Goal: Contribute content: Contribute content

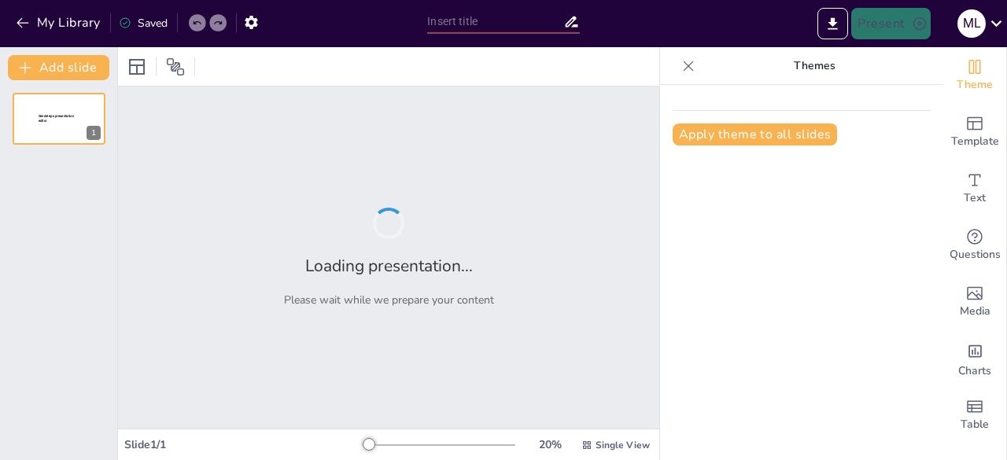
type input "La Evolución del Rock and Roll: Identidad Racial y Ocio Juvenil en [GEOGRAPHIC_…"
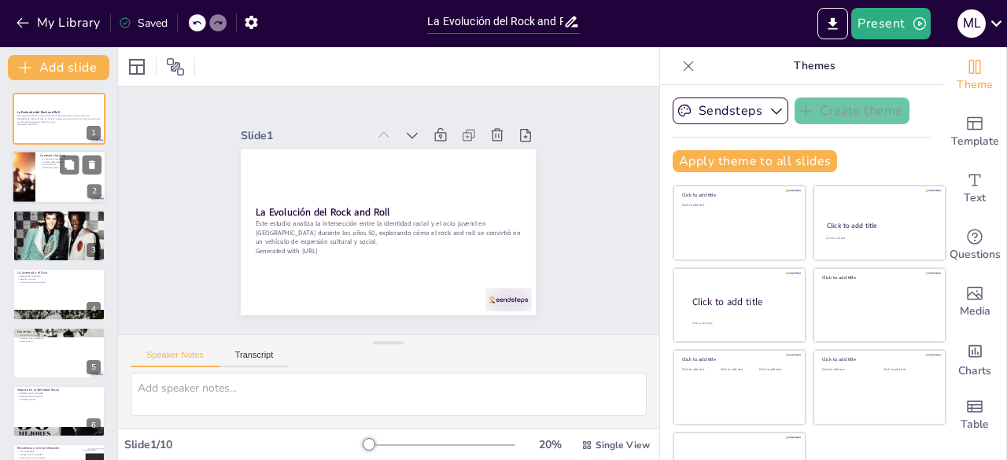
click at [39, 178] on div at bounding box center [59, 177] width 94 height 53
type textarea "La música rock and roll no solo fue un medio de entretenimiento, sino que tambi…"
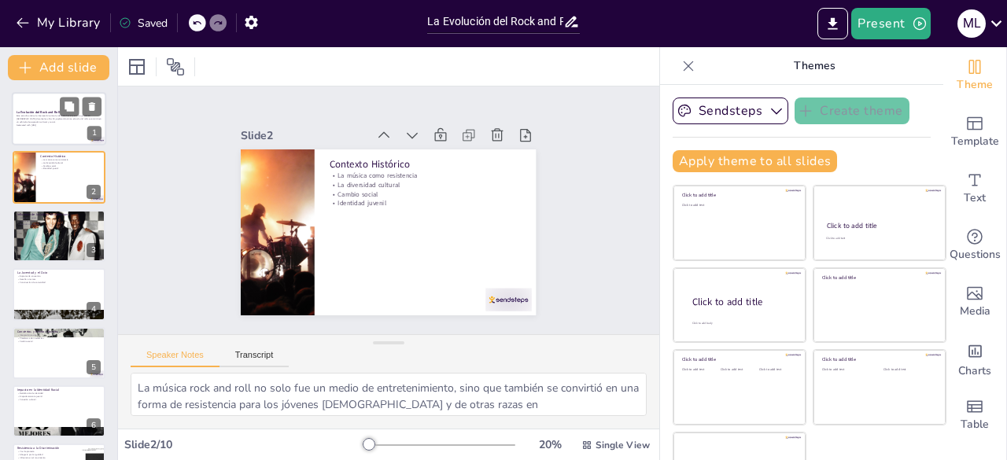
click at [59, 122] on p "Este estudio analiza la intersección entre la identidad racial y el ocio juveni…" at bounding box center [59, 119] width 85 height 9
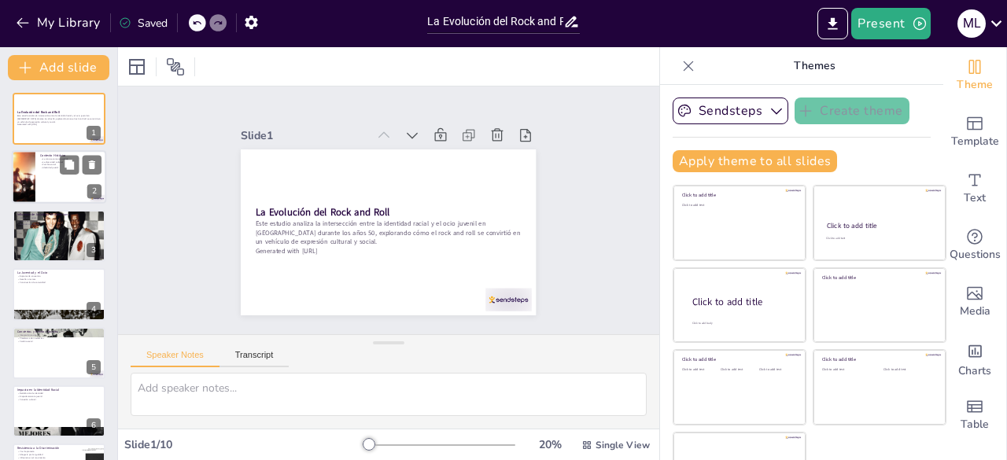
click at [60, 182] on div at bounding box center [59, 177] width 94 height 53
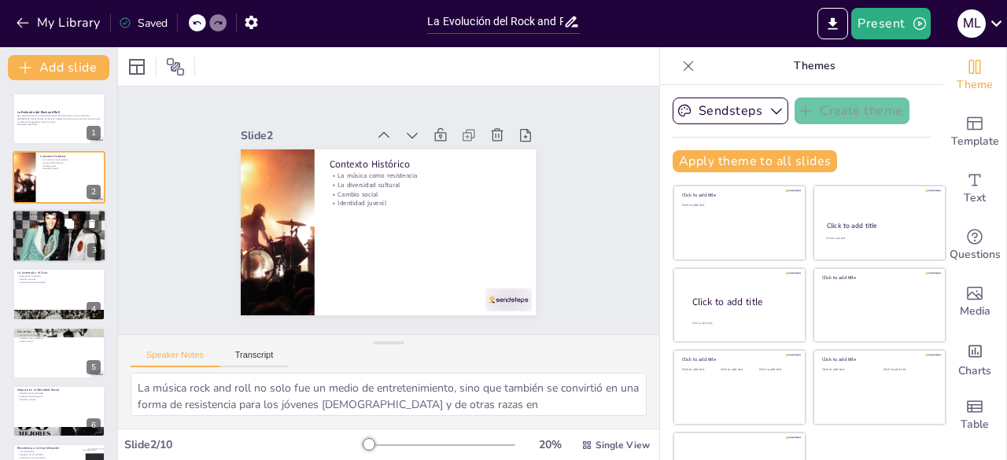
click at [50, 230] on div at bounding box center [59, 235] width 94 height 63
type textarea "La influencia de la cultura afroamericana en el rock and roll es innegable. Los…"
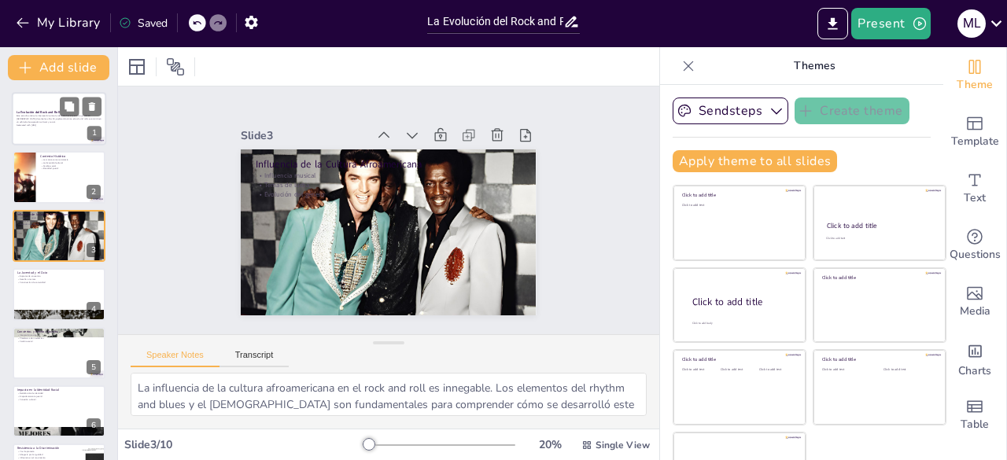
click at [45, 116] on p "Este estudio analiza la intersección entre la identidad racial y el ocio juveni…" at bounding box center [59, 119] width 85 height 9
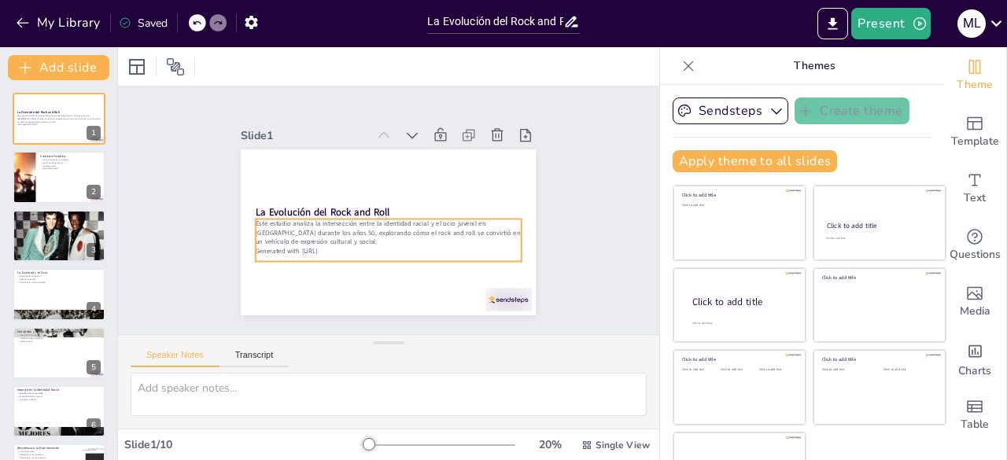
click at [497, 234] on p "Este estudio analiza la intersección entre la identidad racial y el ocio juveni…" at bounding box center [389, 233] width 266 height 28
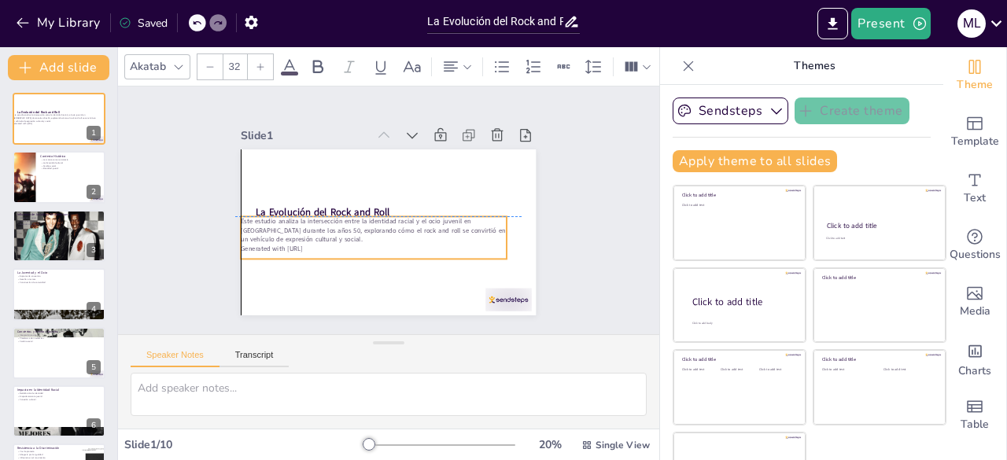
drag, startPoint x: 500, startPoint y: 230, endPoint x: 484, endPoint y: 231, distance: 15.7
click at [484, 231] on p "Este estudio analiza la intersección entre la identidad racial y el ocio juveni…" at bounding box center [371, 228] width 267 height 55
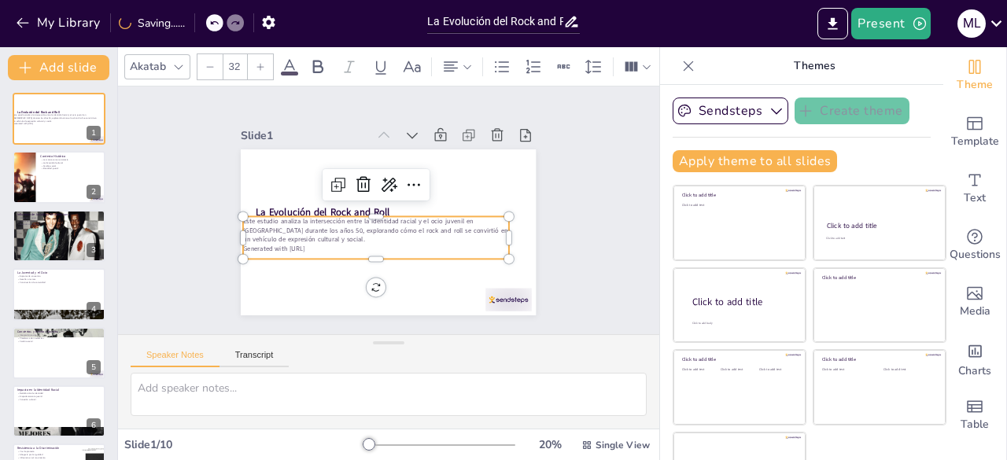
click at [489, 232] on p "Este estudio analiza la intersección entre la identidad racial y el ocio juveni…" at bounding box center [374, 228] width 267 height 55
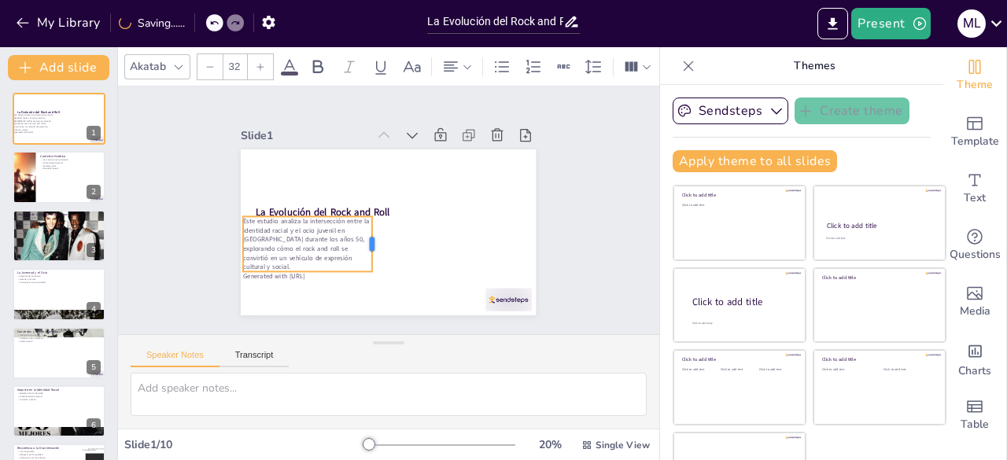
drag, startPoint x: 491, startPoint y: 230, endPoint x: 354, endPoint y: 229, distance: 136.9
click at [372, 229] on div at bounding box center [378, 243] width 13 height 55
click at [172, 61] on icon at bounding box center [178, 67] width 13 height 13
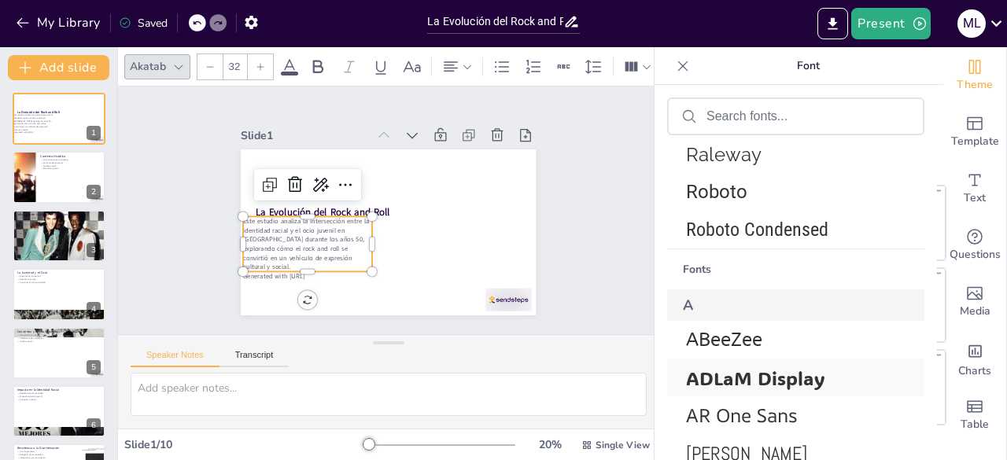
scroll to position [471, 0]
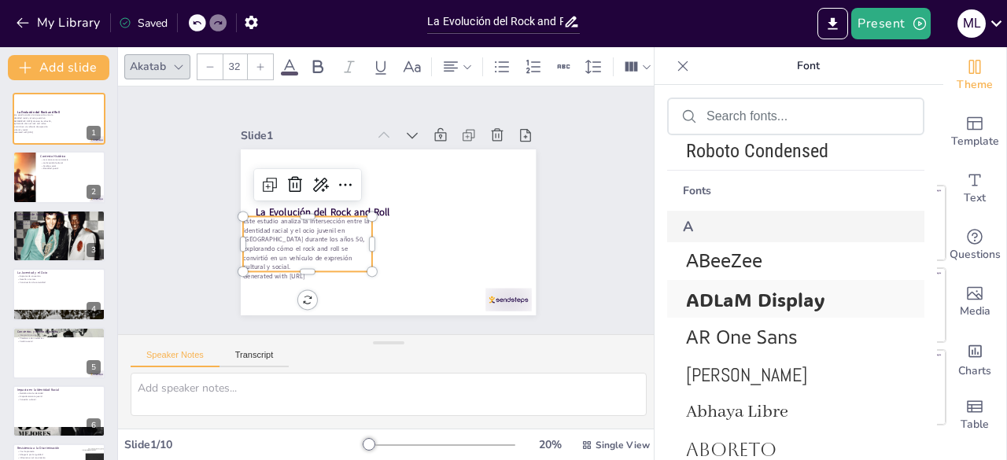
click at [725, 300] on span "ADLaM Display" at bounding box center [792, 299] width 213 height 24
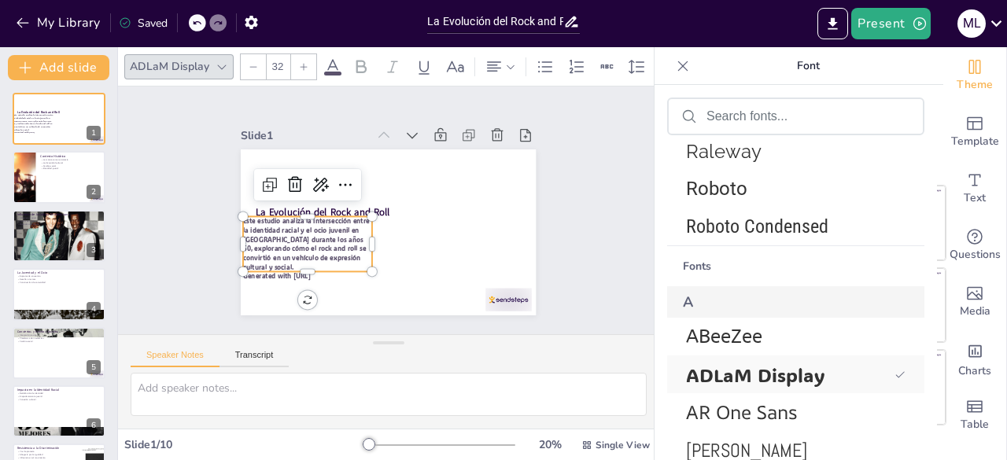
scroll to position [547, 0]
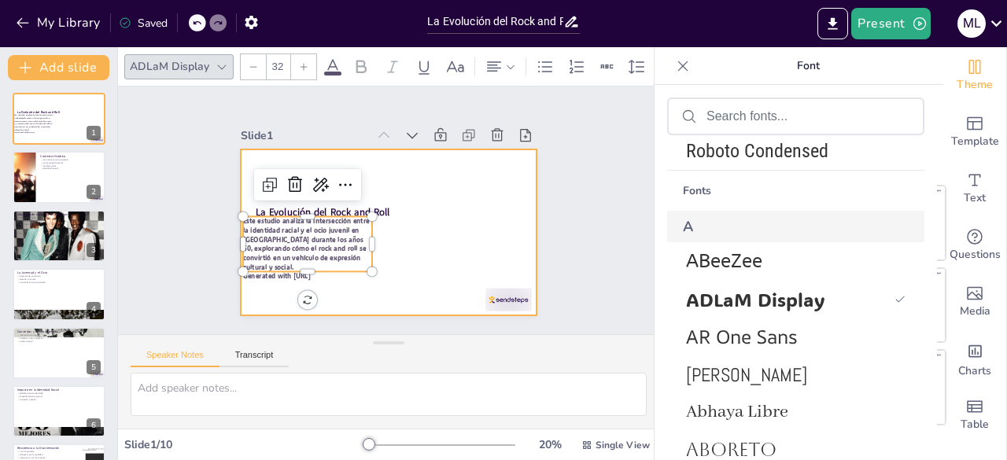
click at [418, 264] on div at bounding box center [388, 232] width 295 height 166
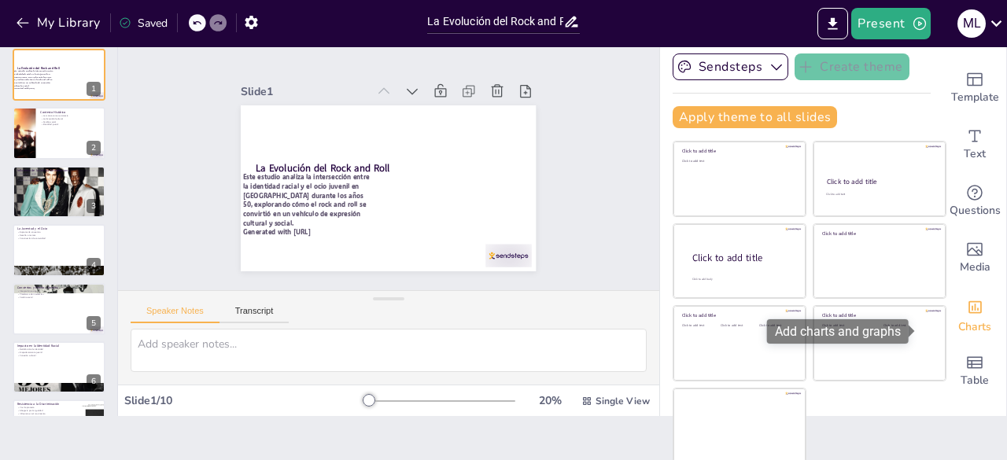
scroll to position [0, 0]
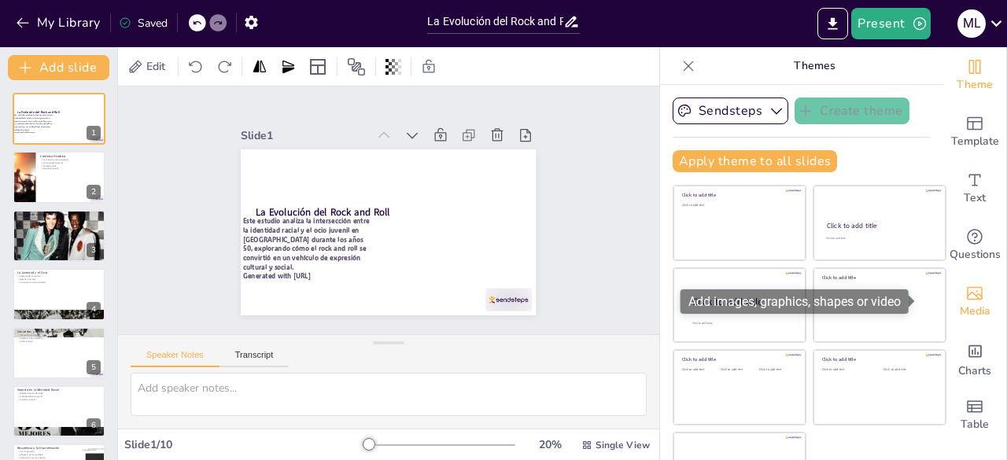
click at [965, 299] on icon "Add images, graphics, shapes or video" at bounding box center [974, 293] width 19 height 19
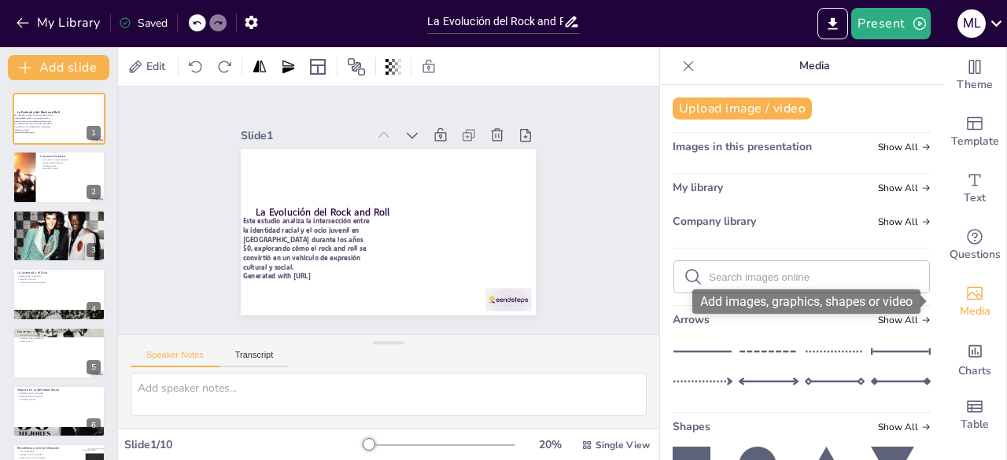
click at [967, 299] on icon "Add images, graphics, shapes or video" at bounding box center [975, 293] width 16 height 13
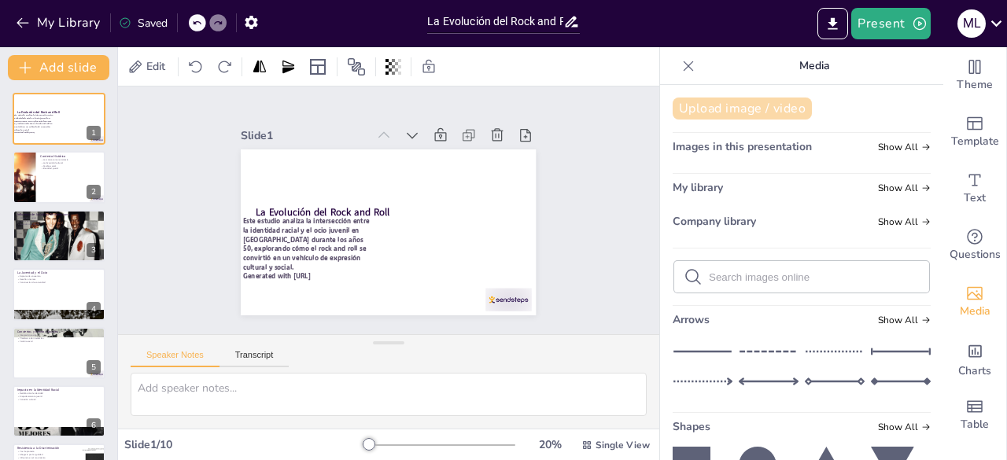
click at [759, 108] on button "Upload image / video" at bounding box center [741, 109] width 139 height 22
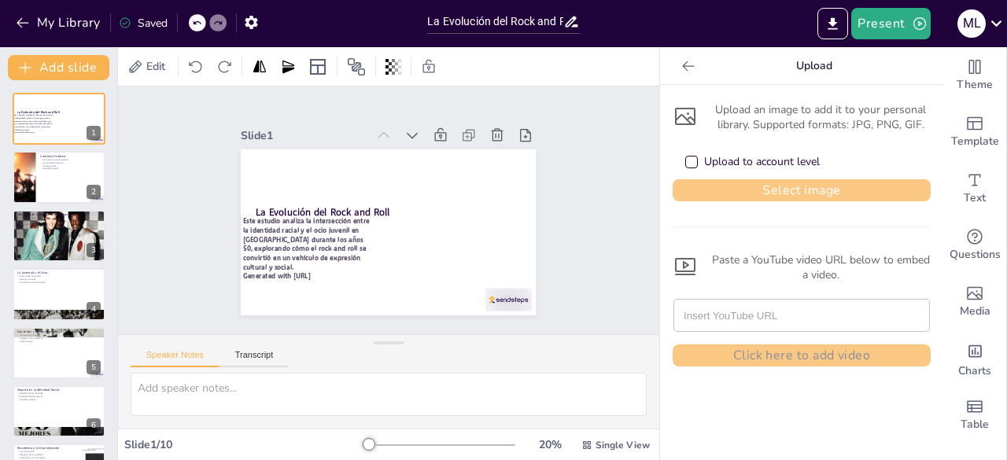
click at [752, 186] on button "Select image" at bounding box center [801, 190] width 258 height 22
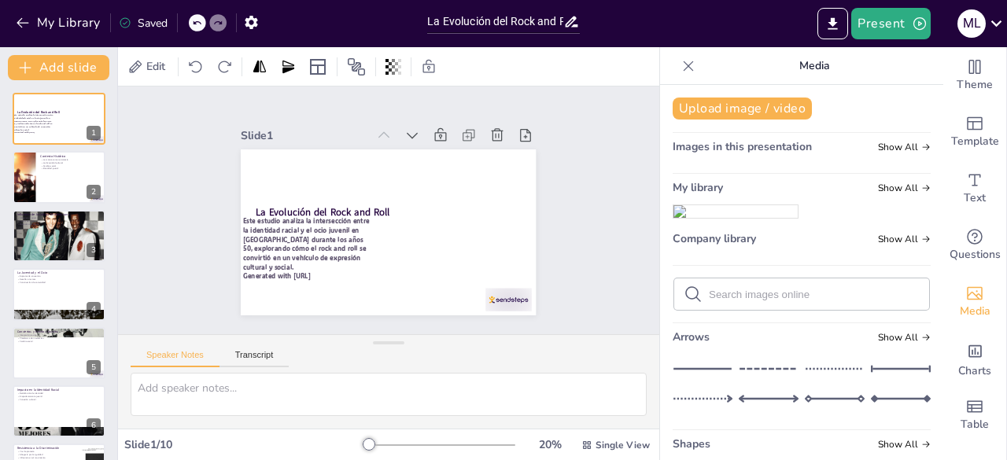
click at [728, 218] on img at bounding box center [735, 211] width 124 height 13
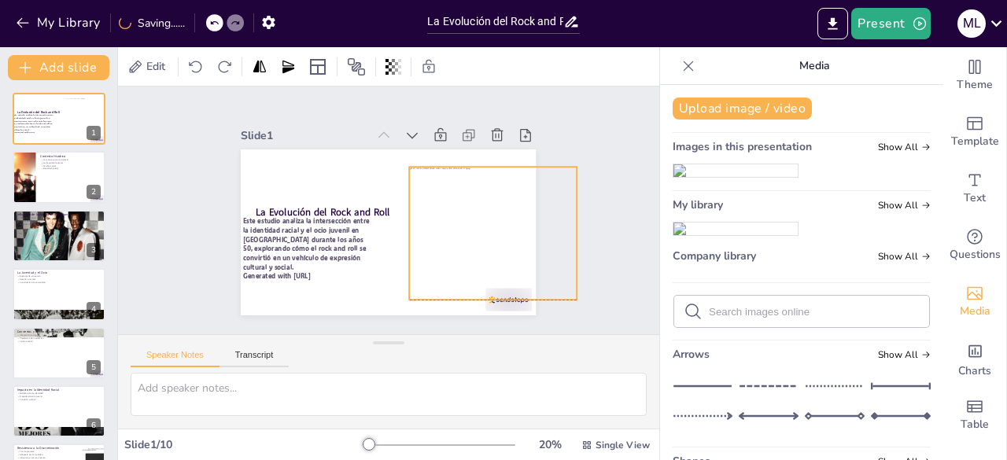
drag, startPoint x: 343, startPoint y: 221, endPoint x: 414, endPoint y: 225, distance: 70.9
click at [418, 224] on div at bounding box center [494, 233] width 168 height 133
drag, startPoint x: 414, startPoint y: 225, endPoint x: 405, endPoint y: 223, distance: 8.8
click at [405, 223] on div at bounding box center [482, 242] width 180 height 149
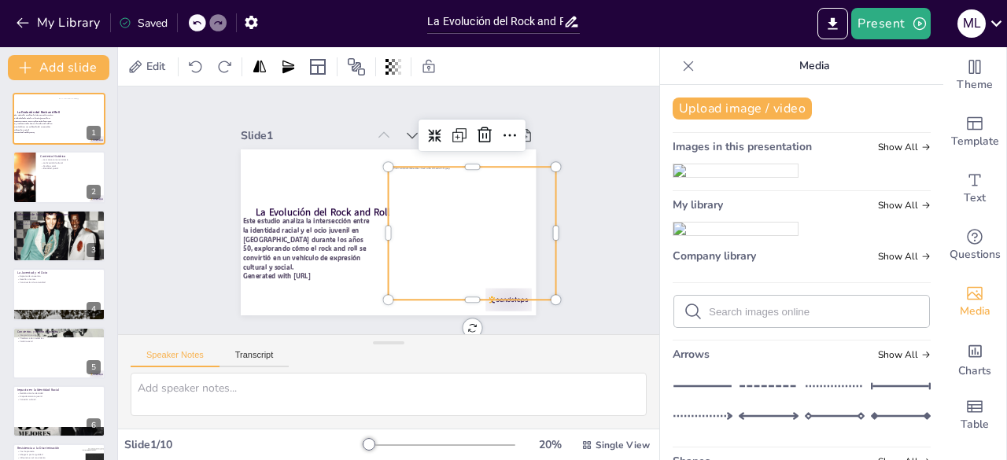
click at [566, 205] on div "Slide 1 La Evolución del Rock and Roll Este estudio analiza la intersección ent…" at bounding box center [388, 210] width 383 height 210
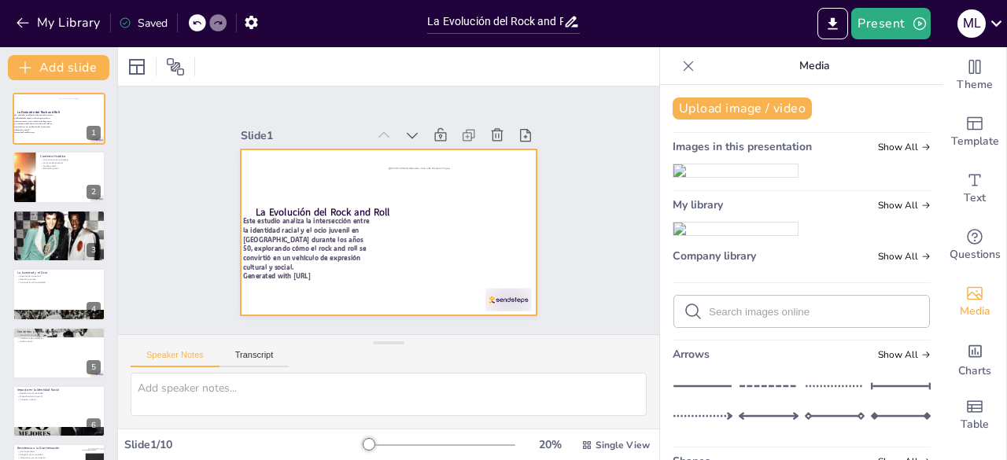
click at [242, 153] on div at bounding box center [388, 232] width 295 height 166
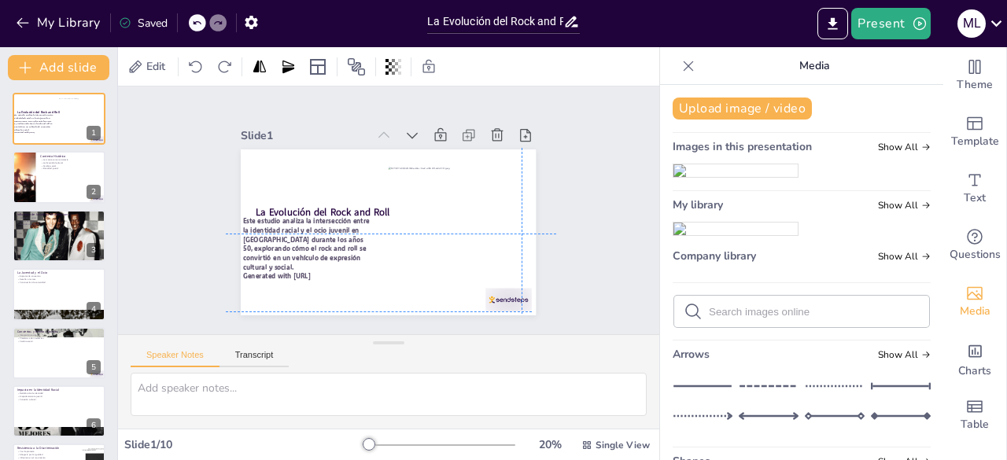
drag, startPoint x: 241, startPoint y: 152, endPoint x: 227, endPoint y: 150, distance: 15.0
click at [227, 150] on div "Slide 1 La Evolución del Rock and Roll Este estudio analiza la intersección ent…" at bounding box center [388, 210] width 383 height 210
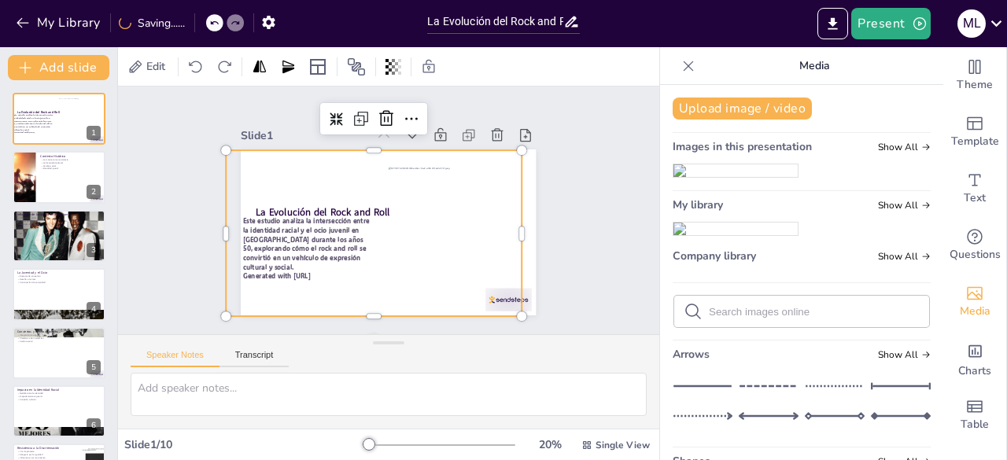
click at [269, 174] on div at bounding box center [388, 232] width 295 height 166
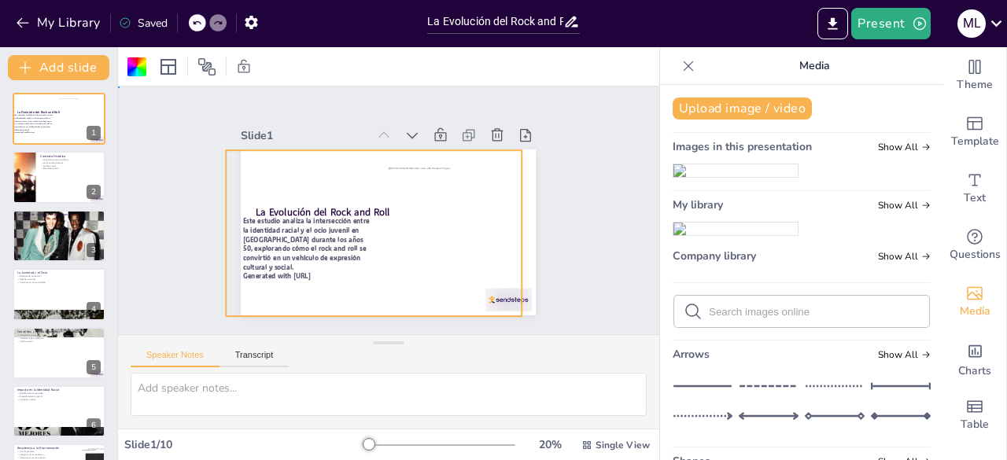
click at [255, 164] on div at bounding box center [386, 232] width 311 height 196
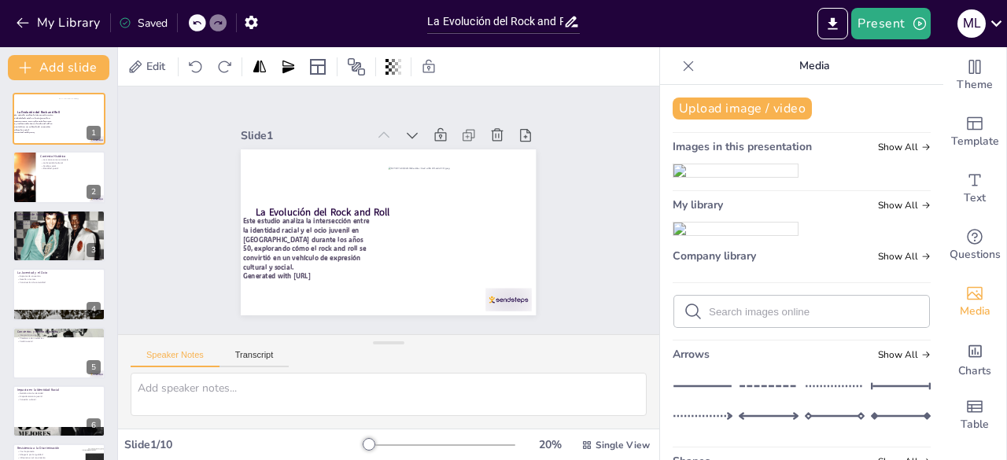
click at [271, 173] on div at bounding box center [386, 232] width 311 height 196
drag, startPoint x: 272, startPoint y: 173, endPoint x: 293, endPoint y: 173, distance: 21.2
click at [293, 173] on div at bounding box center [388, 232] width 295 height 166
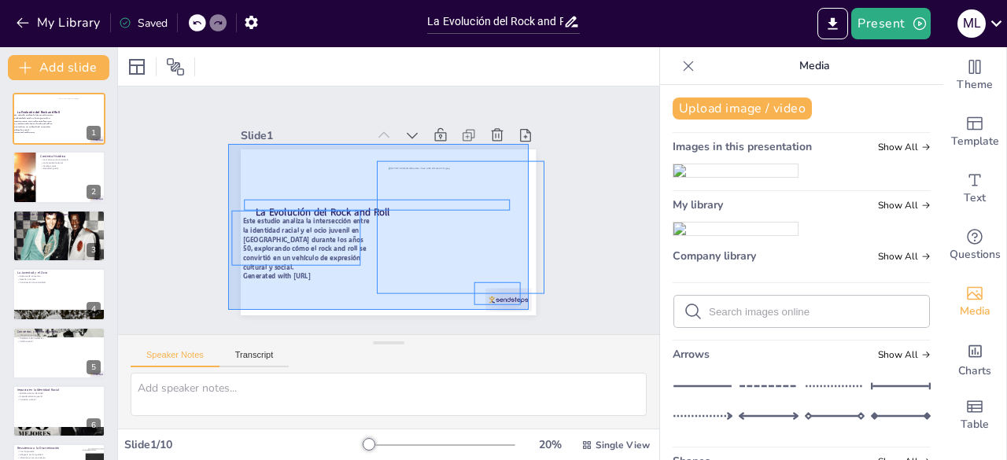
drag, startPoint x: 228, startPoint y: 144, endPoint x: 529, endPoint y: 310, distance: 343.2
click at [529, 310] on div "Slide 1 La Evolución del Rock and Roll Este estudio analiza la intersección ent…" at bounding box center [388, 211] width 541 height 248
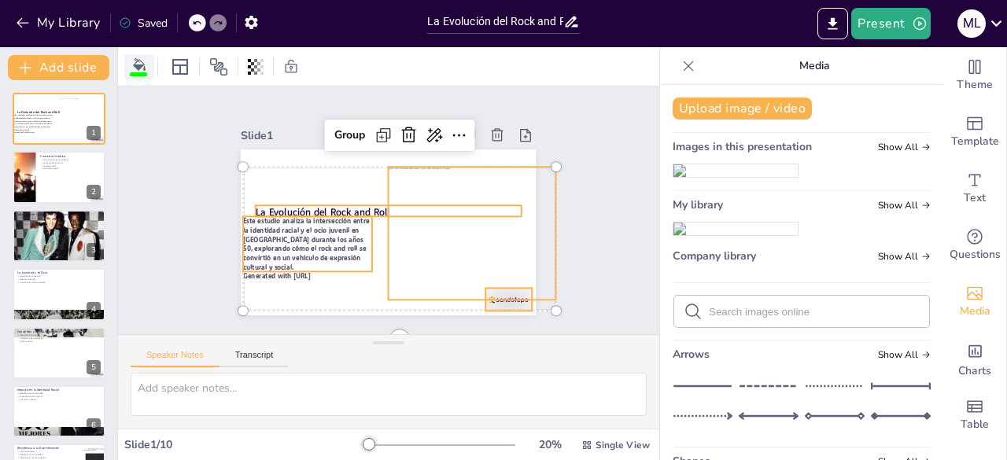
click at [140, 66] on icon at bounding box center [139, 64] width 13 height 13
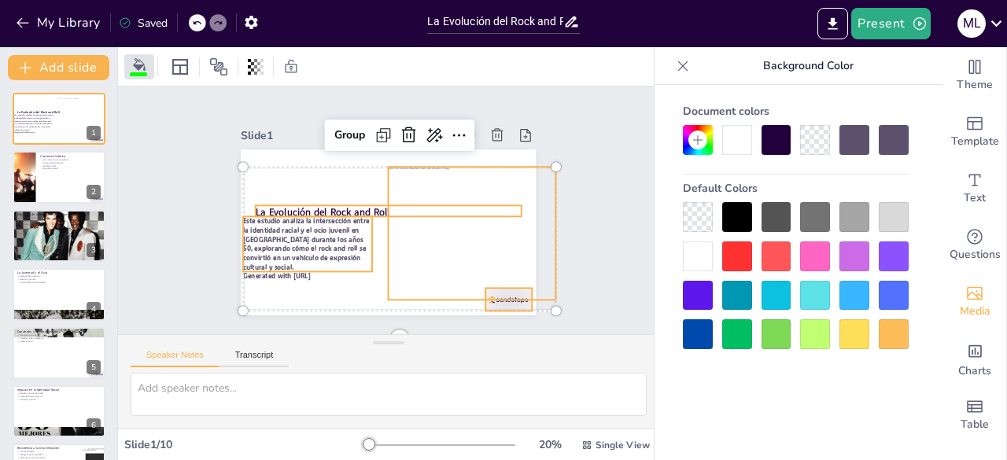
click at [888, 331] on div at bounding box center [893, 334] width 30 height 30
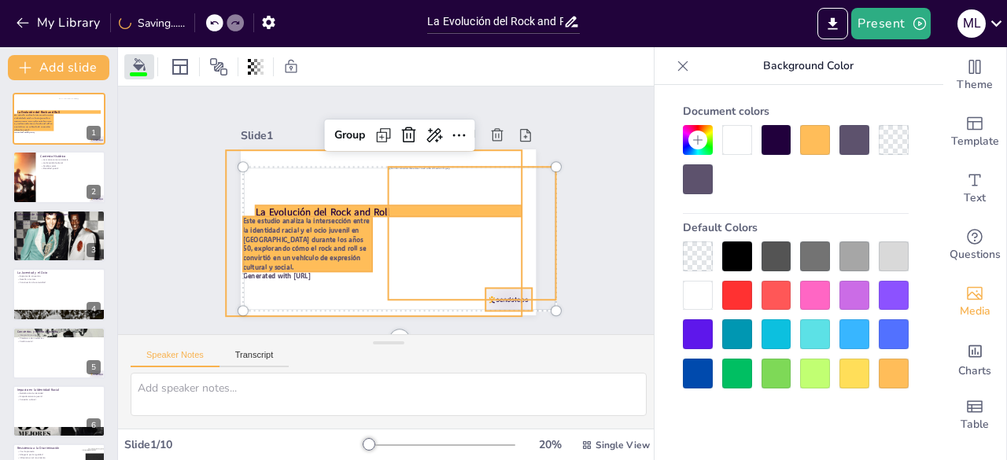
click at [305, 162] on div at bounding box center [386, 232] width 311 height 196
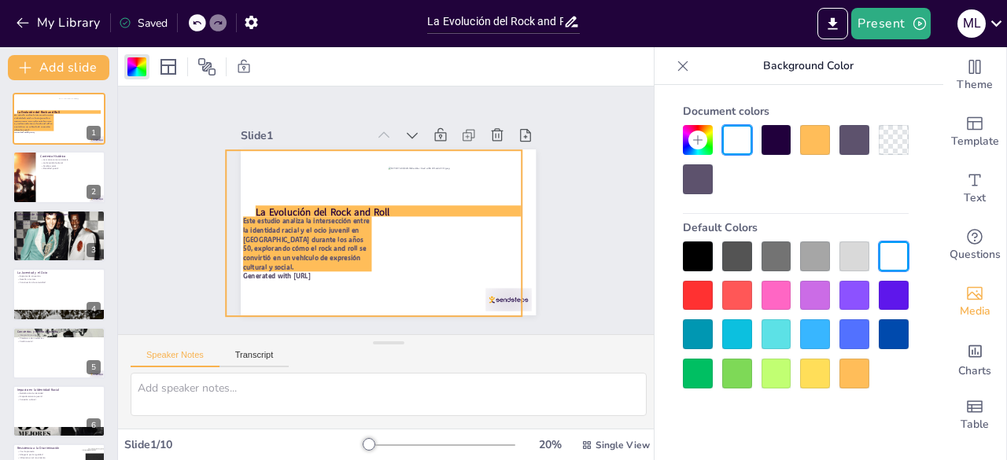
click at [805, 144] on div at bounding box center [815, 140] width 30 height 30
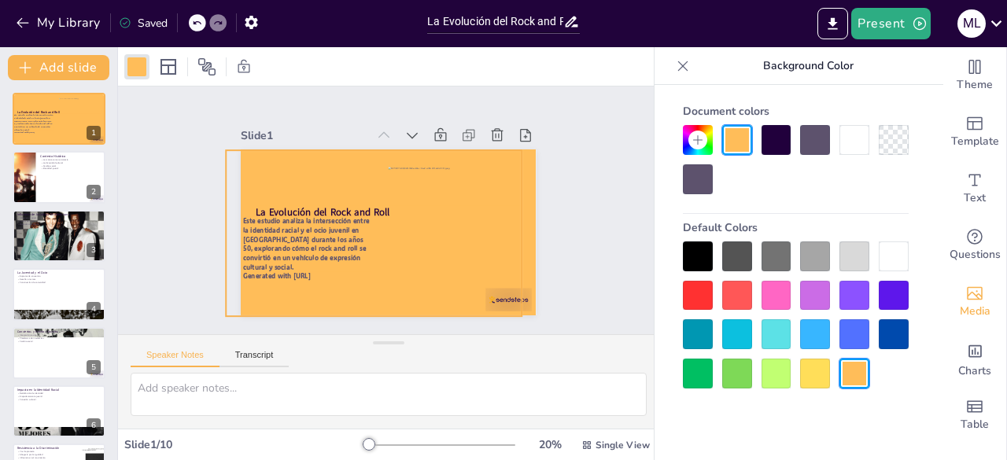
click at [728, 331] on div at bounding box center [737, 334] width 30 height 30
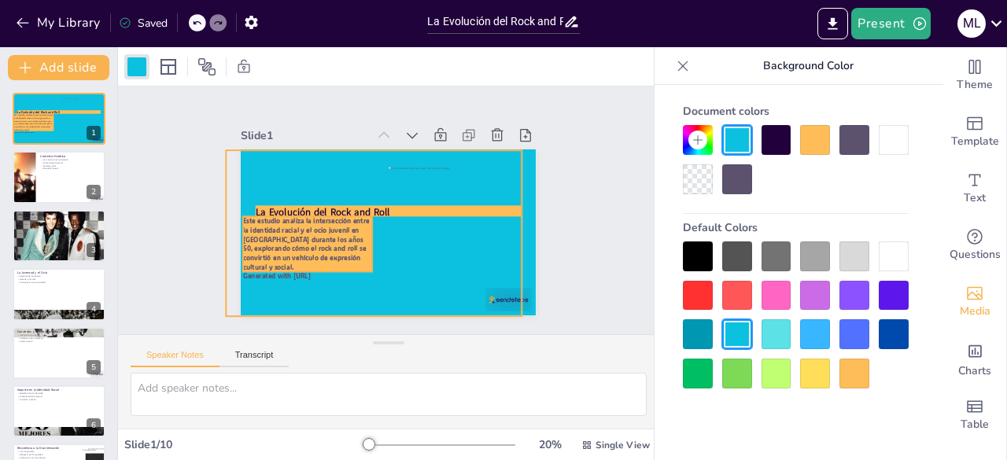
click at [297, 230] on p "Este estudio analiza la intersección entre la identidad racial y el ocio juveni…" at bounding box center [303, 226] width 138 height 81
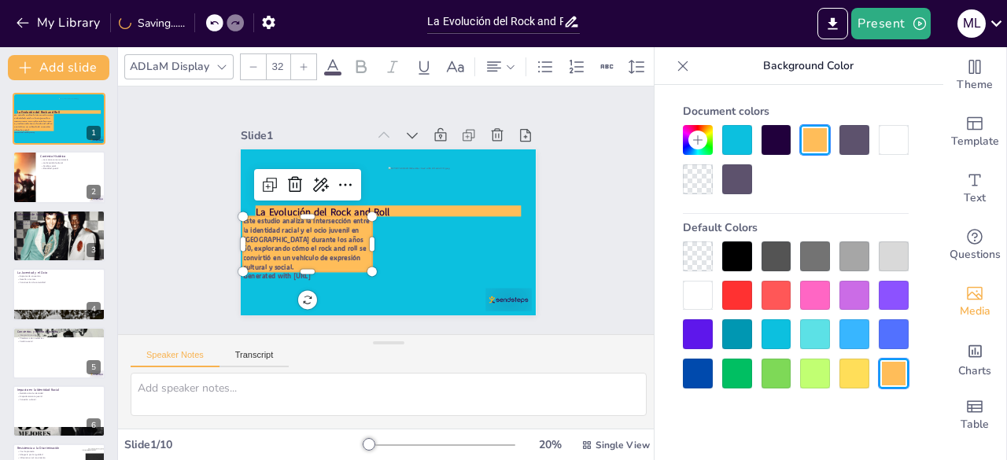
click at [728, 331] on div at bounding box center [737, 334] width 30 height 30
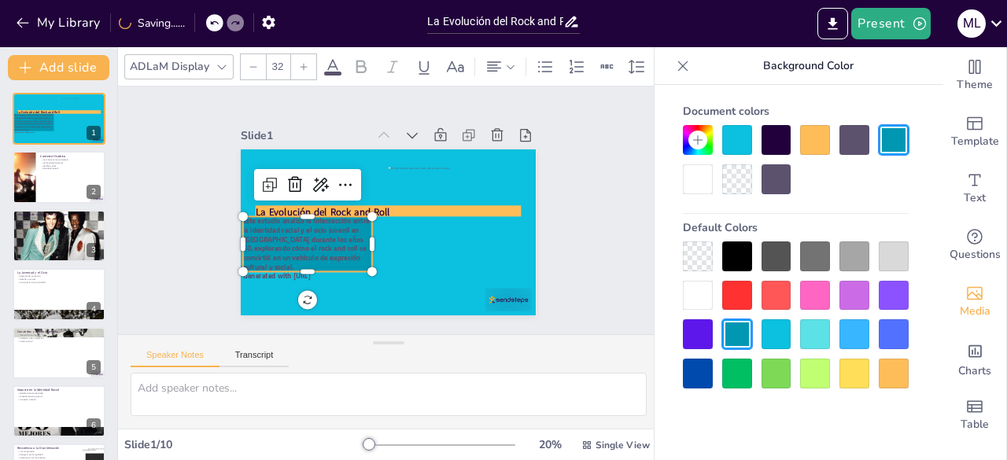
click at [775, 335] on div at bounding box center [776, 334] width 30 height 30
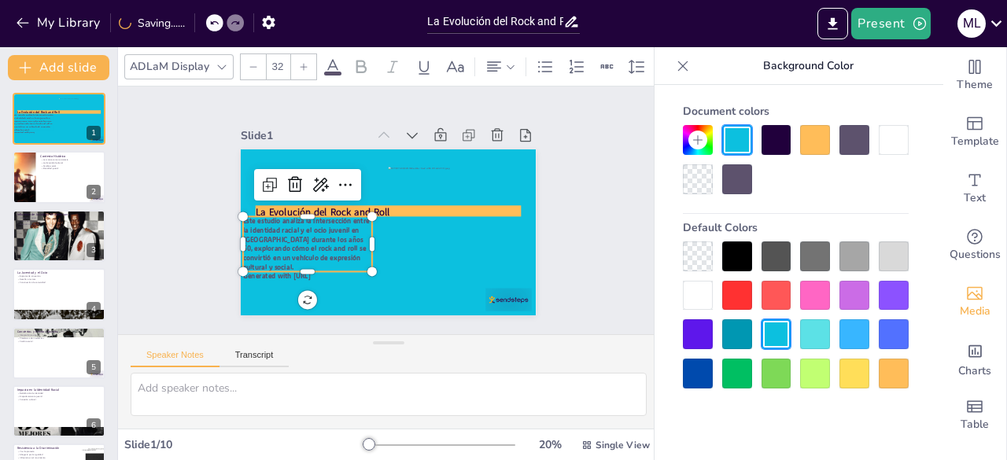
click at [586, 245] on div "Slide 1 La Evolución del Rock and Roll Este estudio analiza la intersección ent…" at bounding box center [388, 211] width 541 height 248
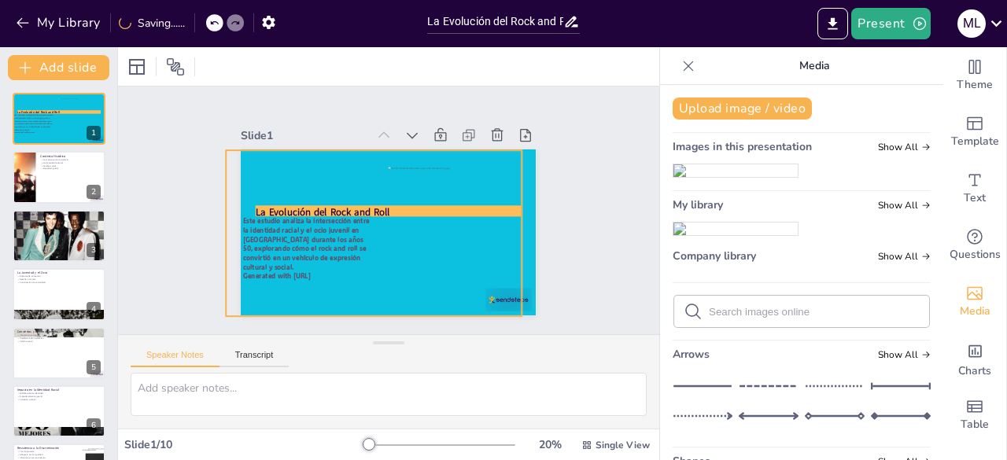
click at [291, 197] on div at bounding box center [388, 232] width 295 height 166
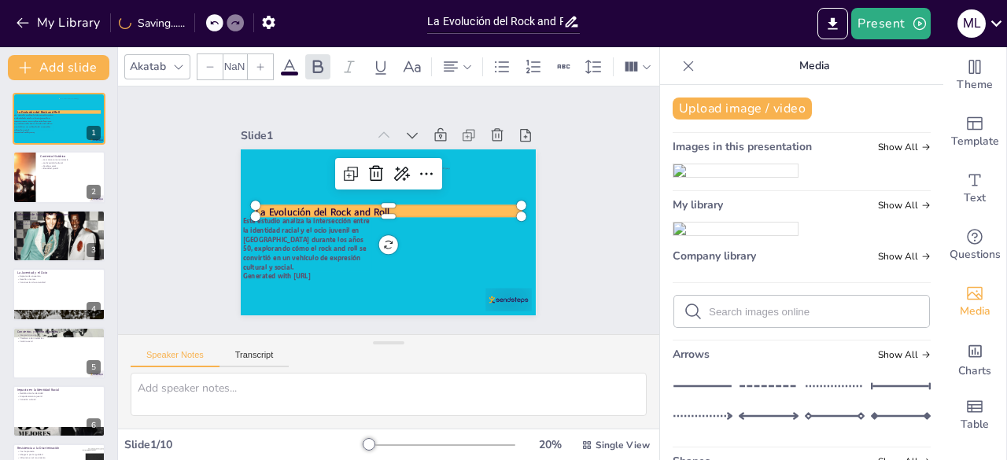
type input "48"
click at [304, 206] on strong "La Evolución del Rock and Roll" at bounding box center [323, 212] width 134 height 13
click at [304, 201] on strong "La Evolución del Rock and Roll" at bounding box center [323, 206] width 135 height 28
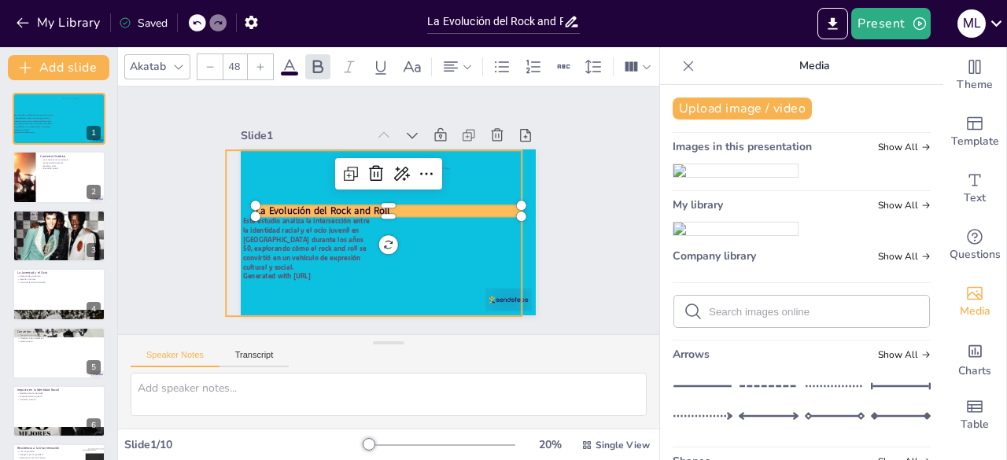
click at [280, 168] on div at bounding box center [384, 231] width 323 height 223
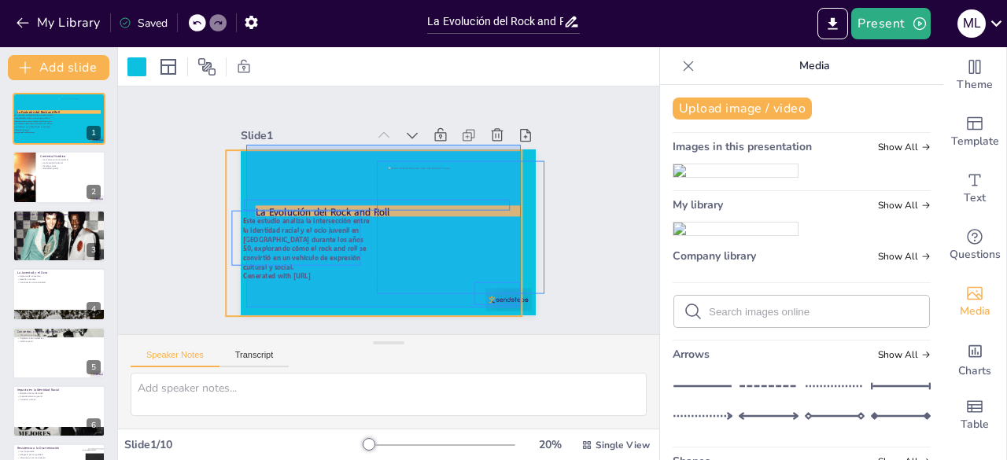
drag, startPoint x: 246, startPoint y: 145, endPoint x: 521, endPoint y: 308, distance: 319.1
click at [521, 308] on div at bounding box center [388, 232] width 295 height 166
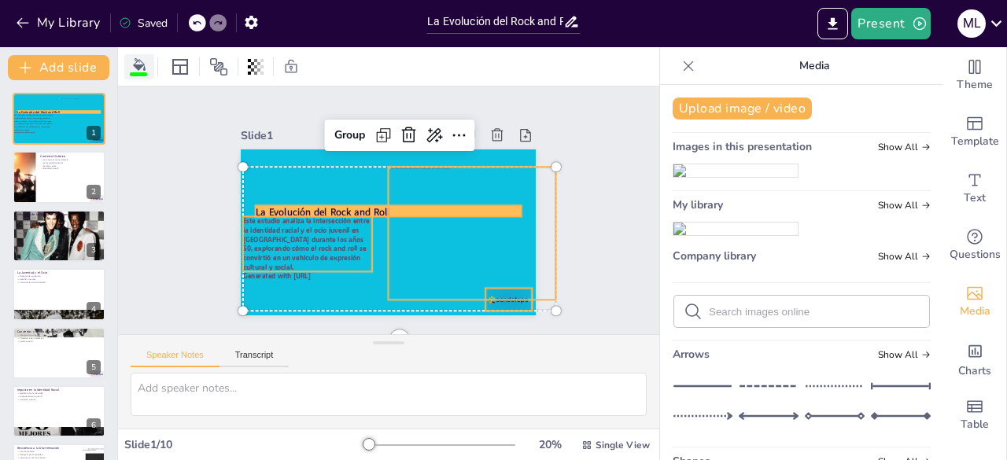
click at [135, 65] on icon at bounding box center [139, 64] width 13 height 13
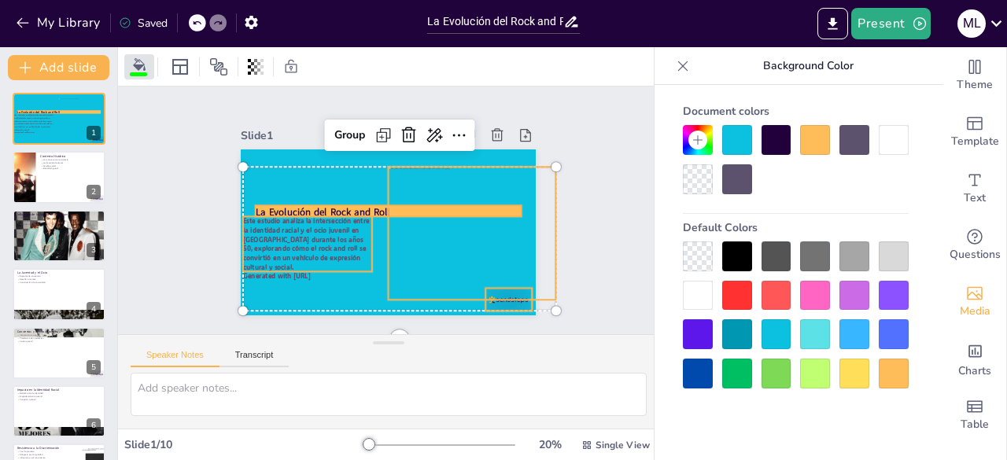
click at [736, 339] on div at bounding box center [737, 334] width 30 height 30
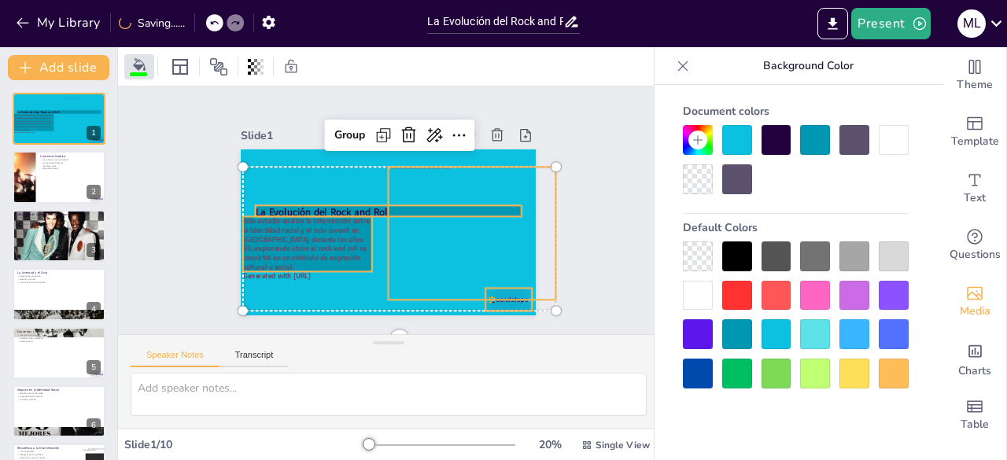
click at [592, 177] on div "Slide 1 La Evolución del Rock and Roll Este estudio analiza la intersección ent…" at bounding box center [388, 211] width 541 height 248
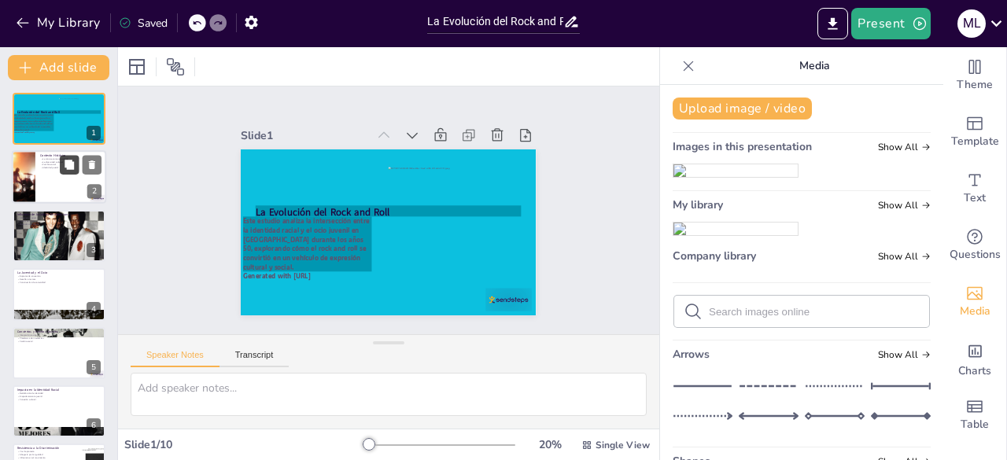
click at [64, 157] on button at bounding box center [69, 165] width 19 height 19
type textarea "La música rock and roll no solo fue un medio de entretenimiento, sino que tambi…"
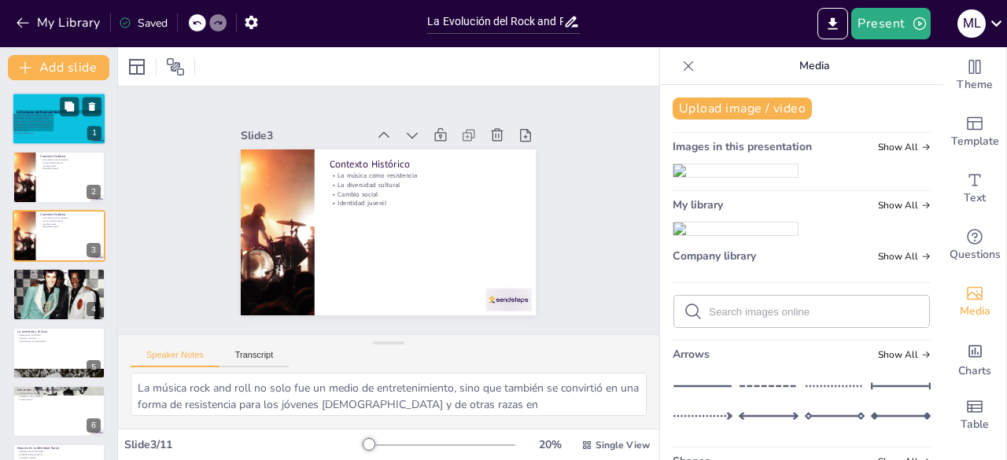
click at [47, 119] on p "Este estudio analiza la intersección entre la identidad racial y el ocio juveni…" at bounding box center [33, 122] width 41 height 17
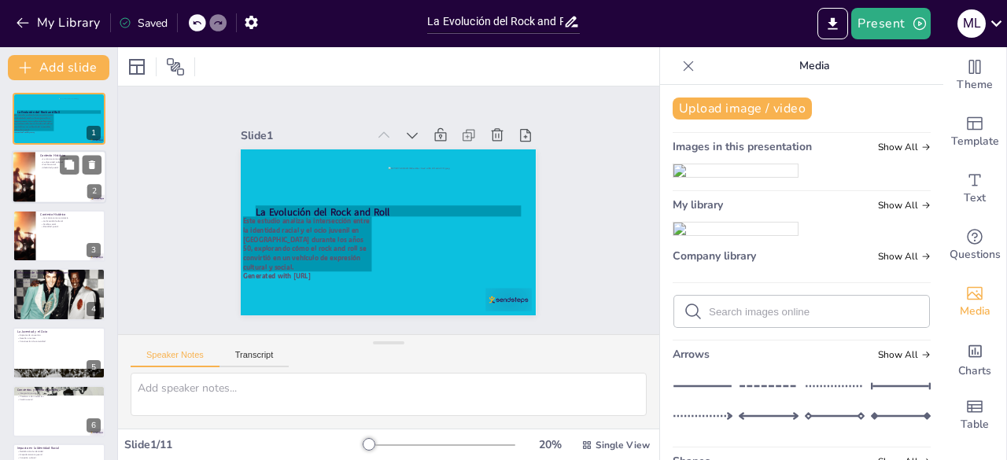
click at [48, 179] on div at bounding box center [59, 177] width 94 height 53
type textarea "La música rock and roll no solo fue un medio de entretenimiento, sino que tambi…"
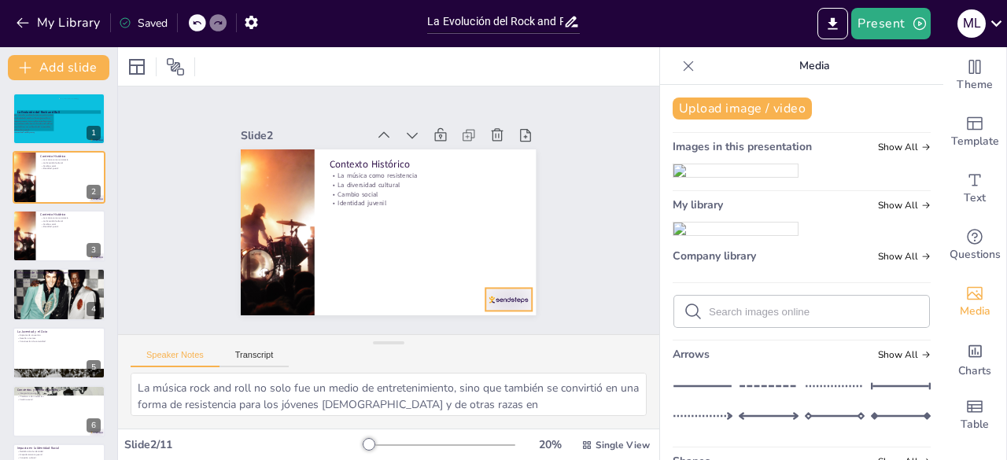
click at [488, 292] on div at bounding box center [509, 299] width 46 height 23
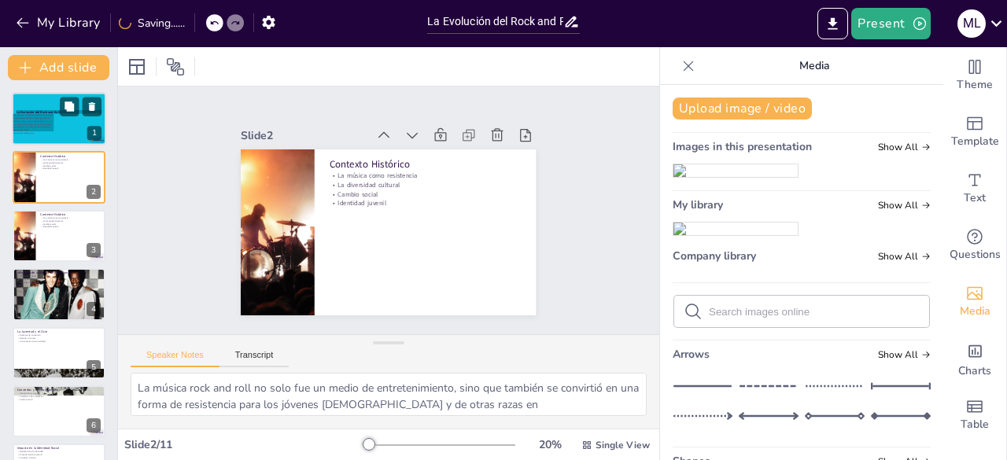
click at [44, 124] on p "Este estudio analiza la intersección entre la identidad racial y el ocio juveni…" at bounding box center [33, 122] width 41 height 17
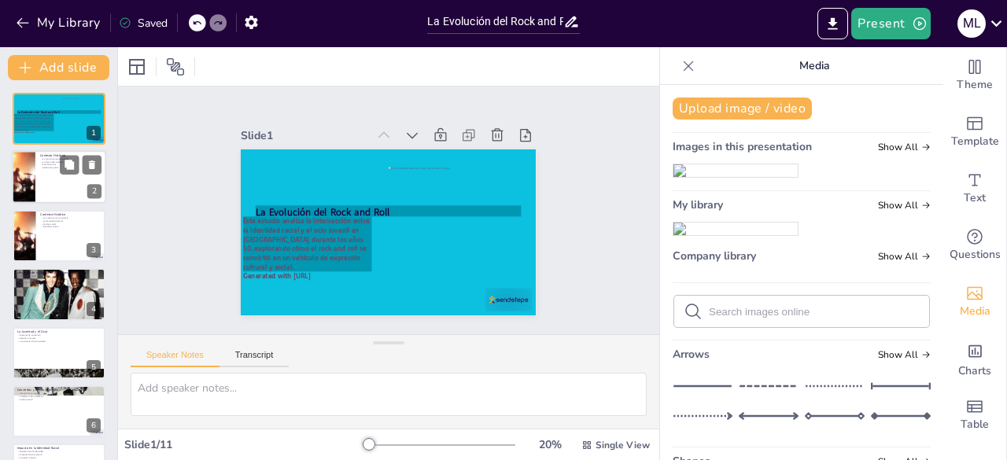
click at [62, 183] on div at bounding box center [59, 177] width 94 height 53
type textarea "La música rock and roll no solo fue un medio de entretenimiento, sino que tambi…"
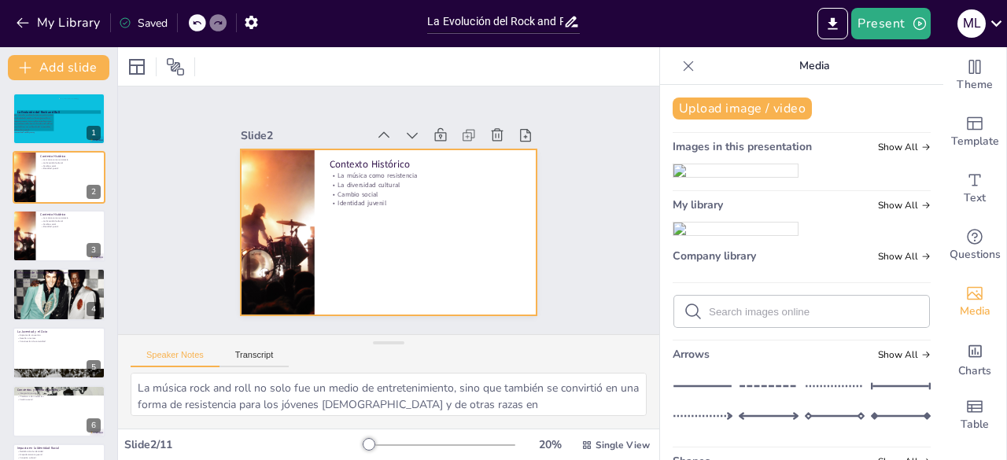
click at [329, 205] on div at bounding box center [388, 232] width 295 height 166
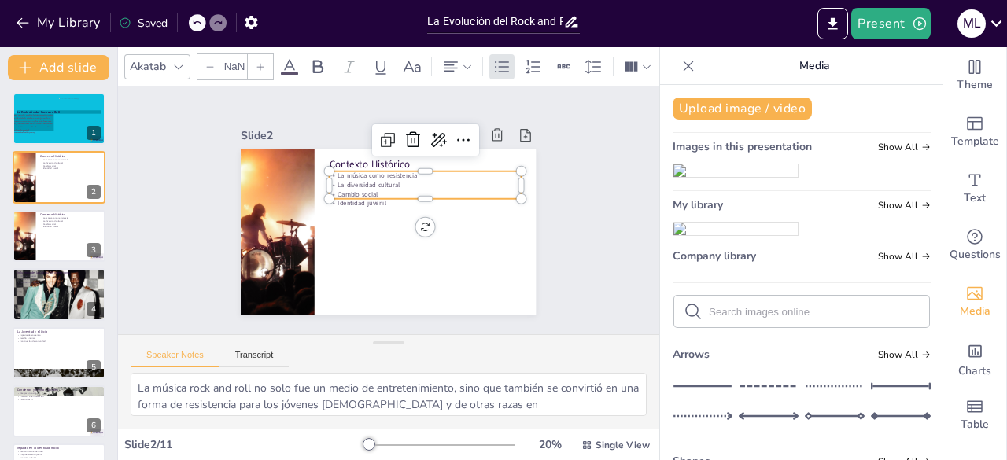
type input "32"
click at [330, 174] on p "La música como resistencia" at bounding box center [426, 175] width 192 height 9
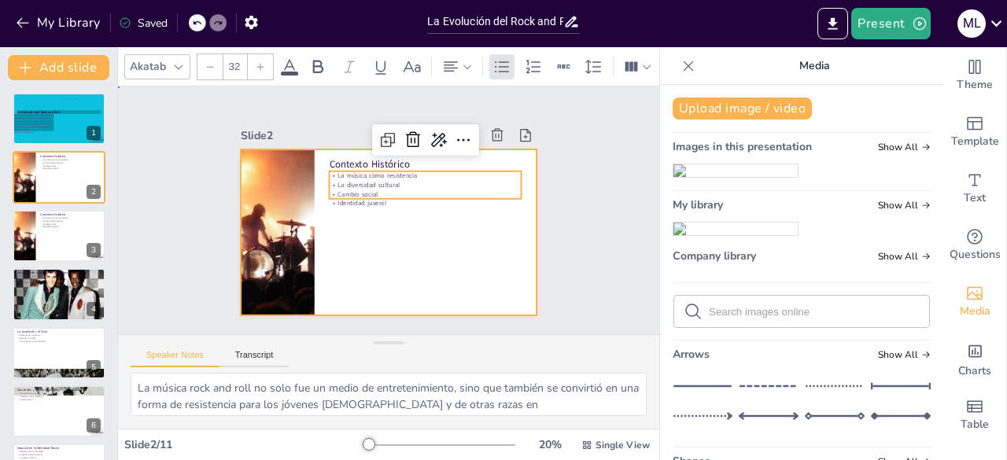
click at [337, 210] on div at bounding box center [388, 232] width 295 height 166
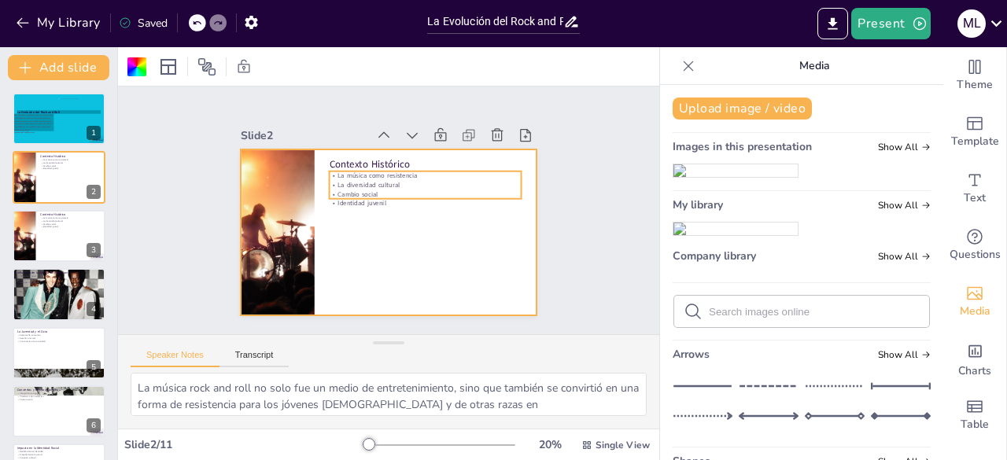
click at [333, 172] on p "La música como resistencia" at bounding box center [429, 179] width 192 height 29
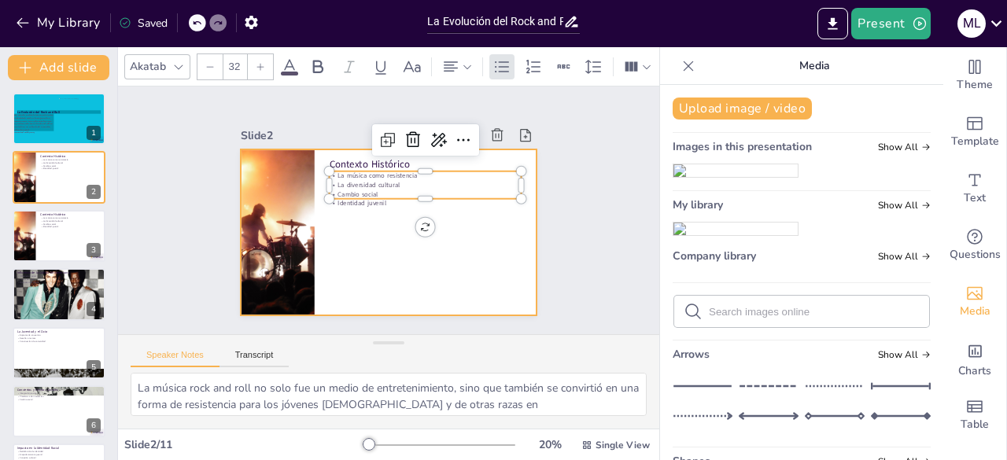
click at [366, 204] on div at bounding box center [388, 232] width 295 height 166
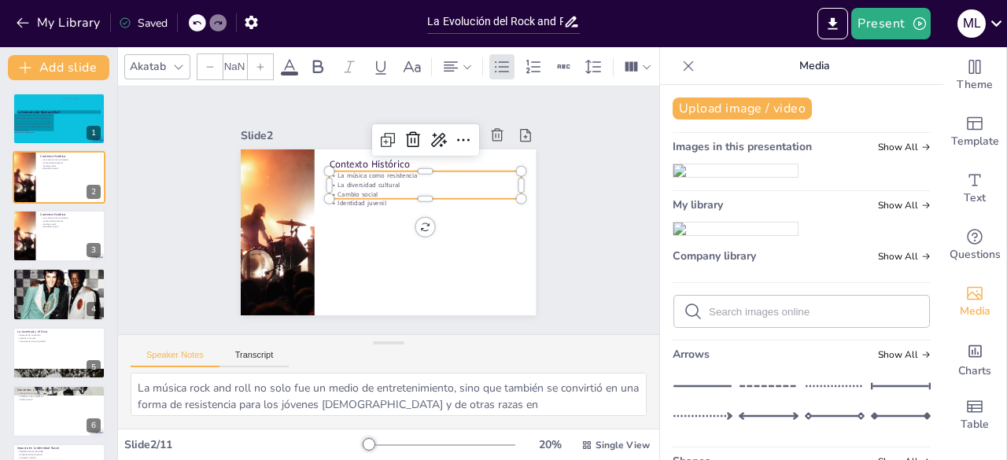
type input "32"
click at [356, 190] on p "Cambio social" at bounding box center [426, 194] width 192 height 9
click at [358, 175] on p "La diversidad cultural" at bounding box center [430, 193] width 190 height 49
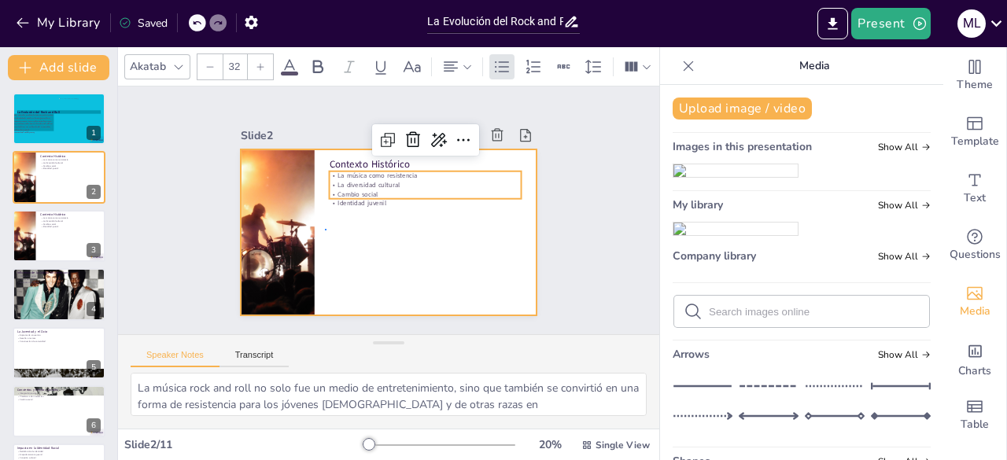
click at [326, 229] on div at bounding box center [388, 232] width 295 height 166
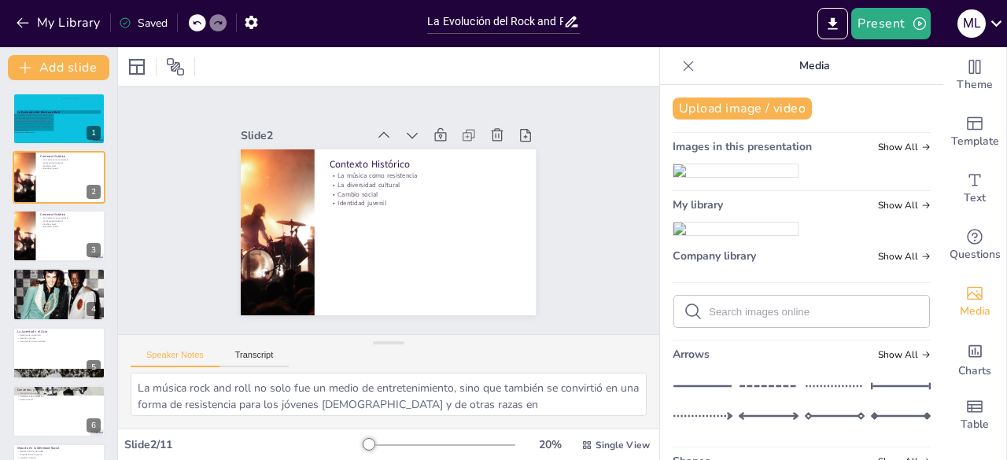
click at [330, 182] on div "La música como resistencia La diversidad cultural Cambio social Identidad juven…" at bounding box center [426, 189] width 192 height 37
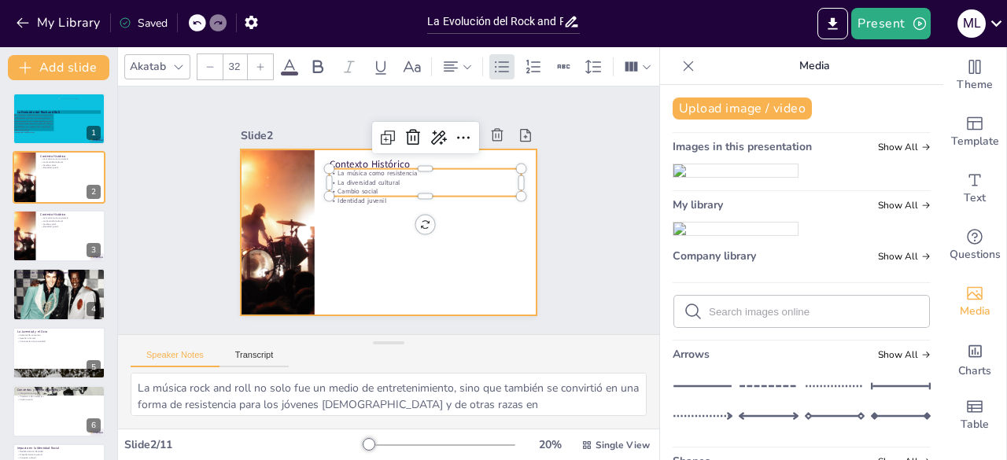
click at [389, 250] on div at bounding box center [388, 232] width 295 height 166
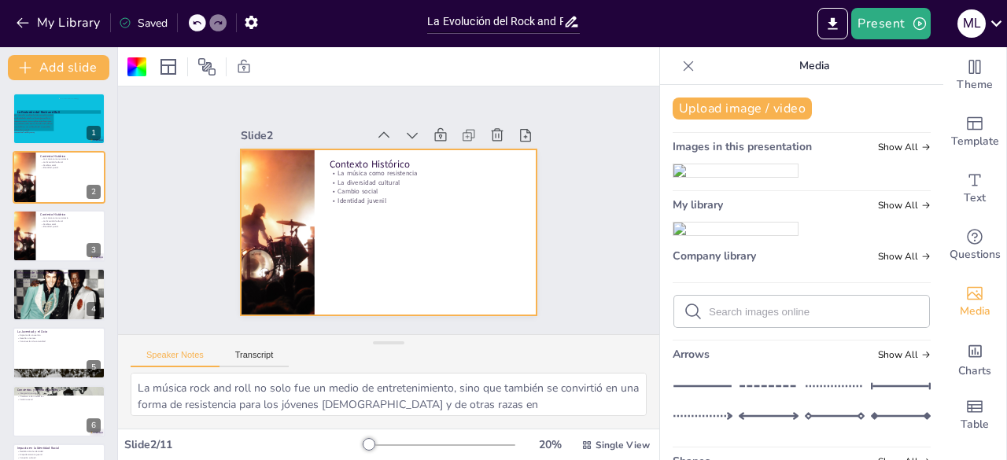
click at [366, 241] on div at bounding box center [388, 232] width 295 height 166
click at [142, 67] on div at bounding box center [136, 66] width 19 height 19
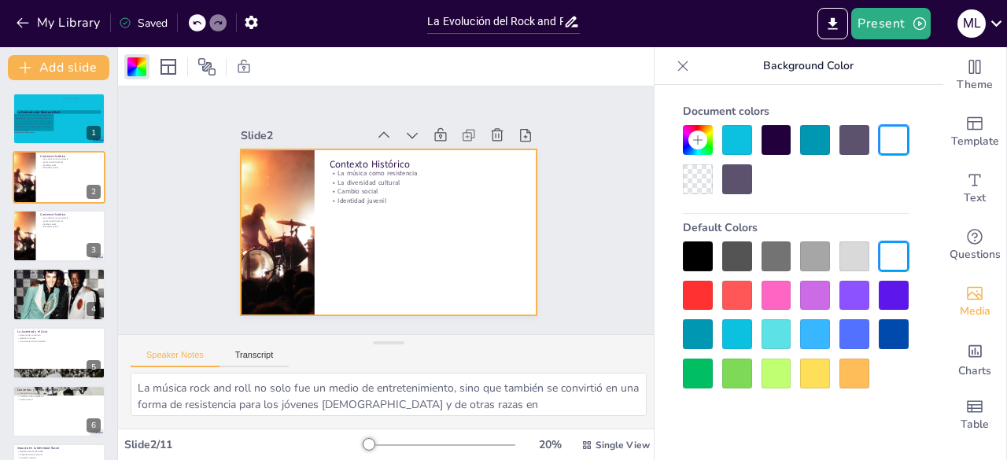
click at [746, 131] on div at bounding box center [737, 140] width 30 height 30
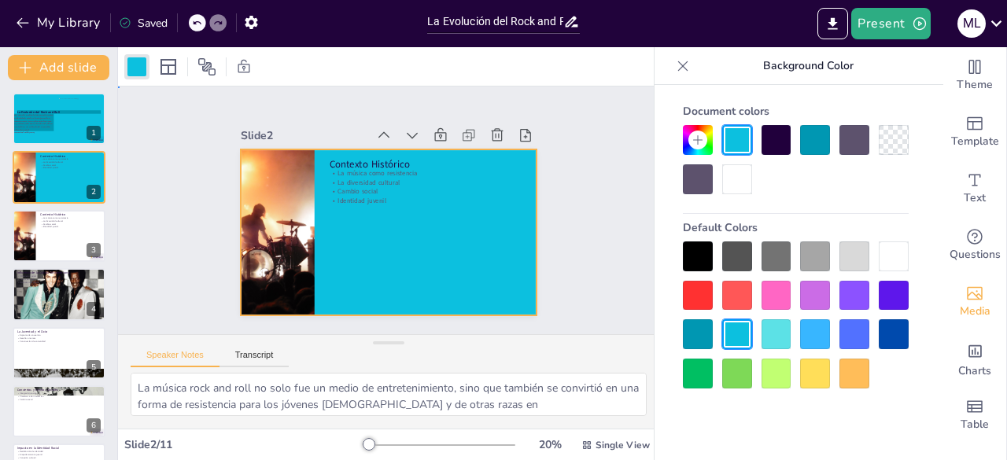
click at [547, 229] on div "Slide 1 La Evolución del Rock and Roll Este estudio analiza la intersección ent…" at bounding box center [388, 210] width 383 height 210
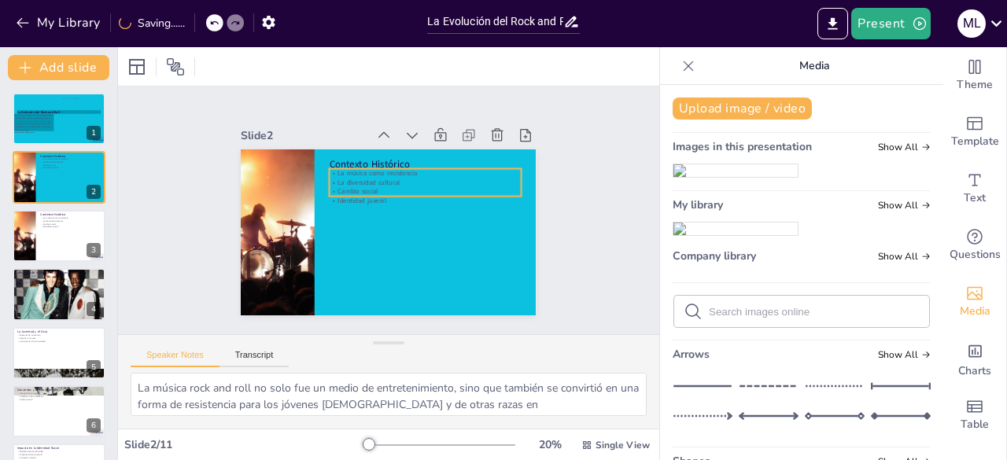
click at [339, 183] on p "Cambio social" at bounding box center [427, 195] width 192 height 29
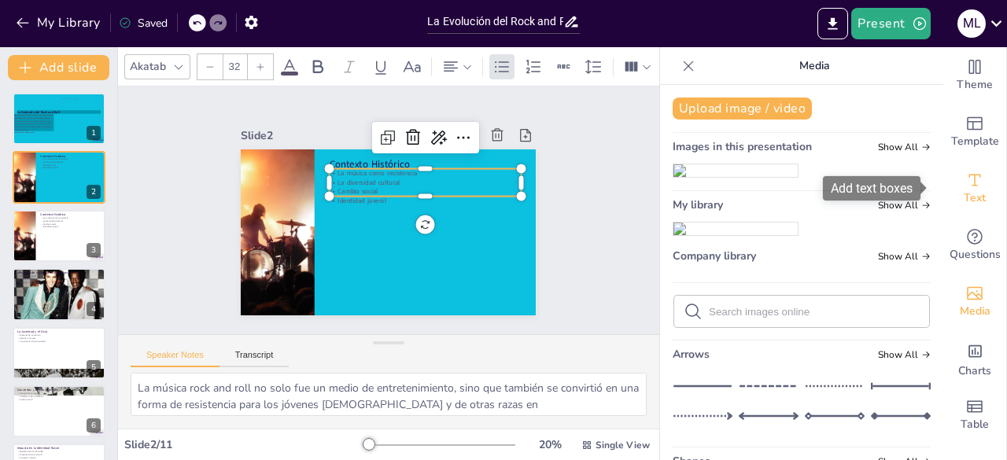
click at [972, 177] on div "Text" at bounding box center [974, 188] width 63 height 57
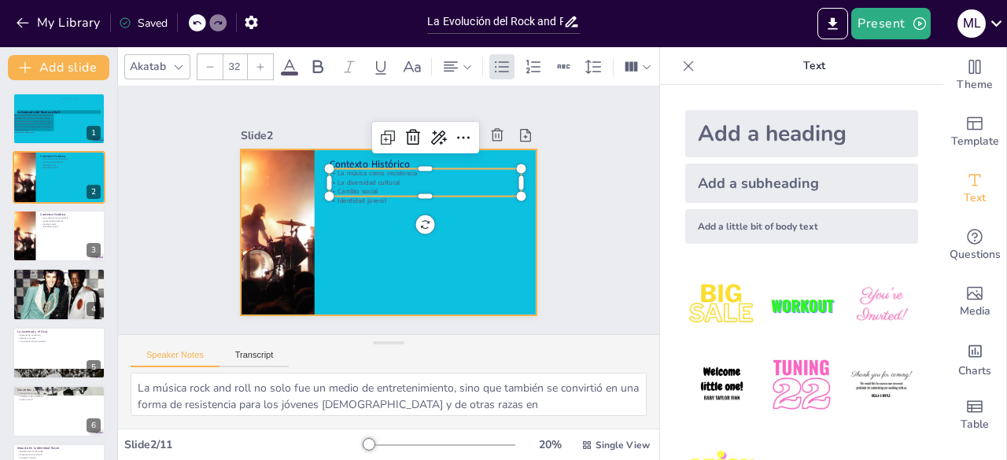
click at [381, 260] on div at bounding box center [388, 232] width 295 height 166
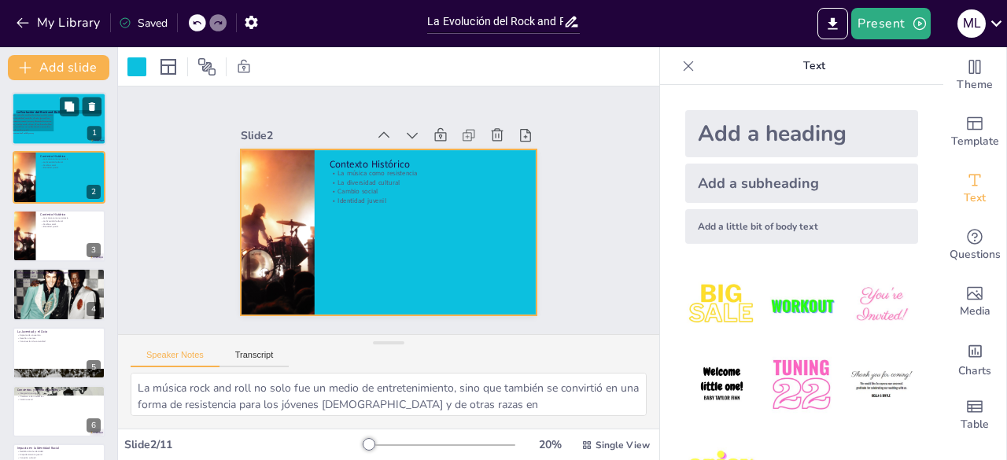
click at [52, 131] on p "Este estudio analiza la intersección entre la identidad racial y el ocio juveni…" at bounding box center [33, 122] width 41 height 17
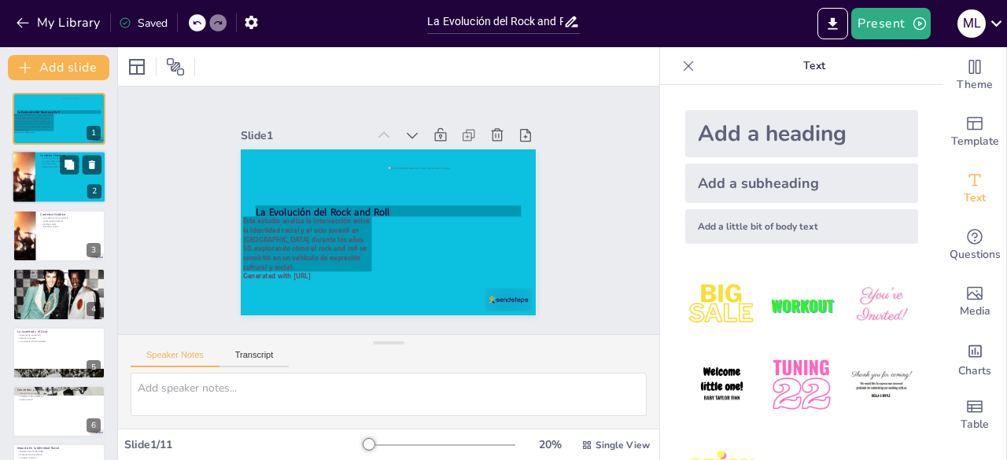
click at [54, 170] on div at bounding box center [59, 177] width 94 height 53
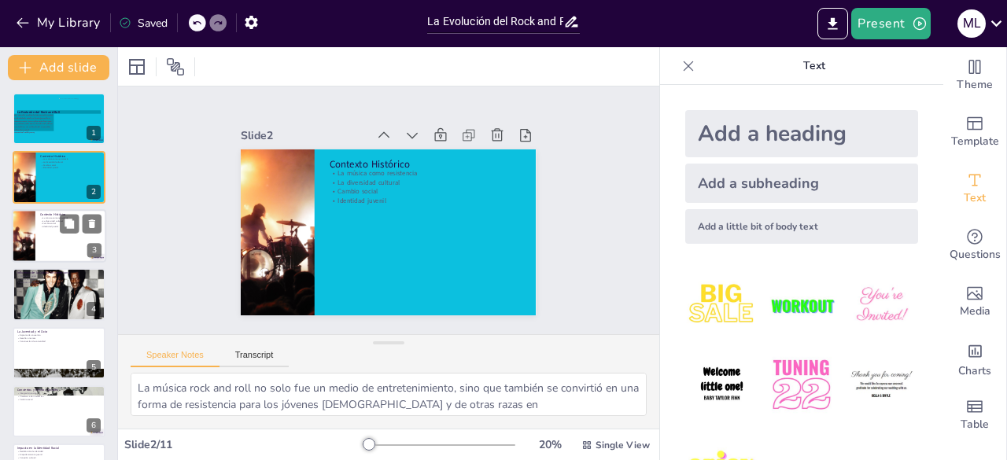
click at [47, 241] on div at bounding box center [59, 235] width 94 height 53
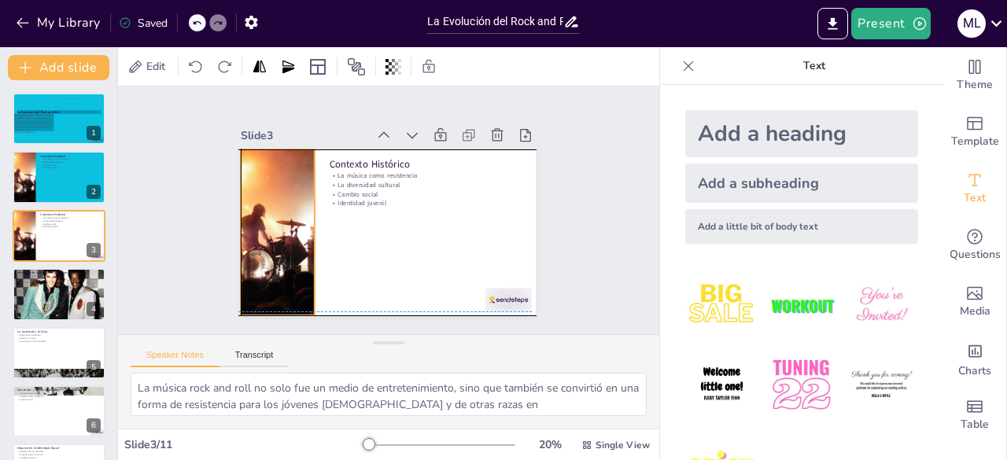
click at [238, 146] on div at bounding box center [276, 220] width 352 height 201
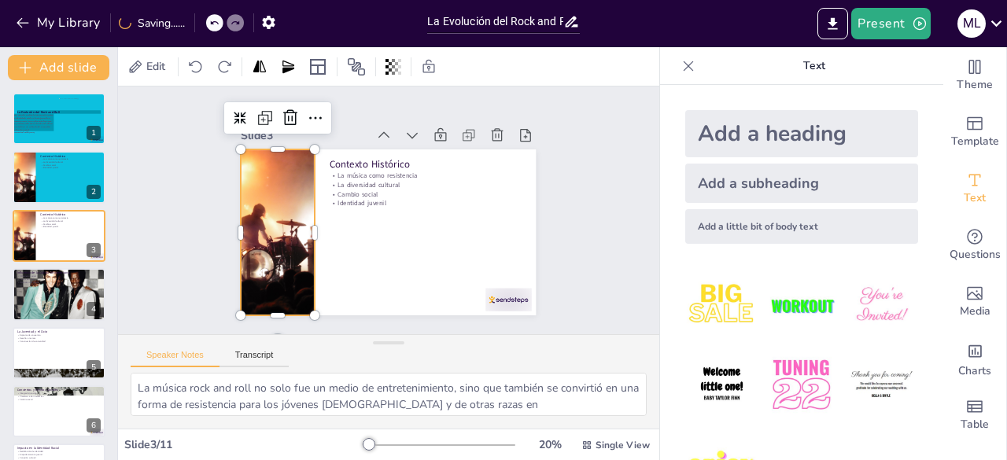
click at [234, 146] on div at bounding box center [240, 149] width 13 height 13
click at [249, 157] on div at bounding box center [277, 232] width 337 height 166
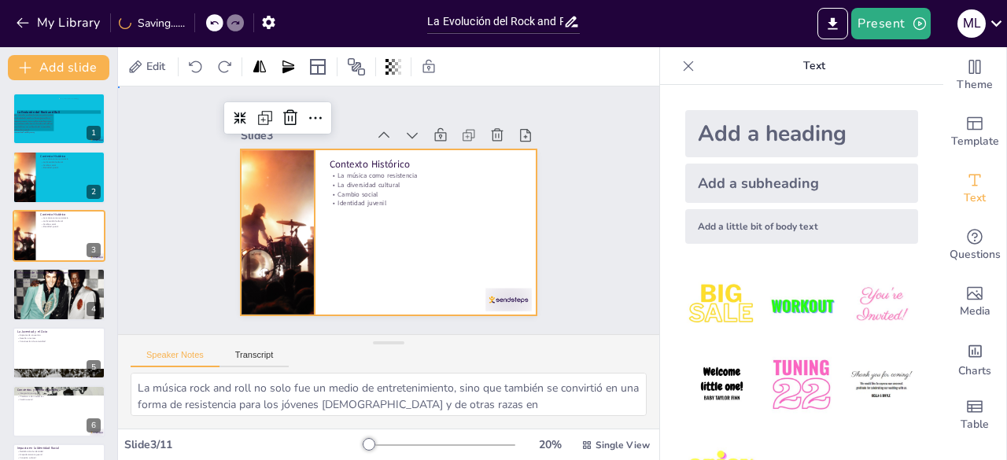
click at [459, 276] on div at bounding box center [388, 232] width 295 height 166
click at [459, 276] on div at bounding box center [386, 232] width 311 height 196
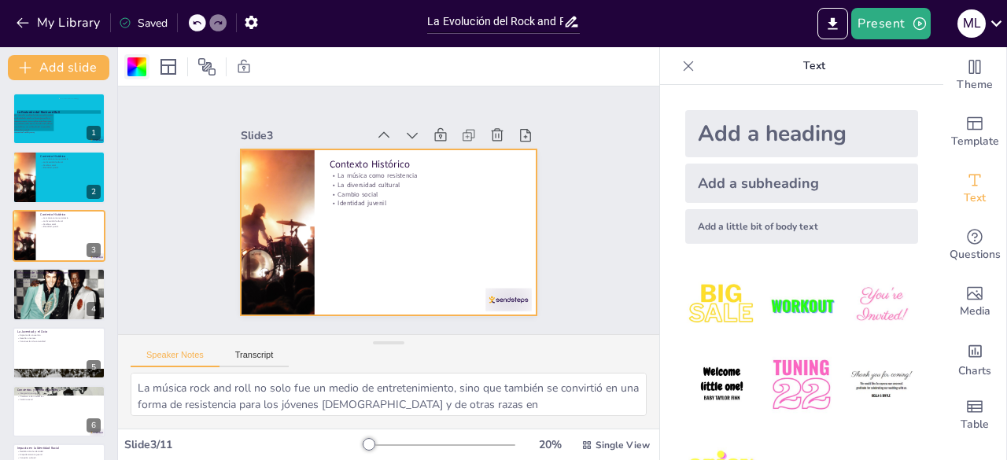
click at [131, 62] on div at bounding box center [136, 66] width 19 height 19
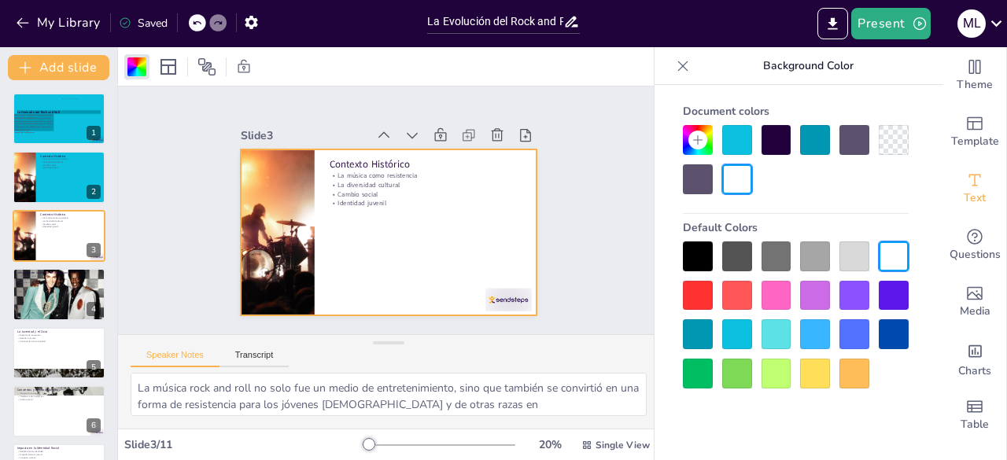
click at [736, 136] on div at bounding box center [737, 140] width 30 height 30
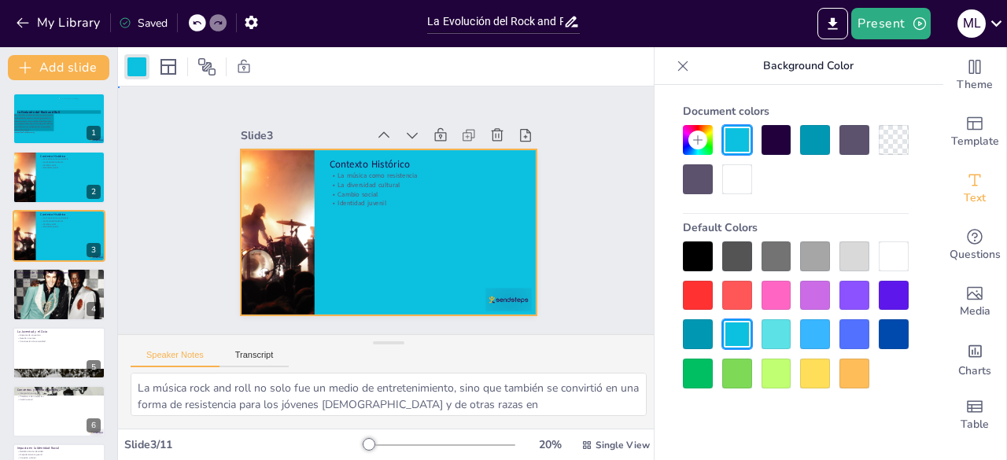
click at [611, 211] on div "Slide 1 La Evolución del Rock and Roll Este estudio analiza la intersección ent…" at bounding box center [388, 210] width 564 height 303
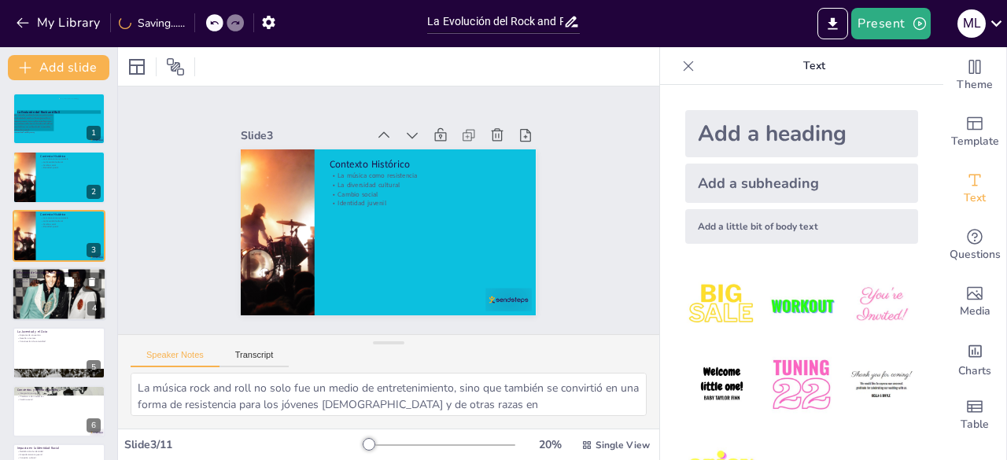
click at [58, 293] on div at bounding box center [59, 294] width 94 height 63
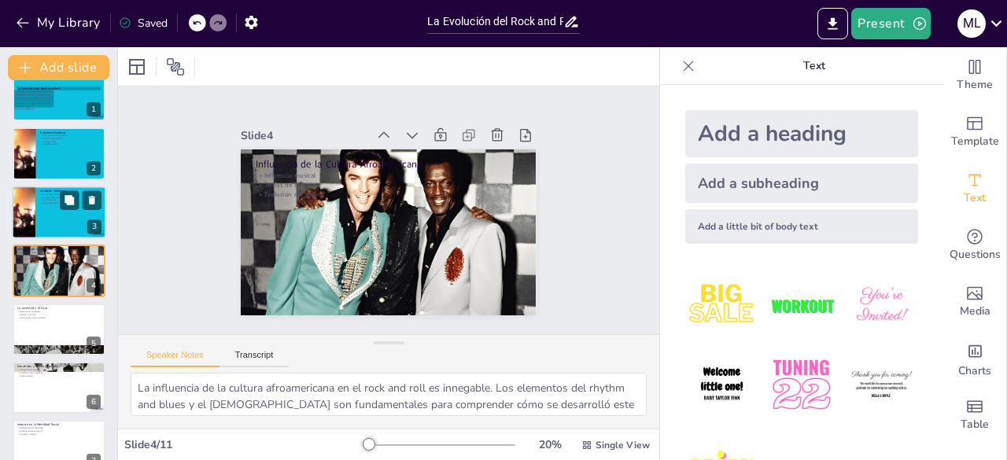
click at [66, 219] on div at bounding box center [59, 212] width 94 height 53
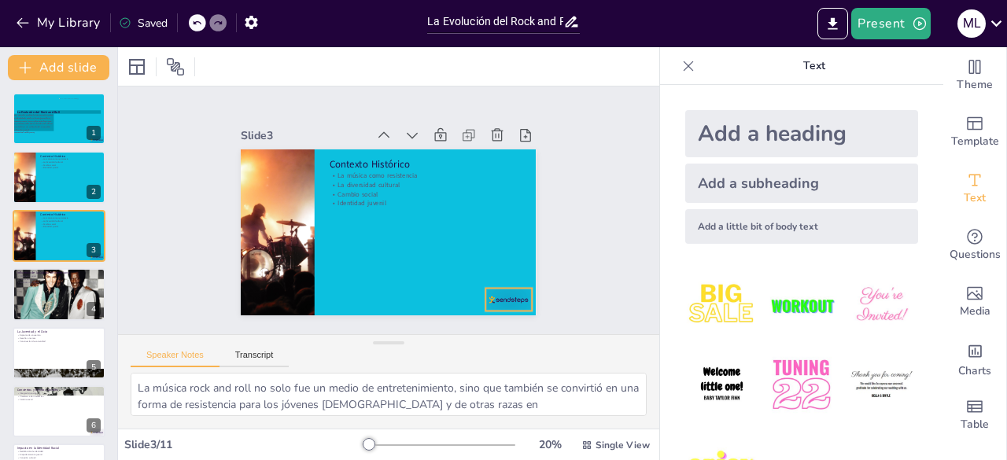
click at [502, 298] on div at bounding box center [509, 299] width 46 height 23
click at [502, 298] on div at bounding box center [499, 312] width 48 height 28
click at [50, 287] on div at bounding box center [59, 294] width 94 height 63
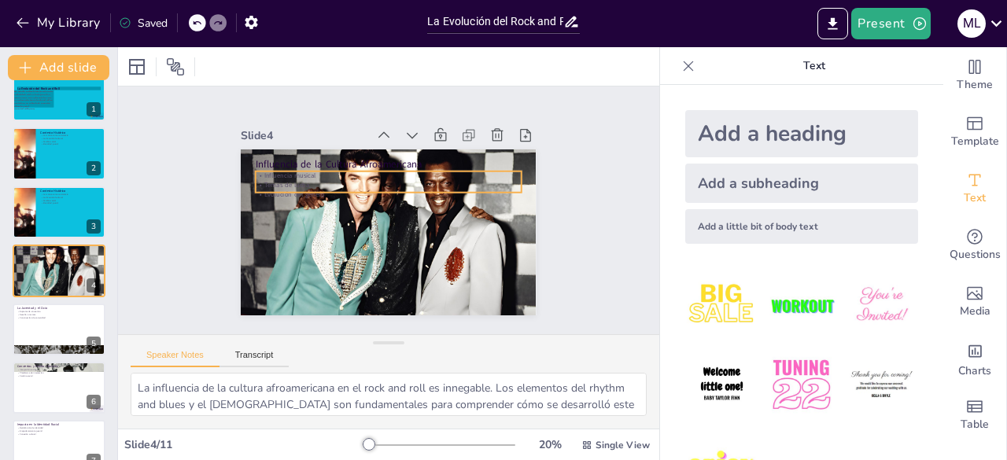
click at [251, 186] on div "Influencia de la Cultura Afroamericana Influencia musical Temas de lucha Evoluc…" at bounding box center [388, 232] width 295 height 166
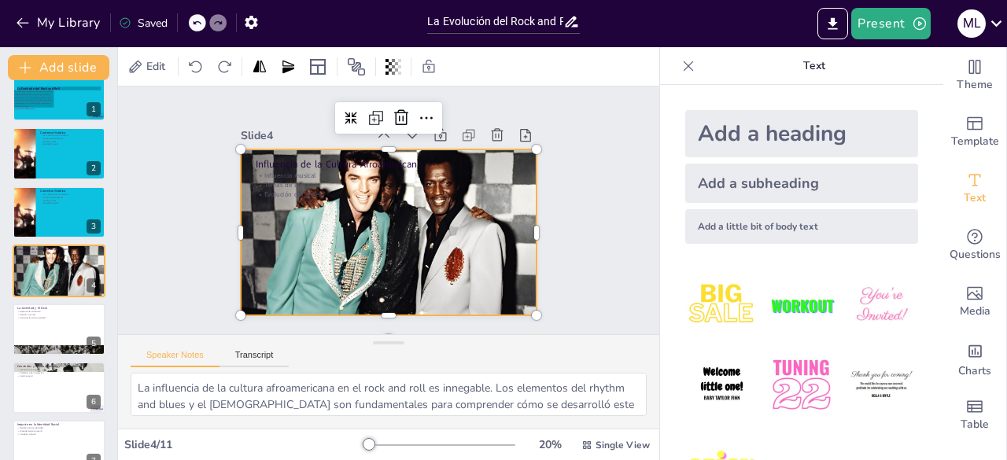
click at [253, 226] on div at bounding box center [388, 232] width 295 height 197
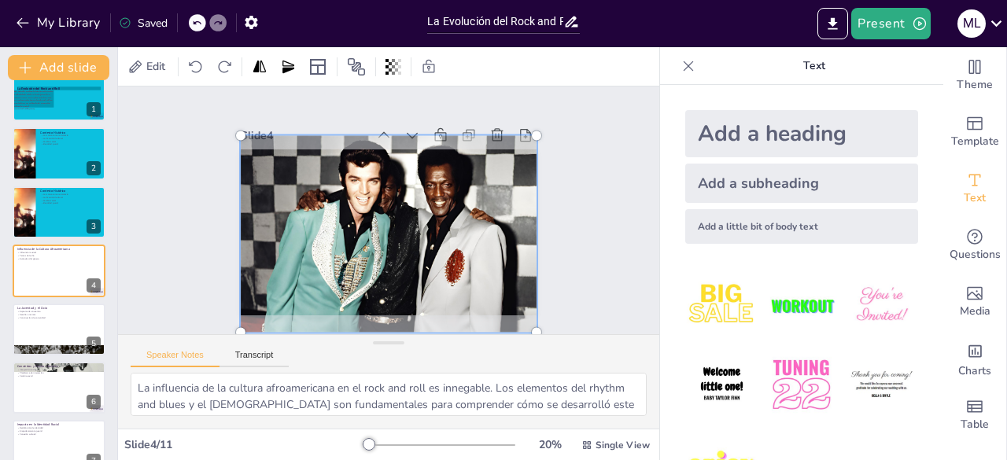
click at [251, 153] on div at bounding box center [388, 233] width 314 height 215
click at [249, 149] on div at bounding box center [388, 233] width 314 height 215
click at [267, 183] on div at bounding box center [388, 233] width 314 height 215
click at [244, 133] on div at bounding box center [388, 233] width 314 height 215
drag, startPoint x: 258, startPoint y: 153, endPoint x: 269, endPoint y: 158, distance: 12.0
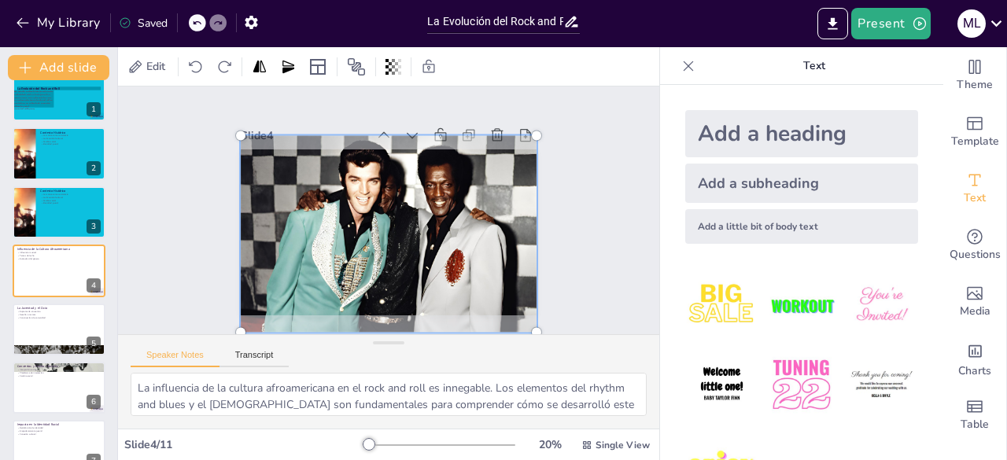
click at [264, 153] on div at bounding box center [388, 233] width 314 height 215
click at [283, 175] on div at bounding box center [388, 233] width 314 height 215
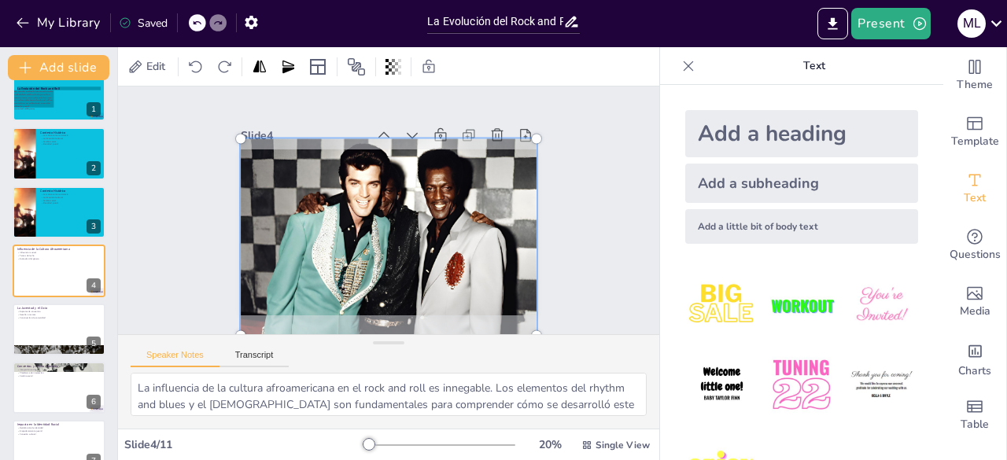
click at [341, 238] on div at bounding box center [383, 236] width 352 height 276
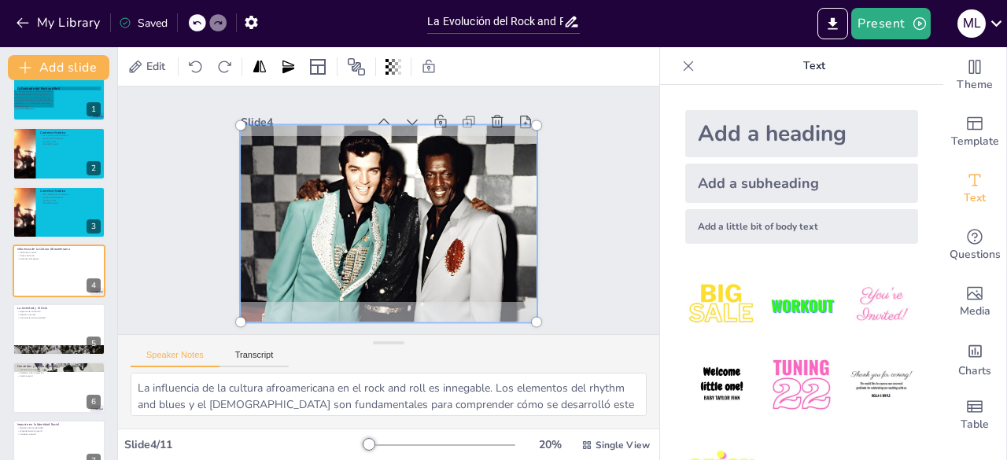
scroll to position [19, 0]
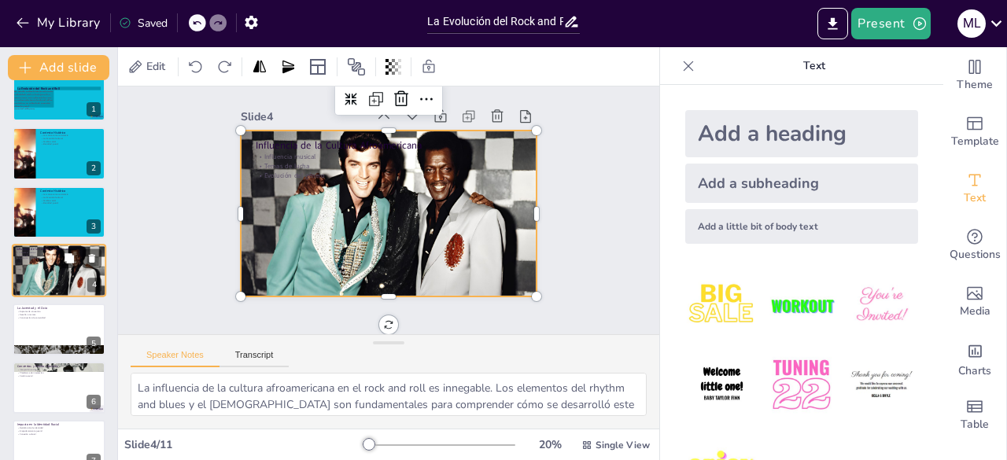
click at [77, 279] on div at bounding box center [59, 270] width 94 height 53
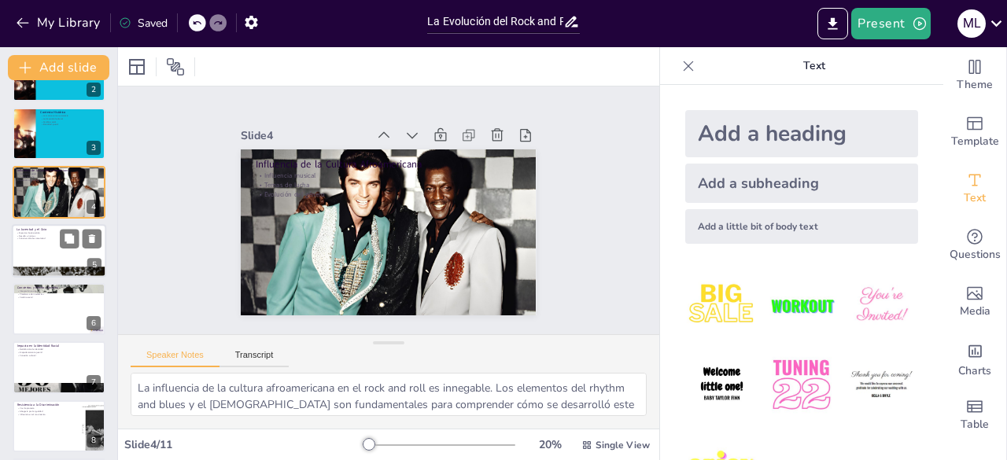
click at [63, 270] on div at bounding box center [59, 271] width 94 height 135
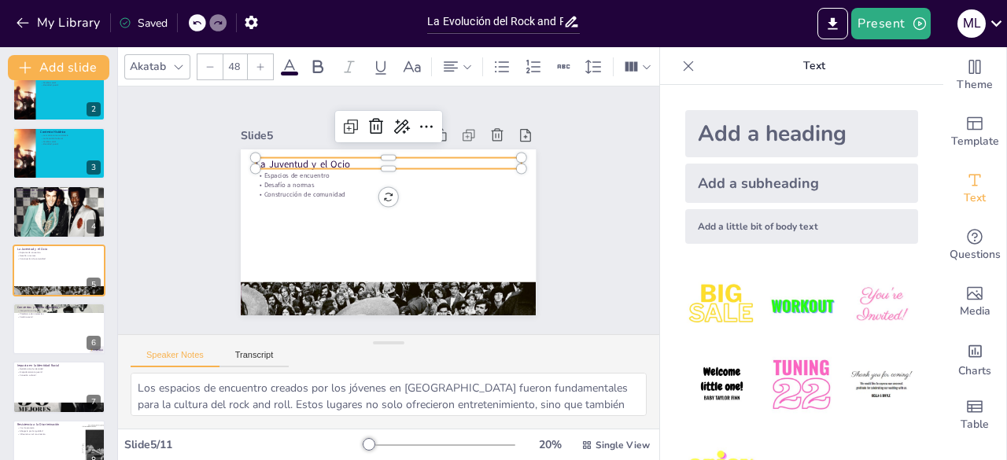
click at [253, 163] on div "La Juventud y el Ocio Espacios de encuentro Desafío a normas Construcción de co…" at bounding box center [388, 232] width 295 height 166
click at [260, 163] on div at bounding box center [392, 175] width 265 height 40
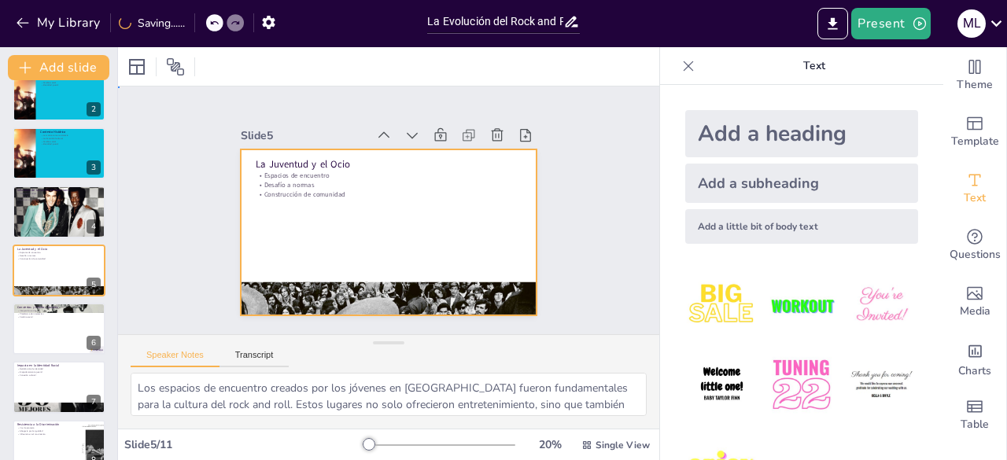
click at [241, 149] on div at bounding box center [388, 232] width 295 height 166
click at [137, 61] on div at bounding box center [136, 66] width 19 height 19
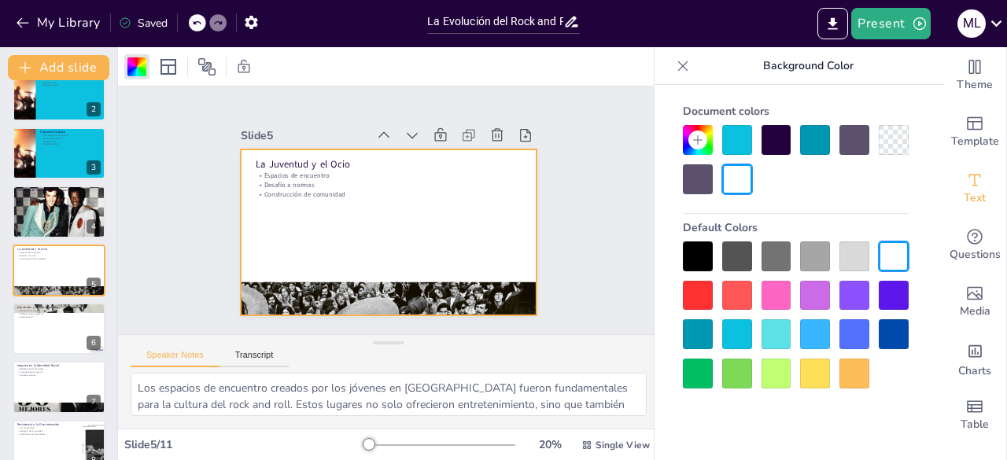
click at [728, 138] on div at bounding box center [737, 140] width 30 height 30
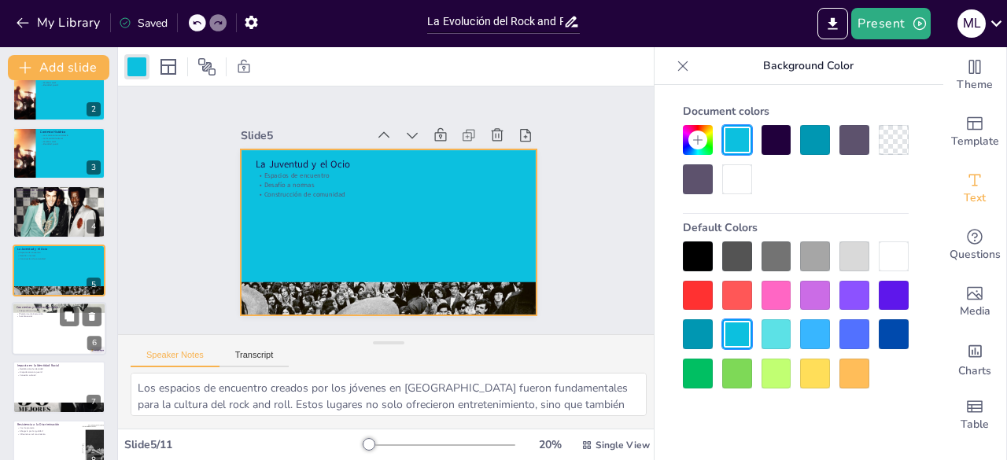
click at [53, 339] on div at bounding box center [59, 328] width 94 height 53
type textarea "Los conciertos de rock and roll fueron cruciales para la integración social en …"
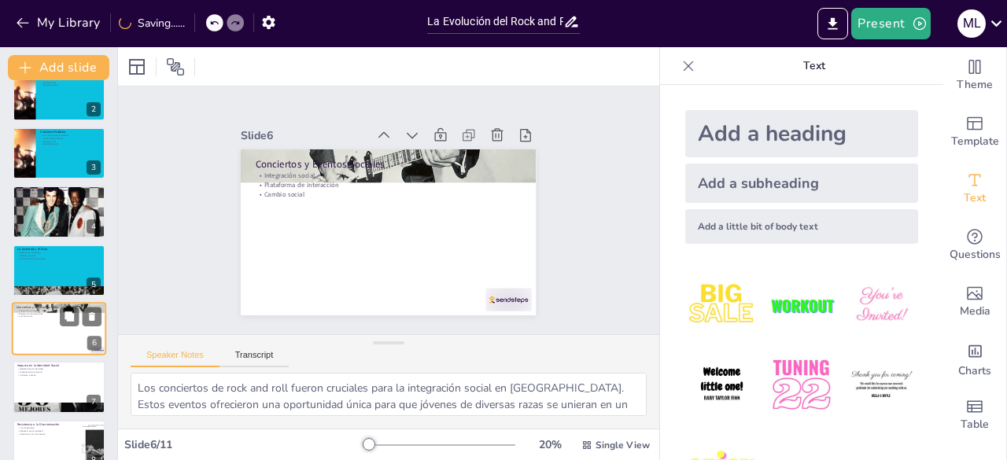
scroll to position [141, 0]
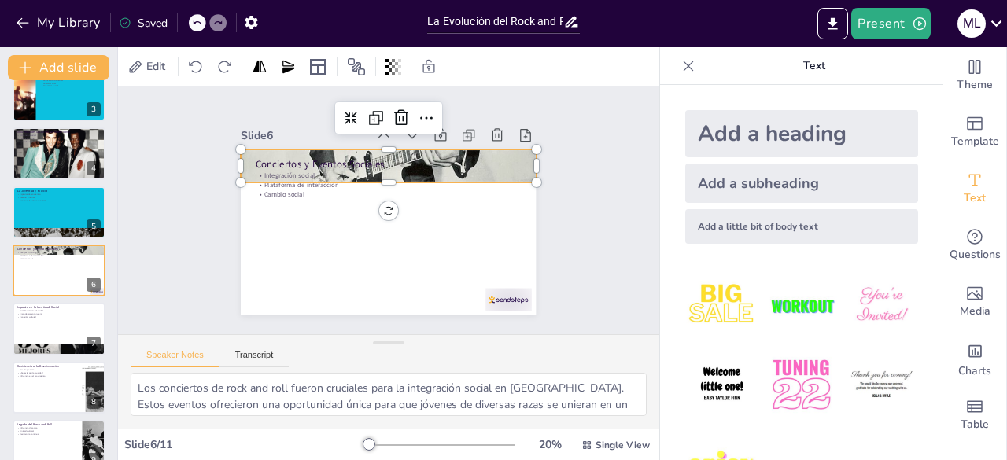
click at [240, 145] on div at bounding box center [393, 166] width 333 height 406
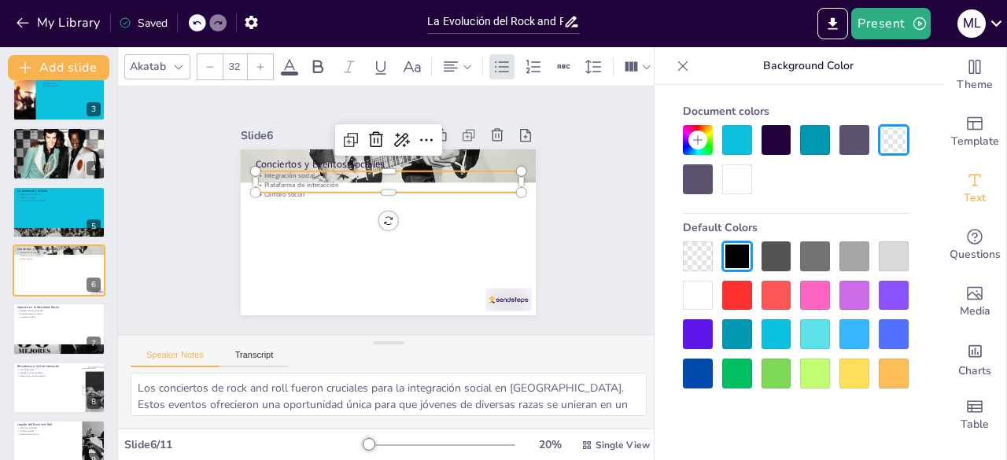
click at [244, 192] on div "Conciertos y Eventos Sociales Integración social Plataforma de interacción Camb…" at bounding box center [388, 232] width 295 height 166
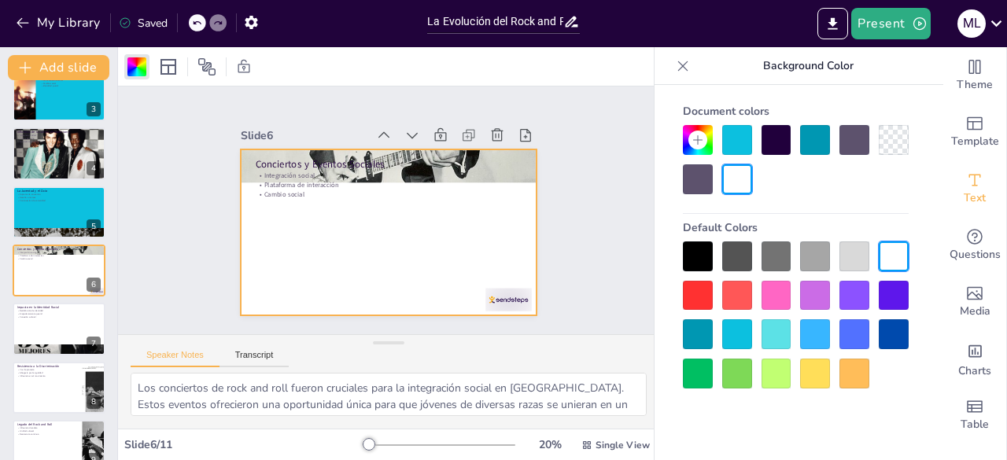
click at [746, 134] on div at bounding box center [737, 140] width 30 height 30
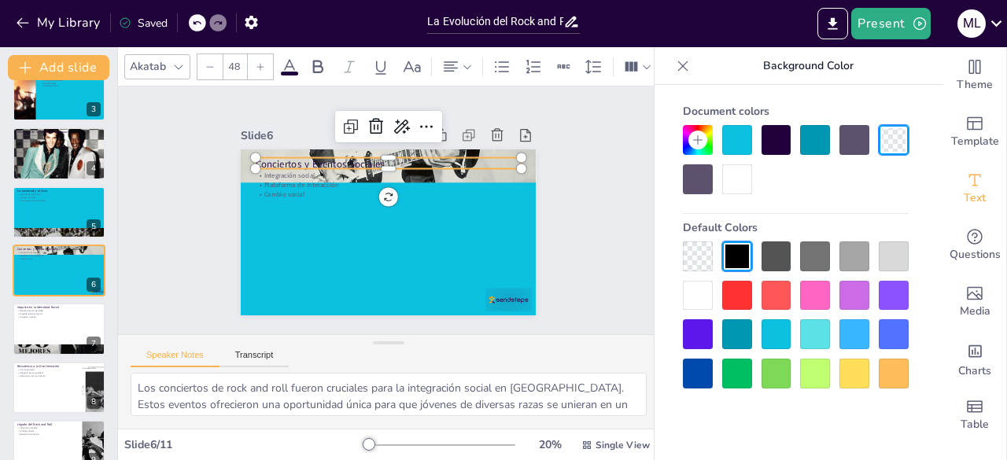
click at [455, 158] on p "Conciertos y Eventos Sociales" at bounding box center [389, 165] width 266 height 14
click at [733, 139] on div at bounding box center [737, 140] width 30 height 30
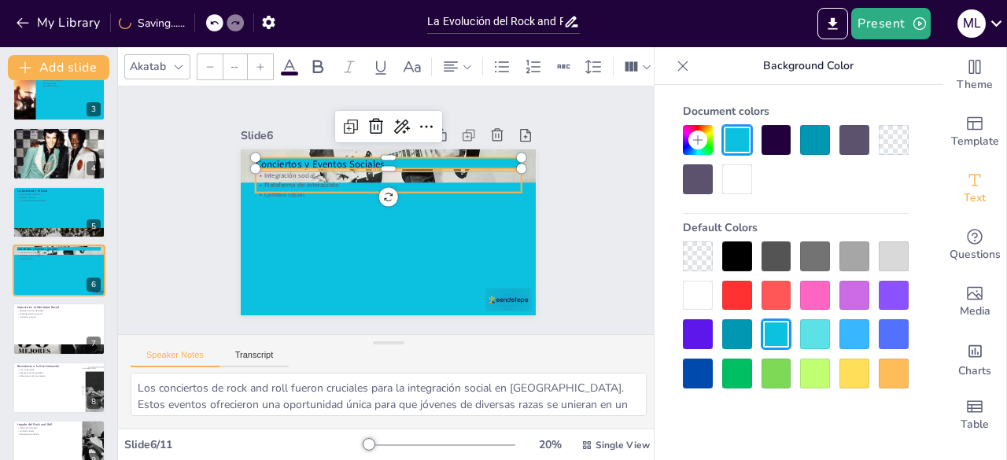
type input "32"
click at [476, 171] on p "Integración social" at bounding box center [389, 175] width 266 height 9
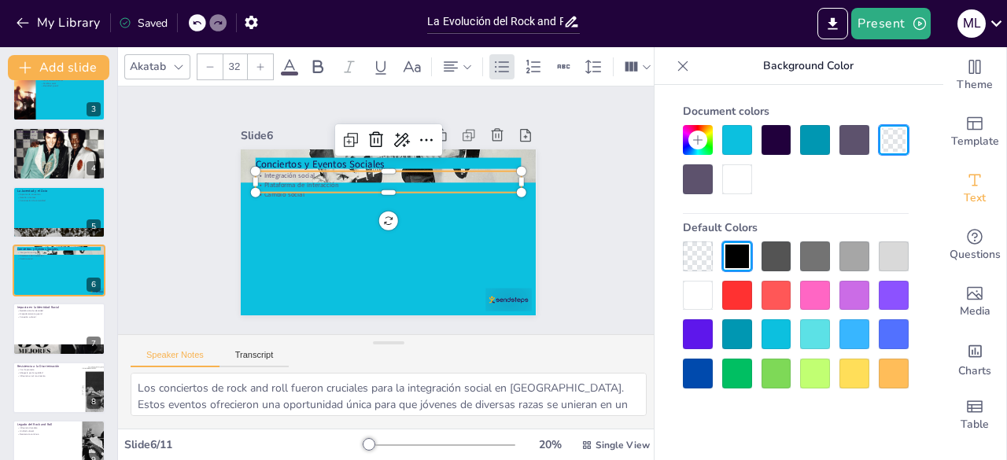
click at [738, 144] on div at bounding box center [737, 140] width 30 height 30
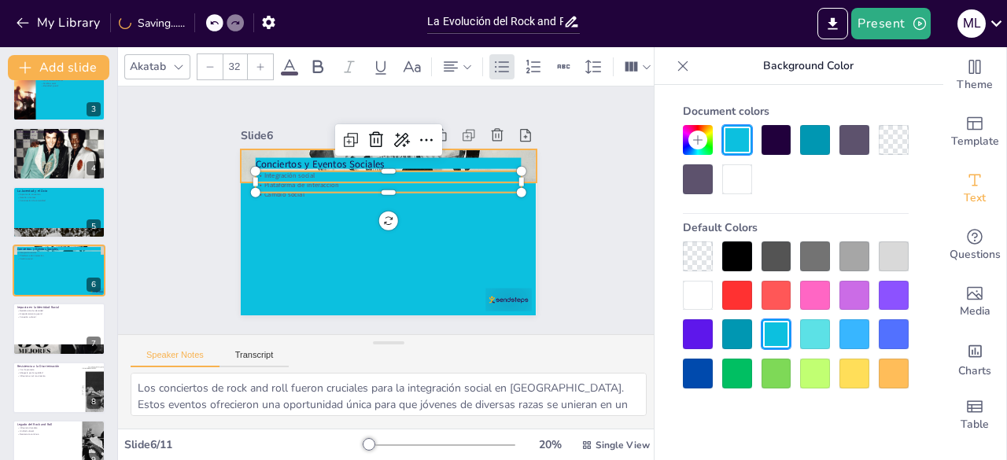
click at [241, 152] on div at bounding box center [388, 165] width 295 height 377
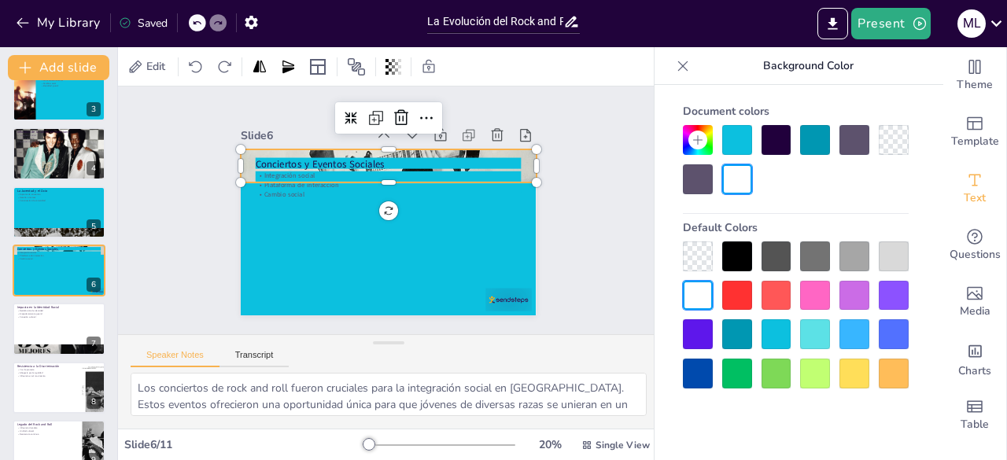
click at [735, 134] on div at bounding box center [737, 140] width 30 height 30
click at [499, 145] on div at bounding box center [388, 165] width 295 height 377
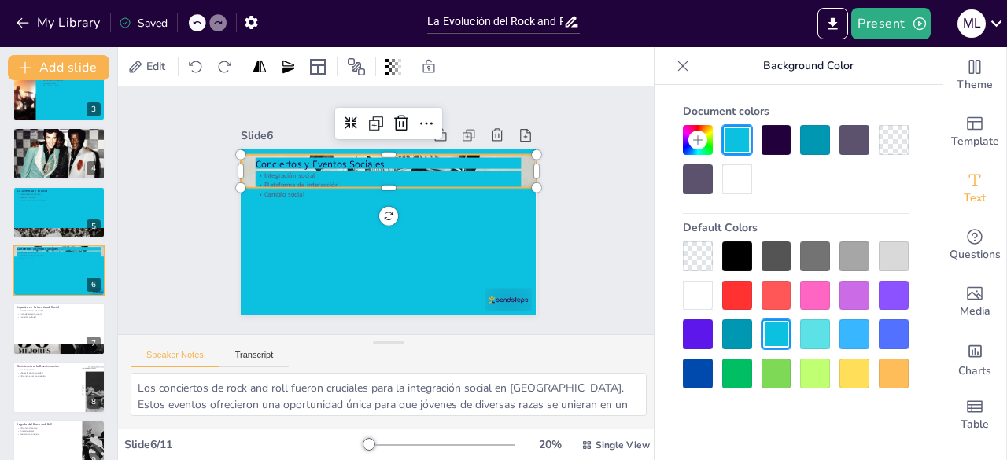
click at [722, 141] on div at bounding box center [737, 140] width 30 height 30
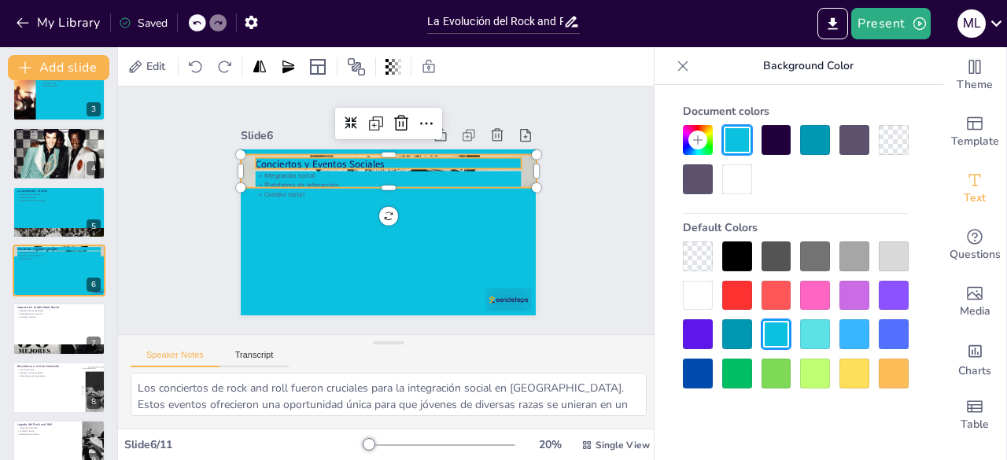
click at [495, 158] on p "Conciertos y Eventos Sociales" at bounding box center [389, 165] width 266 height 14
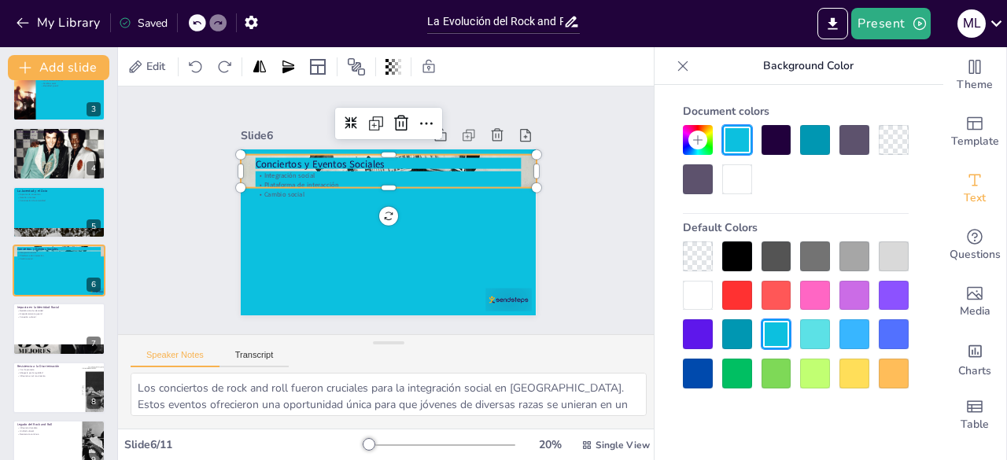
click at [514, 177] on div at bounding box center [388, 171] width 295 height 377
click at [729, 140] on div at bounding box center [737, 140] width 30 height 30
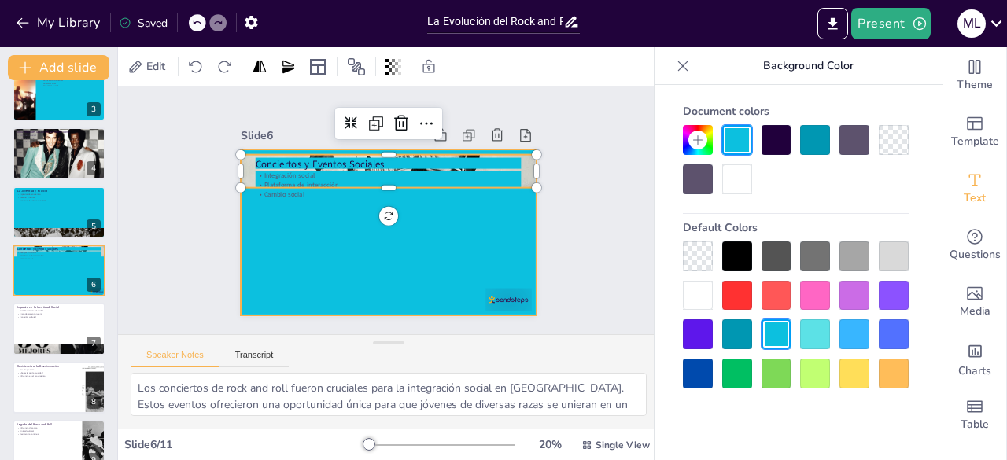
click at [319, 282] on div at bounding box center [388, 232] width 295 height 166
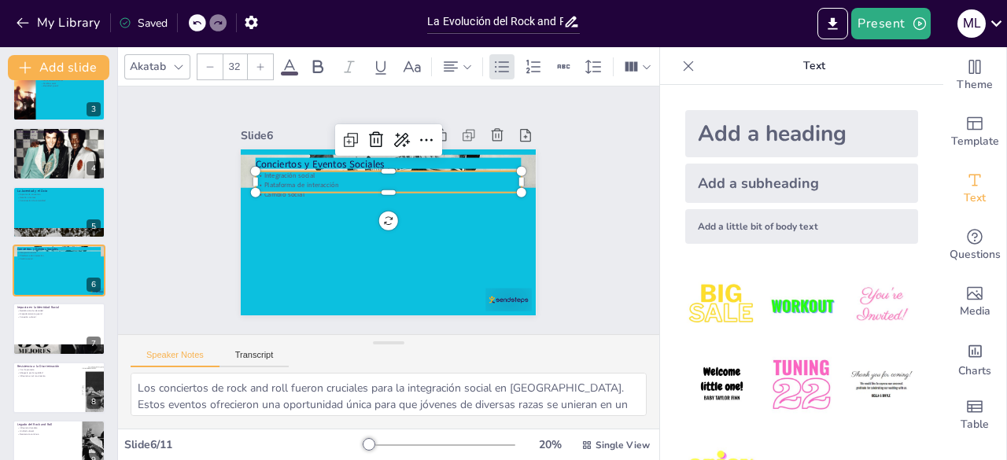
click at [256, 180] on p "Plataforma de interacción" at bounding box center [389, 184] width 266 height 9
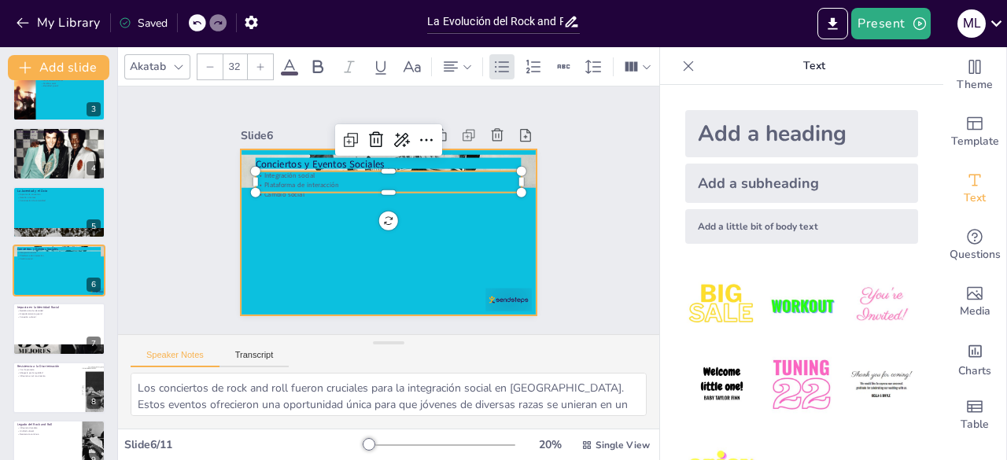
click at [241, 149] on div at bounding box center [388, 232] width 295 height 166
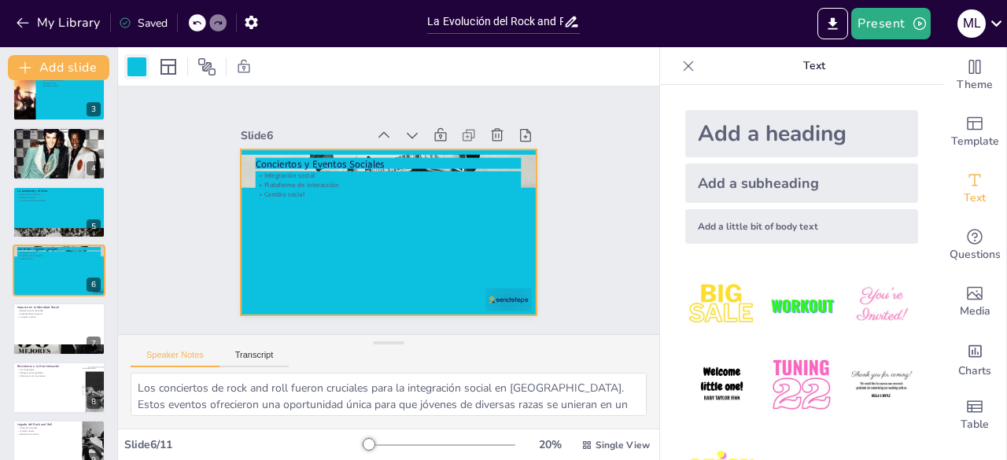
click at [138, 68] on div at bounding box center [136, 66] width 19 height 19
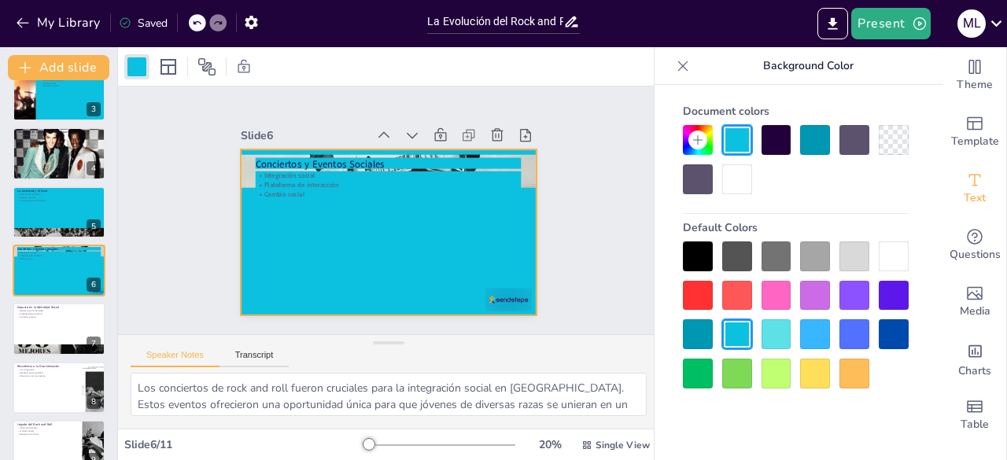
click at [744, 146] on div at bounding box center [737, 140] width 30 height 30
click at [68, 333] on div at bounding box center [59, 329] width 94 height 53
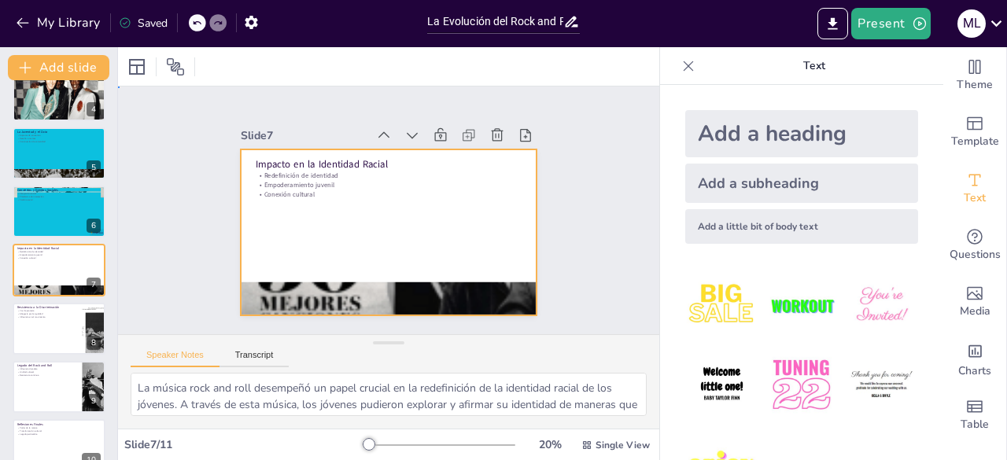
click at [241, 149] on div at bounding box center [388, 232] width 295 height 166
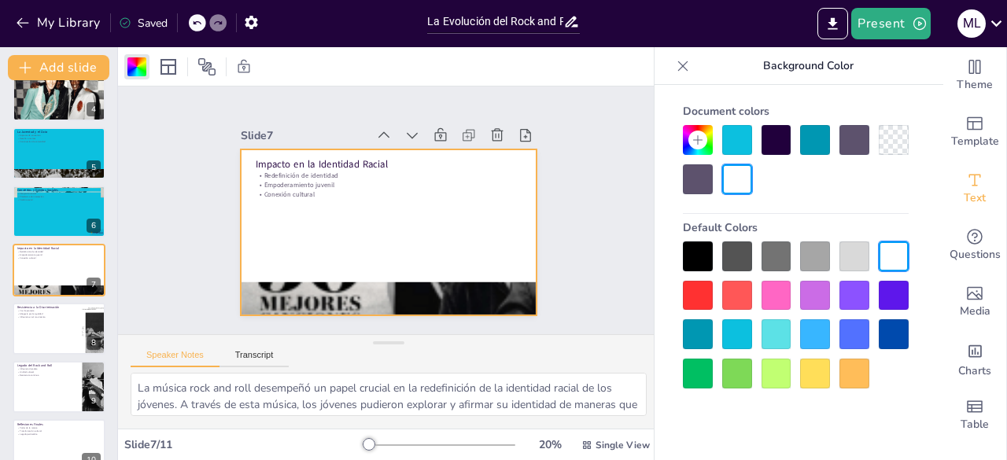
click at [728, 142] on div at bounding box center [737, 140] width 30 height 30
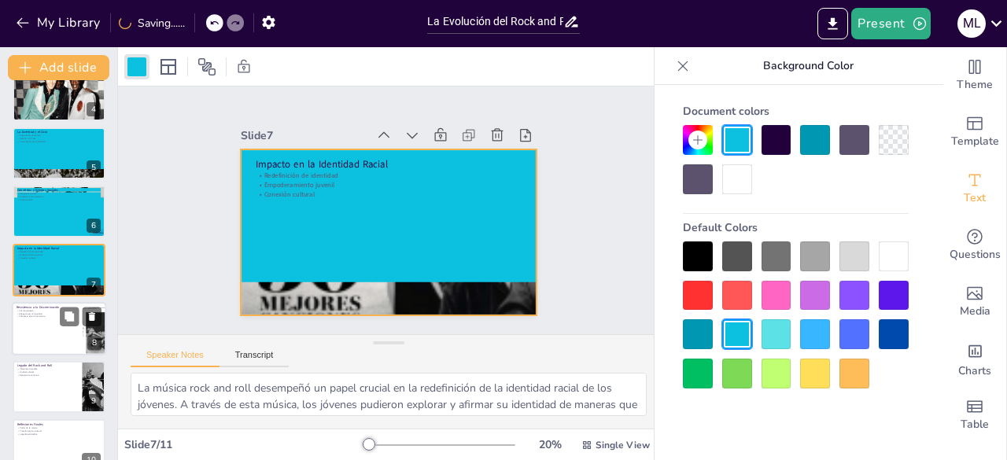
click at [50, 323] on div at bounding box center [59, 328] width 94 height 53
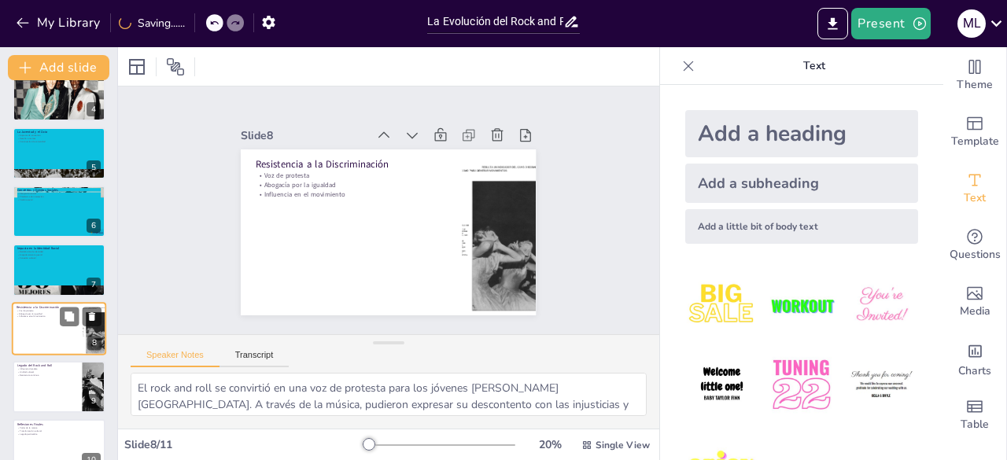
scroll to position [258, 0]
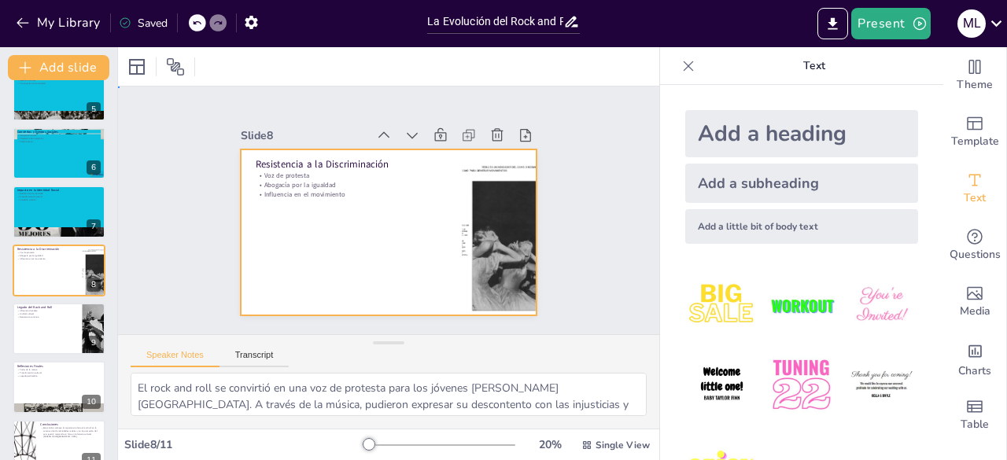
click at [234, 144] on div at bounding box center [385, 232] width 311 height 196
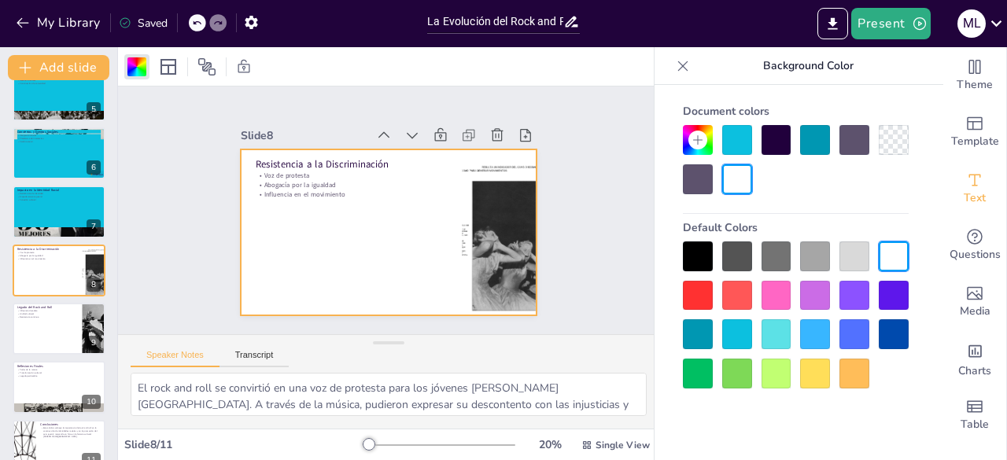
click at [733, 141] on div at bounding box center [737, 140] width 30 height 30
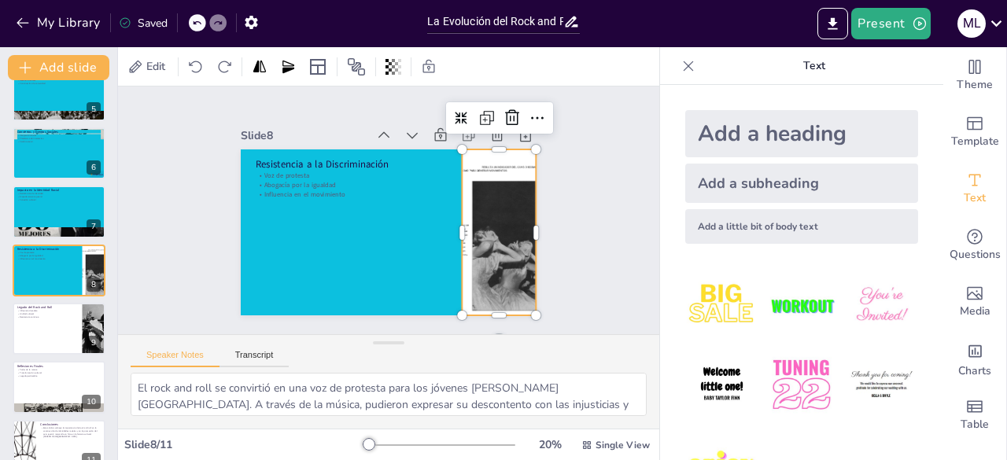
click at [488, 153] on div at bounding box center [498, 232] width 117 height 166
click at [487, 168] on div at bounding box center [498, 232] width 117 height 166
click at [39, 319] on div at bounding box center [59, 328] width 94 height 53
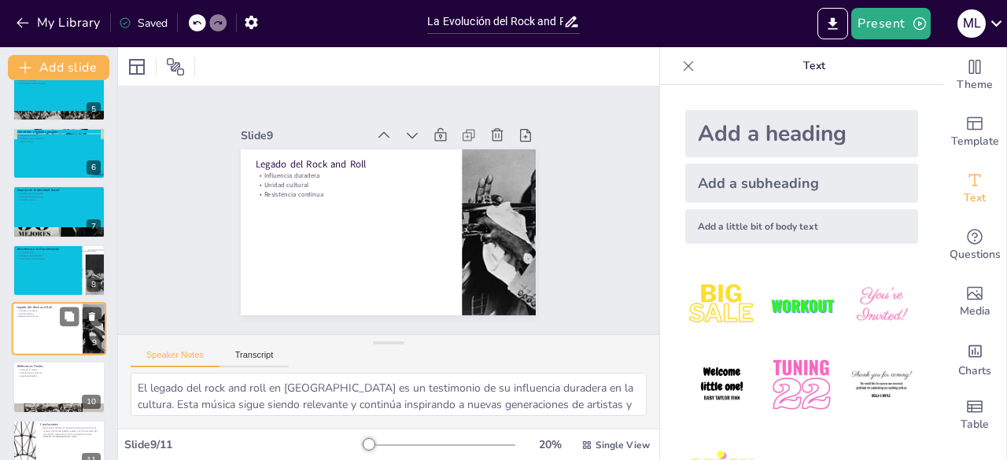
scroll to position [282, 0]
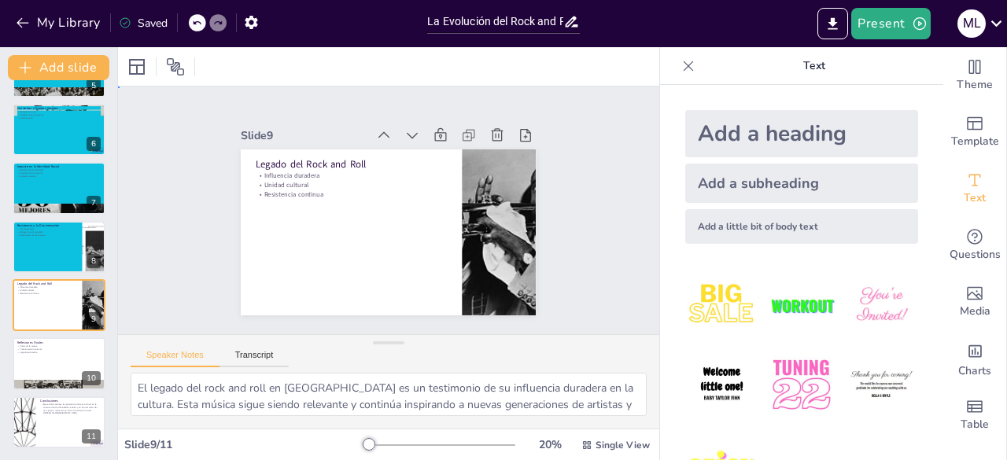
click at [231, 142] on div "Slide 9 Legado del Rock and Roll Influencia duradera Unidad cultural Resistenci…" at bounding box center [387, 219] width 313 height 221
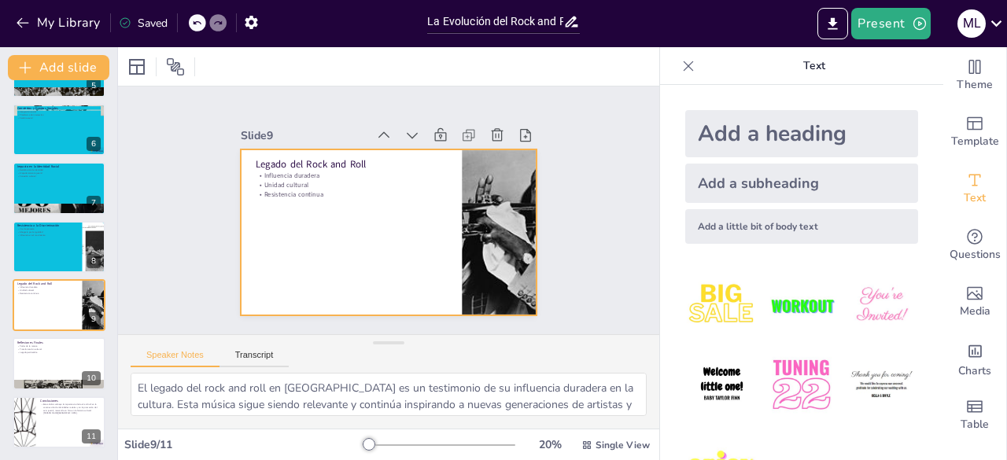
click at [241, 155] on div at bounding box center [388, 232] width 295 height 166
click at [134, 68] on div at bounding box center [136, 66] width 19 height 19
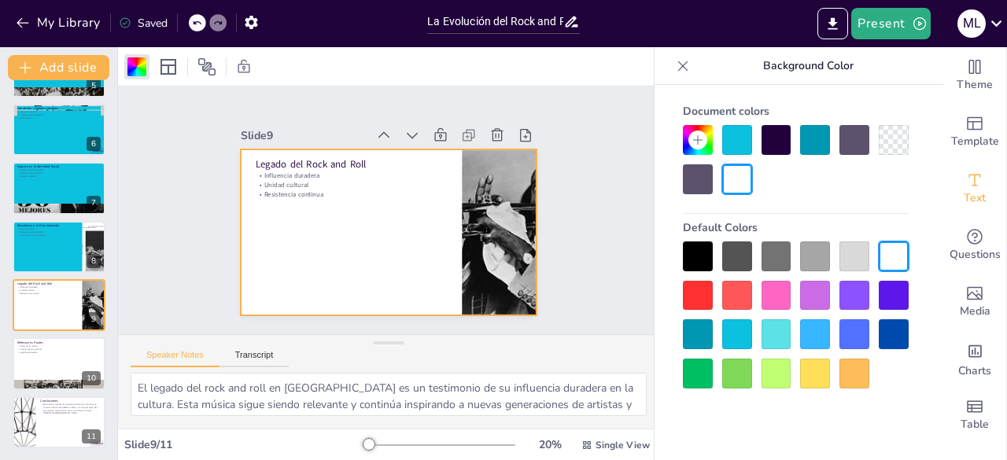
click at [733, 142] on div at bounding box center [737, 140] width 30 height 30
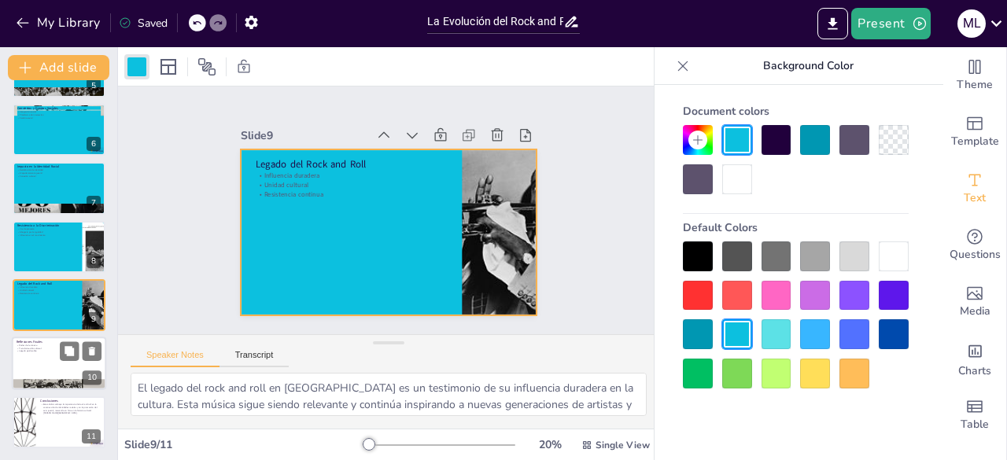
click at [56, 344] on p "Poder de la música" at bounding box center [59, 345] width 85 height 3
type textarea "La música ha demostrado ser un poderoso agente de cambio social. En el caso del…"
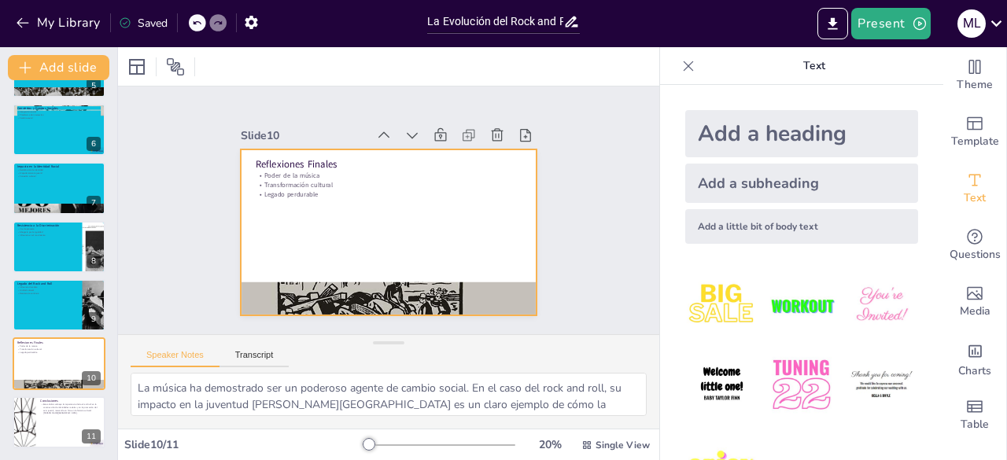
click at [241, 149] on div at bounding box center [388, 232] width 295 height 166
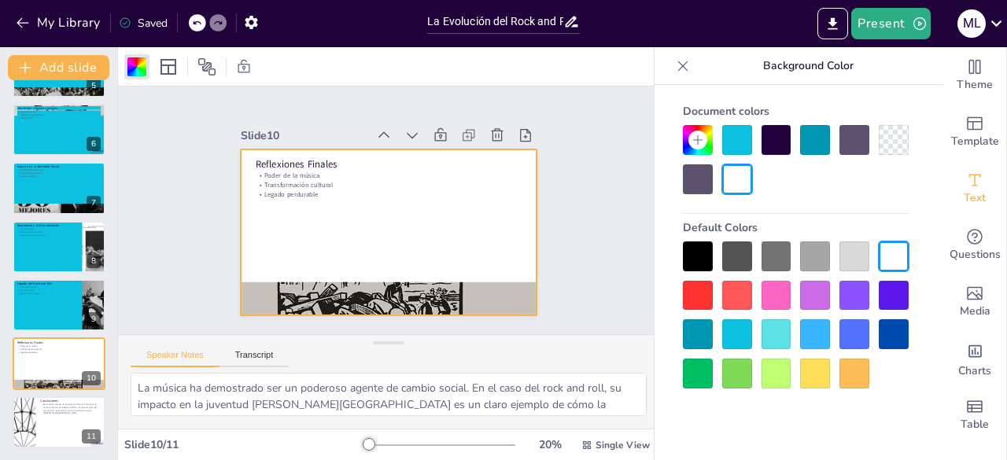
click at [744, 150] on div at bounding box center [737, 140] width 30 height 30
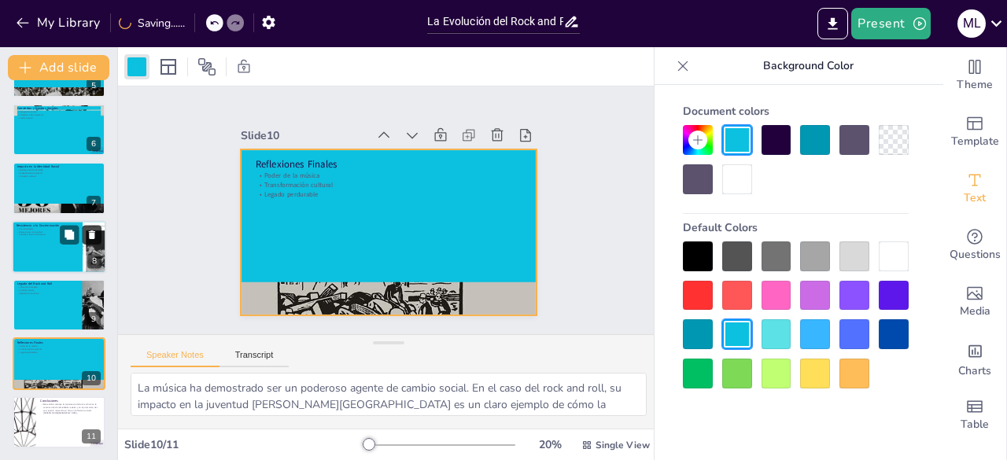
click at [91, 240] on button at bounding box center [92, 234] width 19 height 19
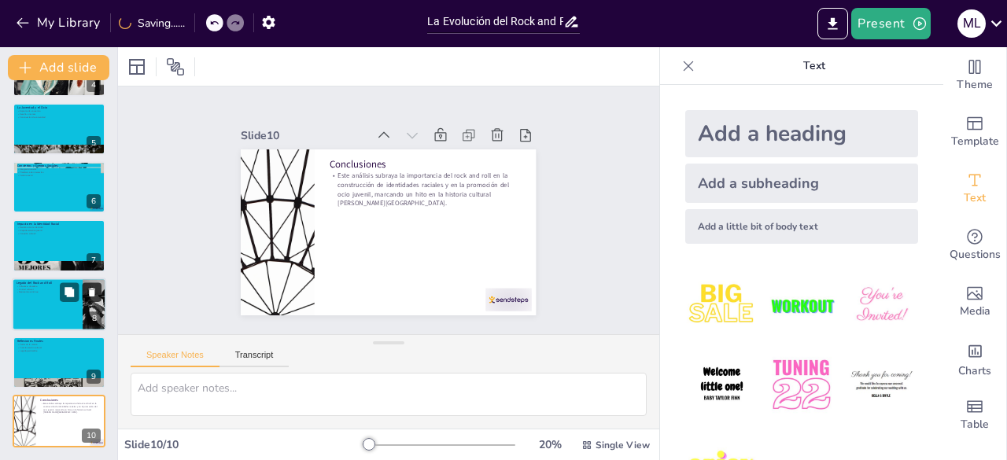
scroll to position [223, 0]
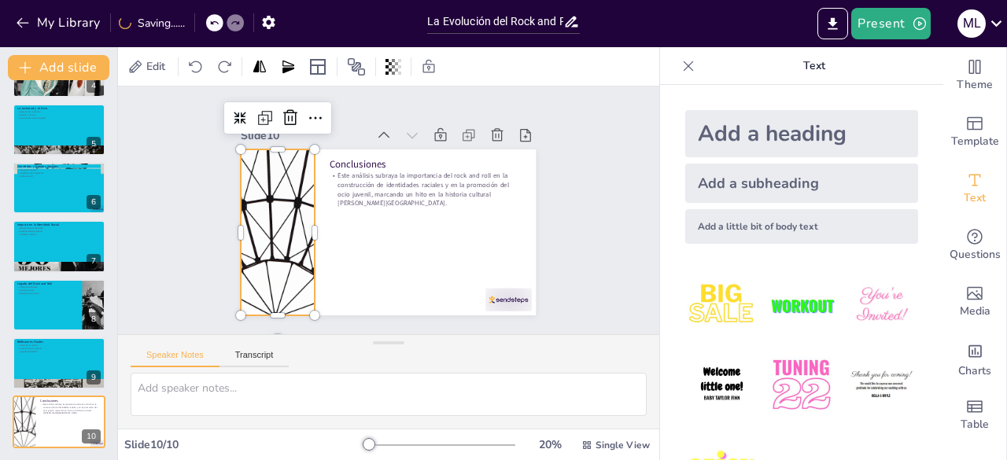
click at [246, 159] on div at bounding box center [278, 232] width 295 height 166
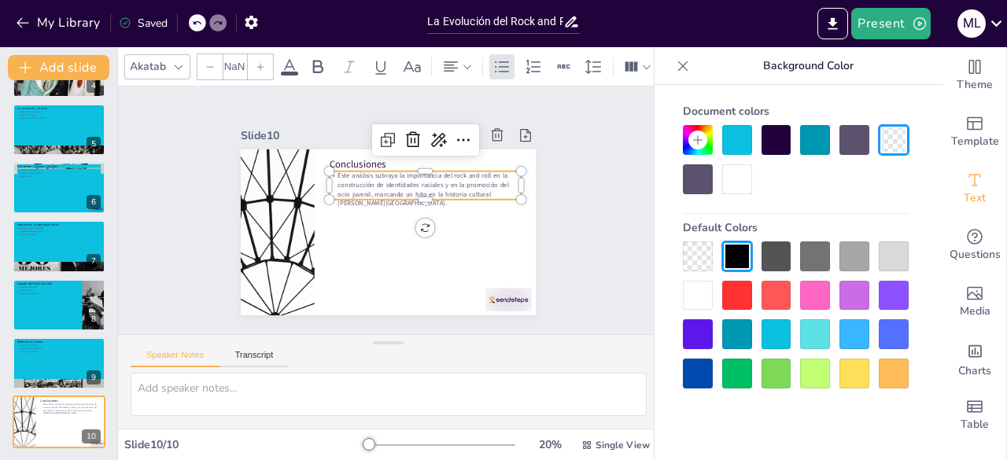
type input "32"
click at [338, 202] on p "Este análisis subraya la importancia del rock and roll en la construcción de id…" at bounding box center [426, 189] width 192 height 37
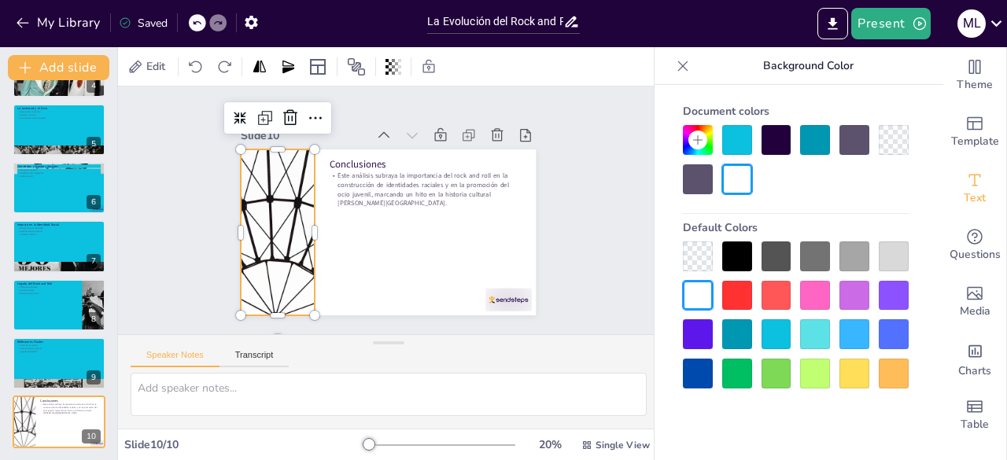
click at [247, 143] on div at bounding box center [275, 208] width 323 height 223
click at [733, 138] on div at bounding box center [737, 140] width 30 height 30
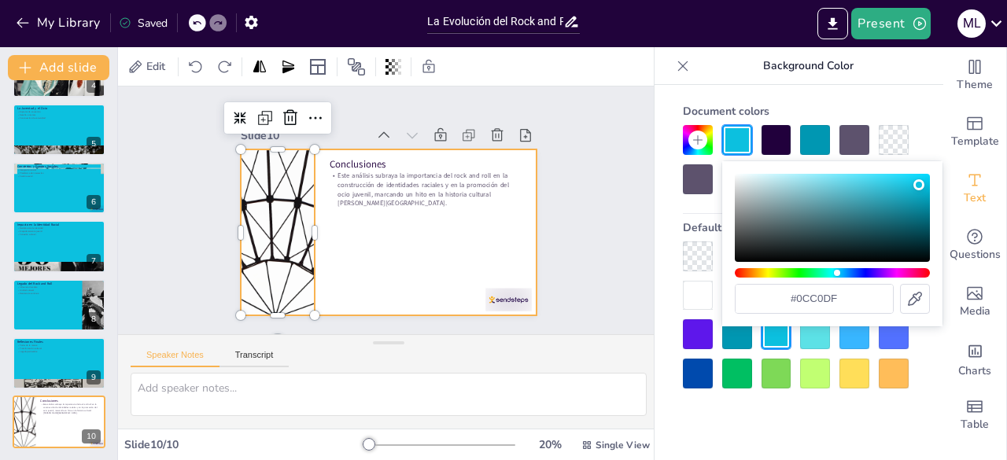
click at [431, 234] on div at bounding box center [388, 232] width 295 height 166
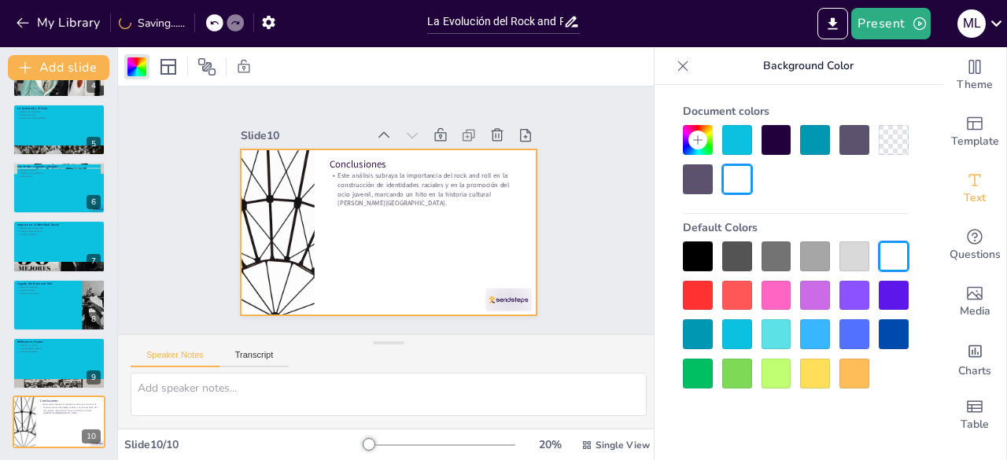
click at [741, 136] on div at bounding box center [737, 140] width 30 height 30
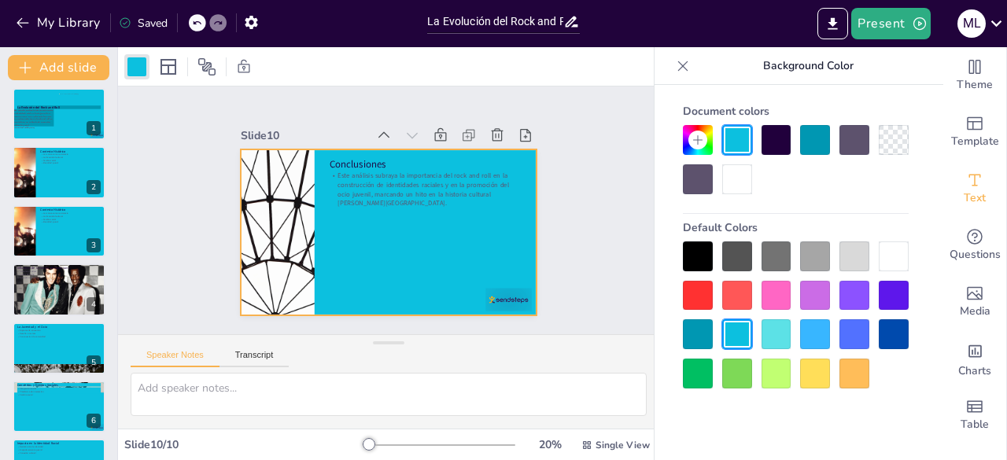
scroll to position [0, 0]
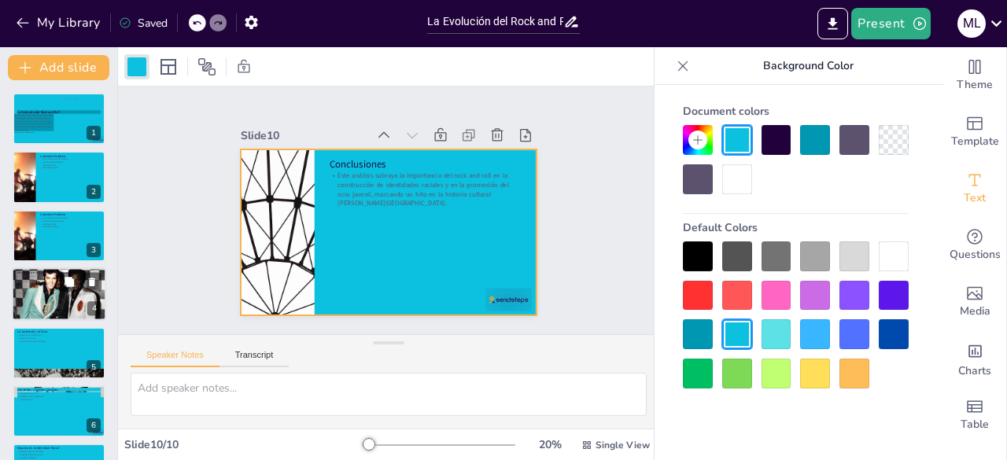
click at [42, 286] on div at bounding box center [59, 295] width 94 height 63
type textarea "La influencia de la cultura afroamericana en el rock and roll es innegable. Los…"
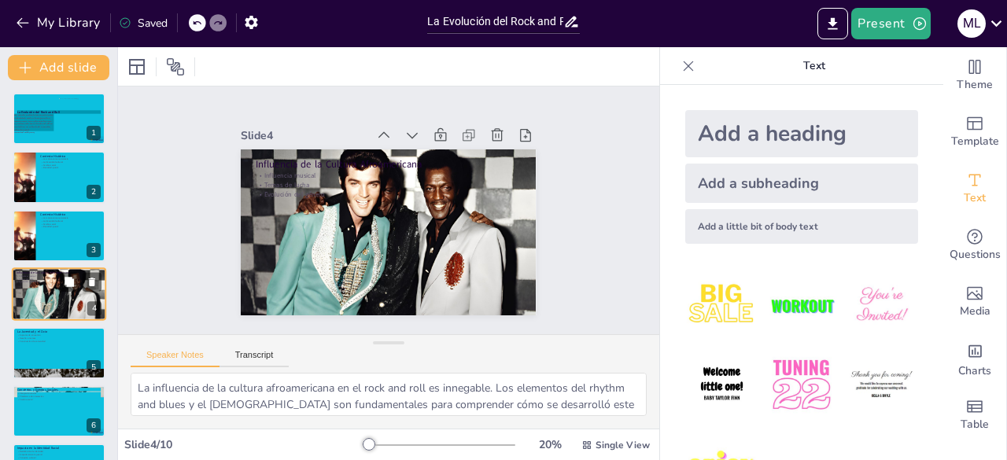
scroll to position [24, 0]
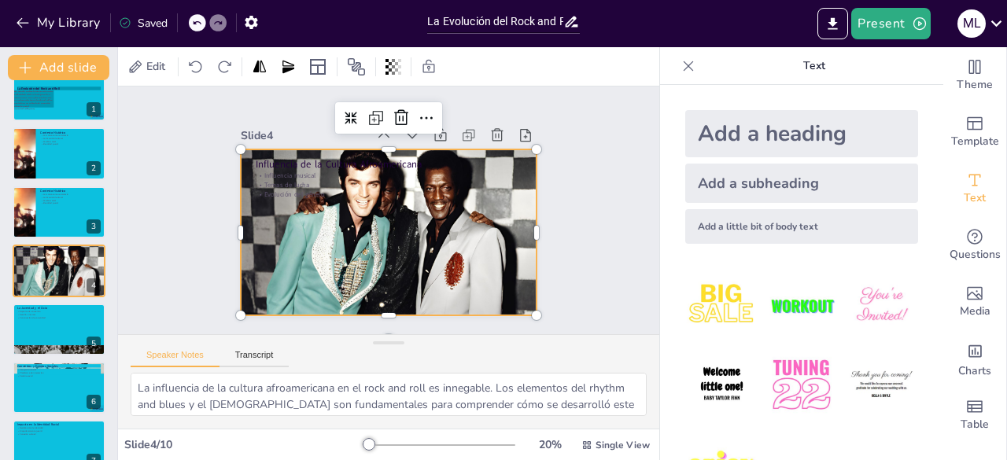
click at [337, 193] on div at bounding box center [388, 236] width 295 height 197
click at [157, 64] on span "Edit" at bounding box center [155, 66] width 25 height 15
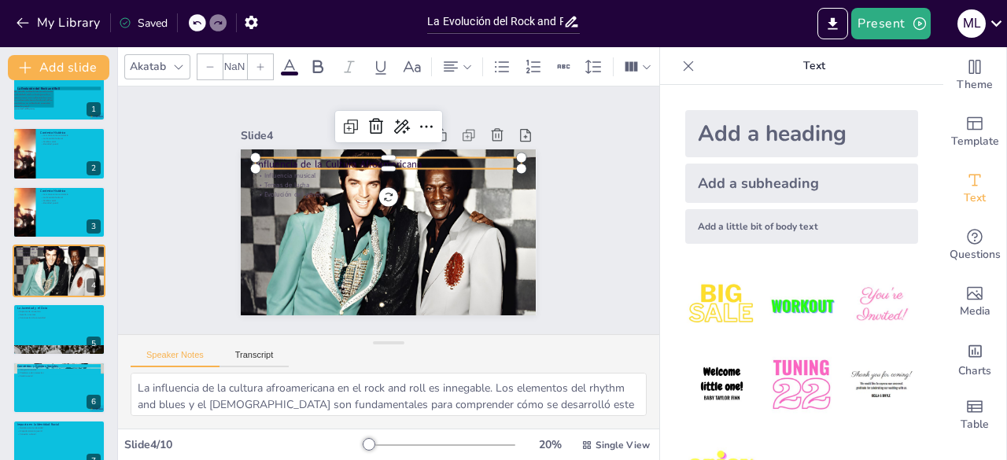
type input "48"
click at [256, 160] on p "Influencia de la Cultura Afroamericana" at bounding box center [389, 165] width 266 height 14
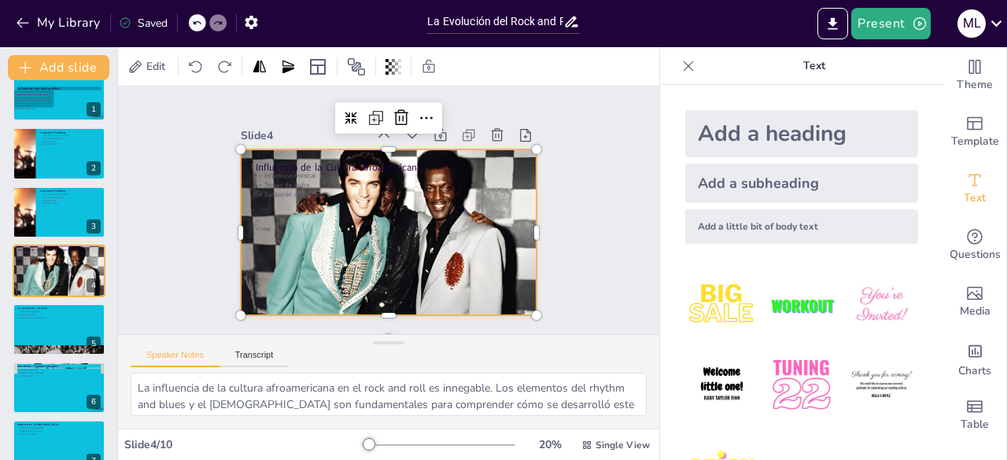
click at [241, 178] on div at bounding box center [388, 236] width 295 height 197
click at [53, 310] on p "Espacios de encuentro" at bounding box center [59, 311] width 85 height 3
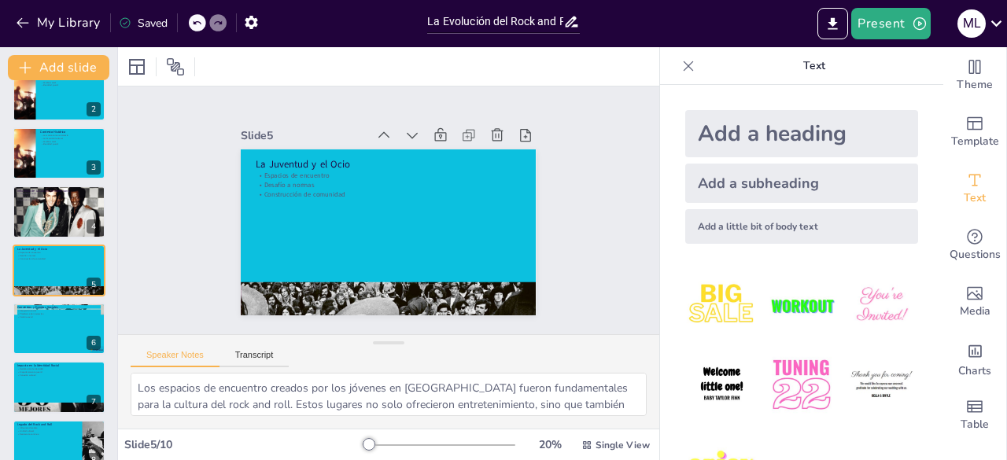
click at [241, 150] on div at bounding box center [388, 232] width 295 height 166
click at [244, 149] on div at bounding box center [388, 232] width 295 height 166
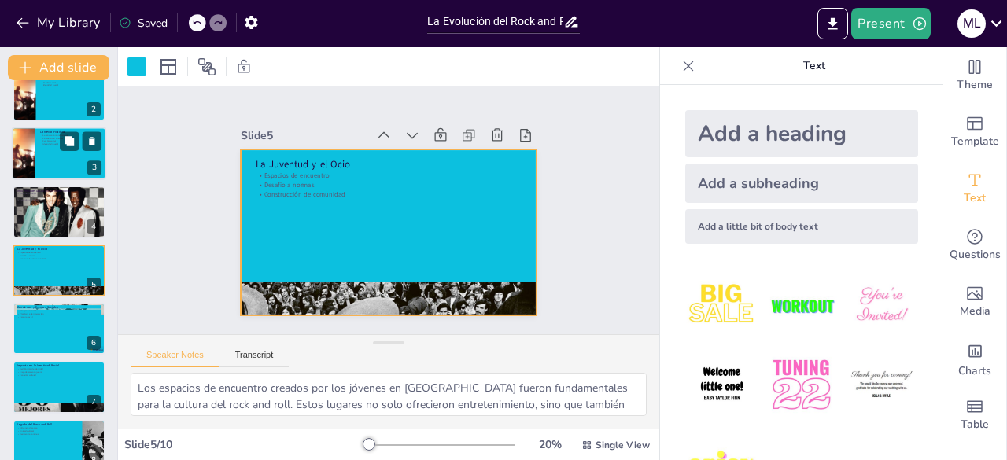
click at [45, 200] on p "Evolución del género" at bounding box center [58, 199] width 83 height 3
type textarea "La influencia de la cultura afroamericana en el rock and roll es innegable. Los…"
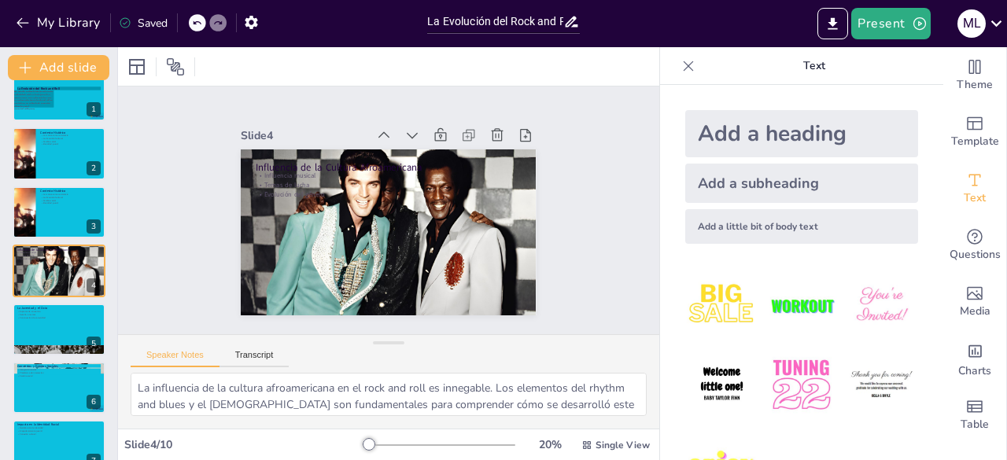
click at [250, 145] on div at bounding box center [386, 236] width 314 height 227
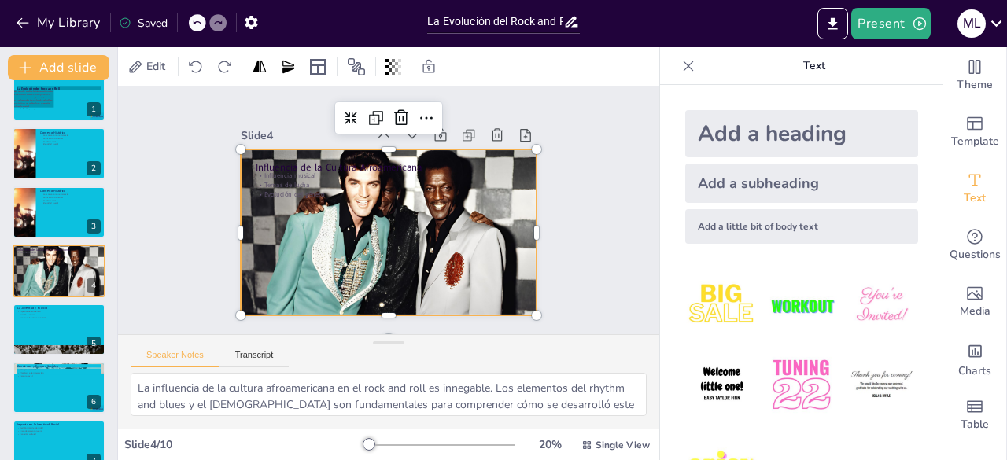
click at [278, 201] on div at bounding box center [388, 236] width 295 height 197
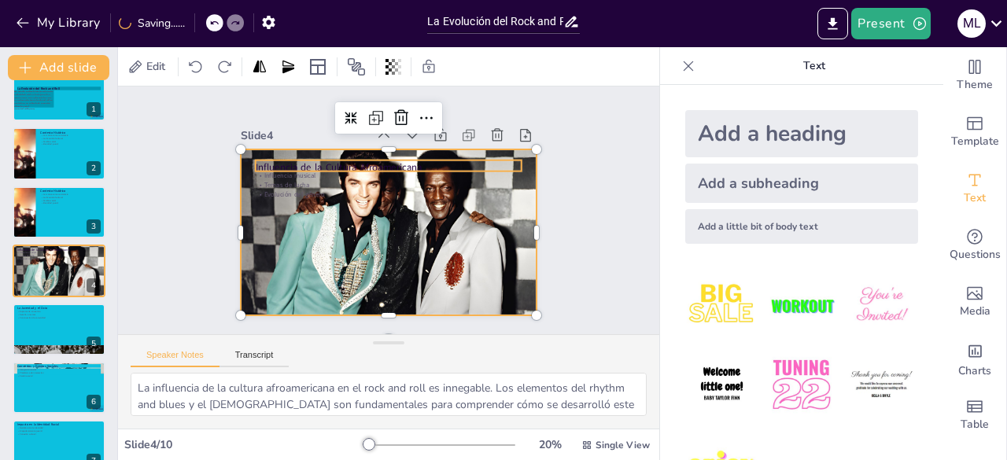
click at [258, 164] on div "Influencia de la Cultura Afroamericana Influencia musical Temas de lucha Evoluc…" at bounding box center [386, 232] width 311 height 196
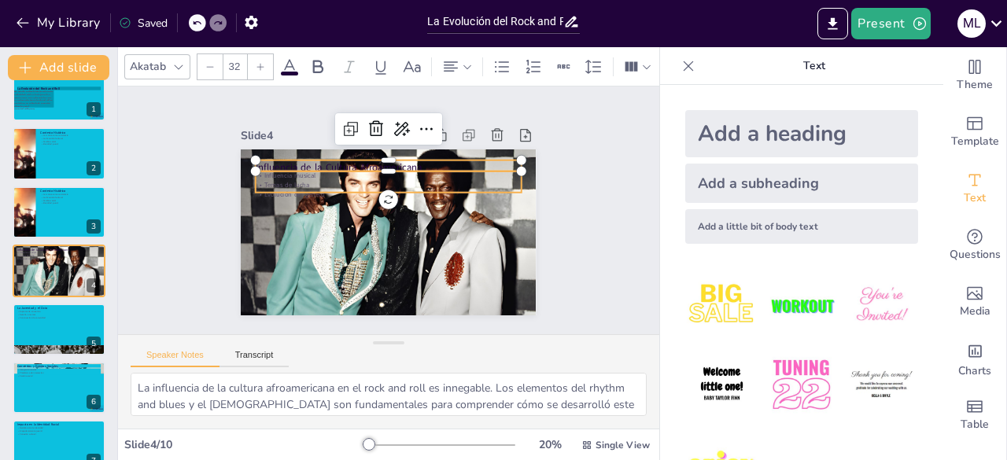
click at [265, 179] on p "Temas de lucha" at bounding box center [391, 185] width 265 height 37
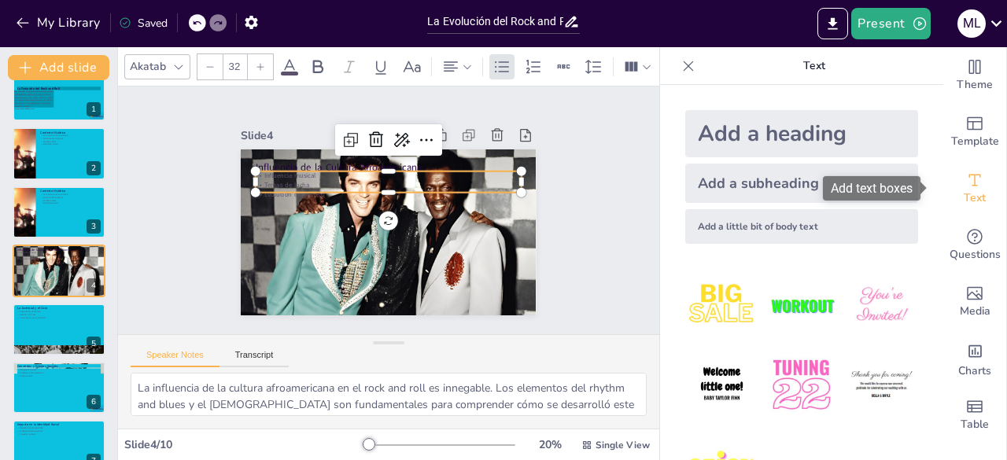
click at [965, 179] on icon "Add text boxes" at bounding box center [974, 180] width 19 height 19
click at [178, 61] on icon at bounding box center [178, 67] width 13 height 13
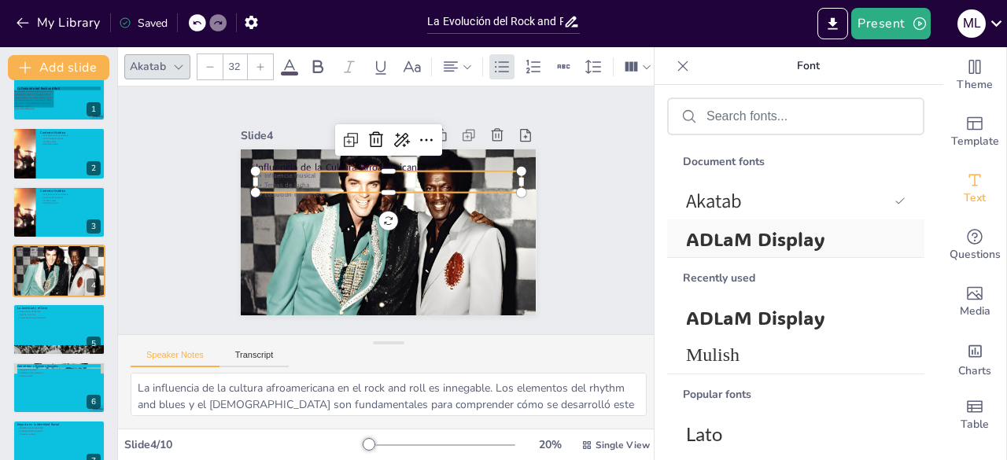
click at [698, 234] on span "ADLaM Display" at bounding box center [792, 239] width 213 height 24
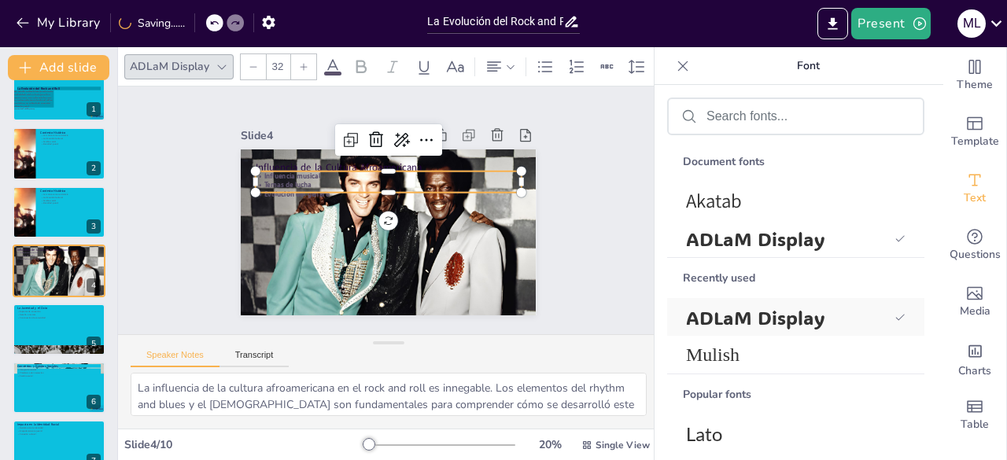
click at [731, 326] on span "ADLaM Display" at bounding box center [787, 317] width 202 height 24
click at [711, 306] on span "ADLaM Display" at bounding box center [787, 317] width 202 height 24
type input "48"
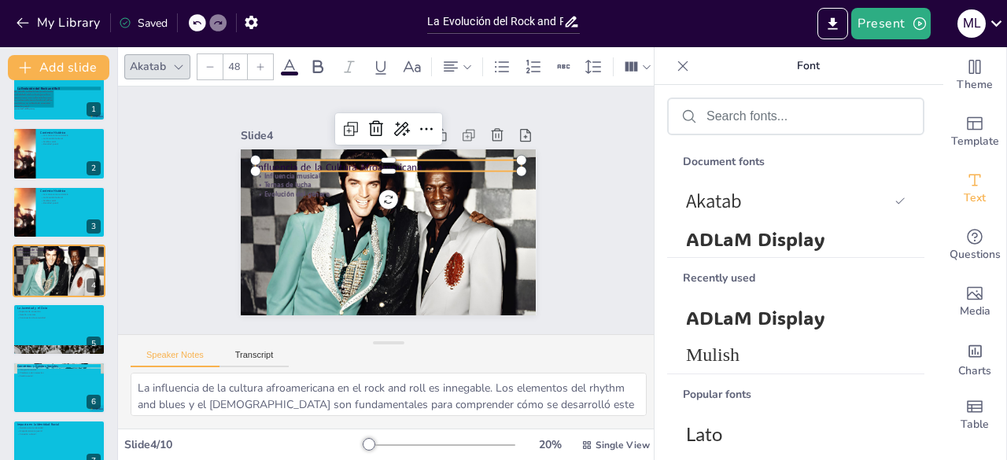
click at [282, 155] on p "Influencia de la Cultura Afroamericana" at bounding box center [393, 167] width 266 height 42
click at [722, 319] on span "ADLaM Display" at bounding box center [792, 317] width 213 height 24
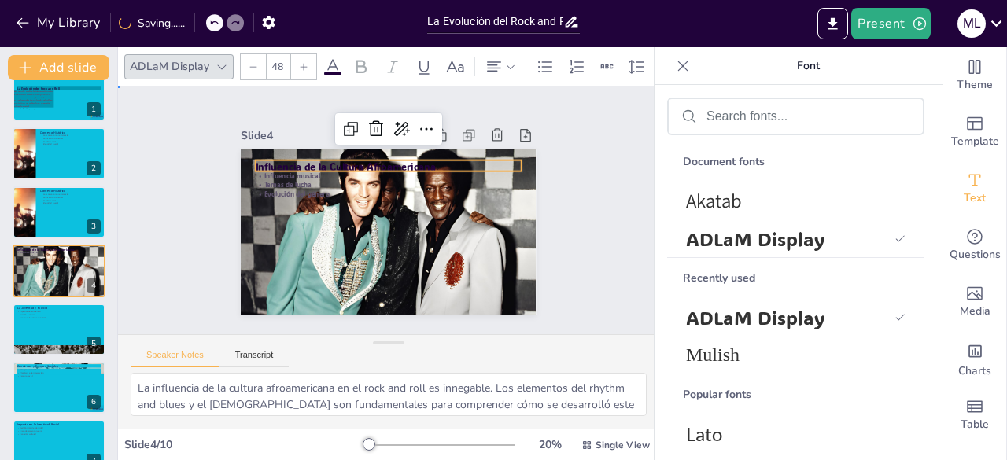
click at [550, 234] on div "Slide 1 La Evolución del Rock and Roll Este estudio analiza la intersección ent…" at bounding box center [388, 210] width 383 height 210
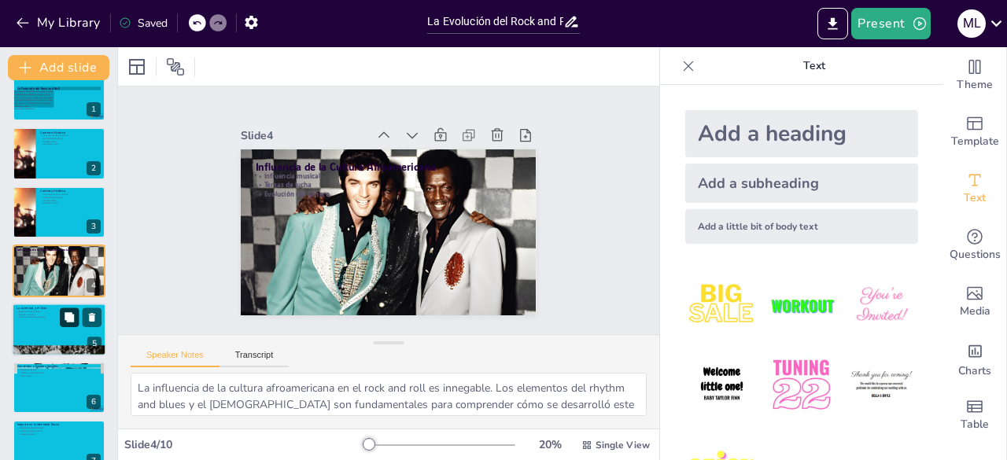
click at [77, 315] on button at bounding box center [69, 317] width 19 height 19
type textarea "Los espacios de encuentro creados por los jóvenes en [GEOGRAPHIC_DATA] fueron f…"
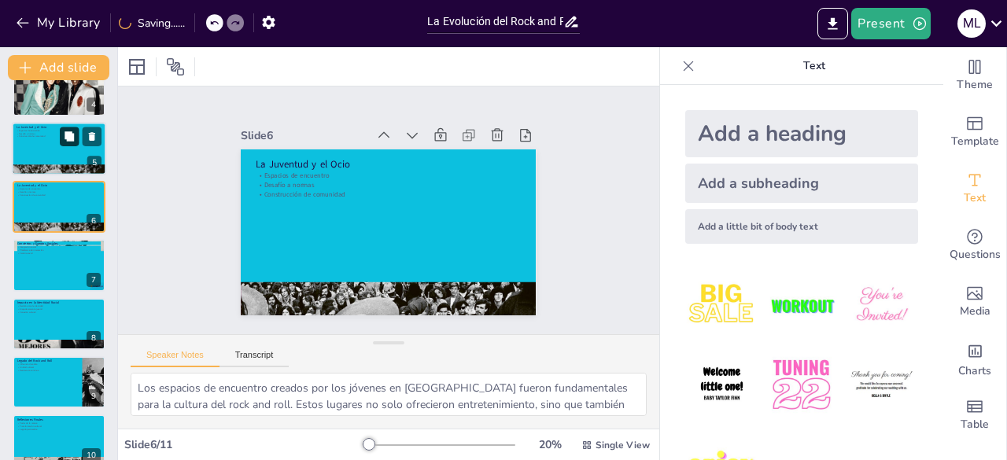
scroll to position [282, 0]
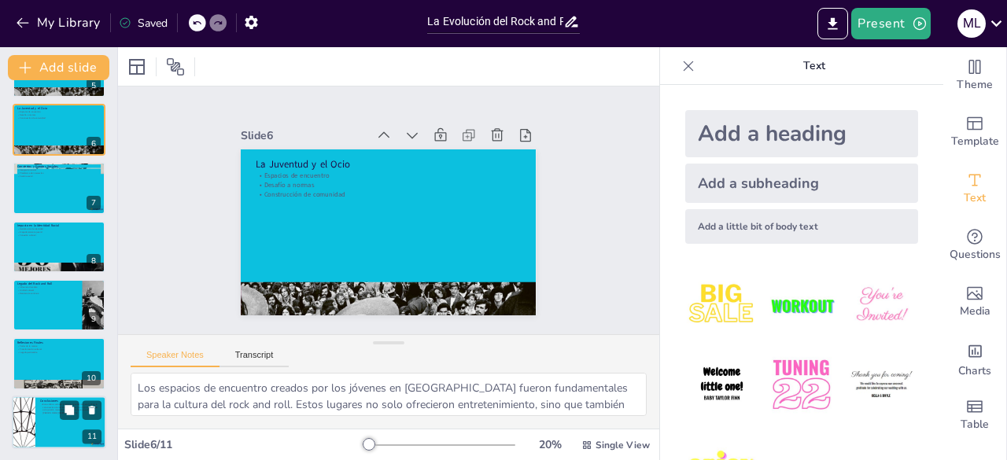
click at [55, 413] on p "Este análisis subraya la importancia del rock and roll en la construcción de id…" at bounding box center [70, 409] width 61 height 12
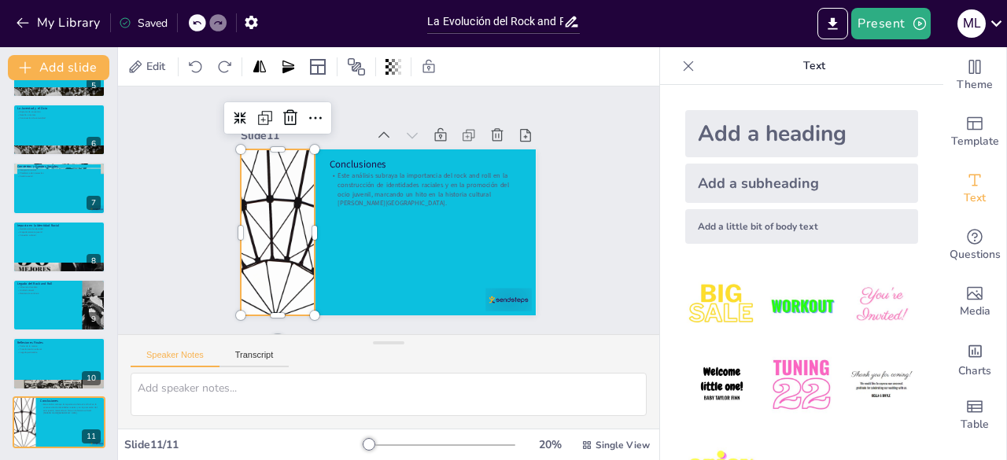
click at [281, 226] on div at bounding box center [278, 232] width 295 height 166
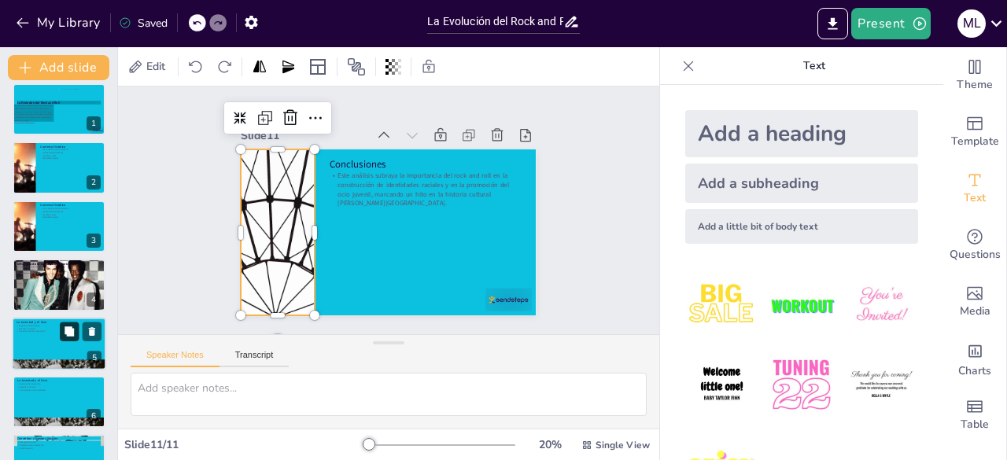
scroll to position [0, 0]
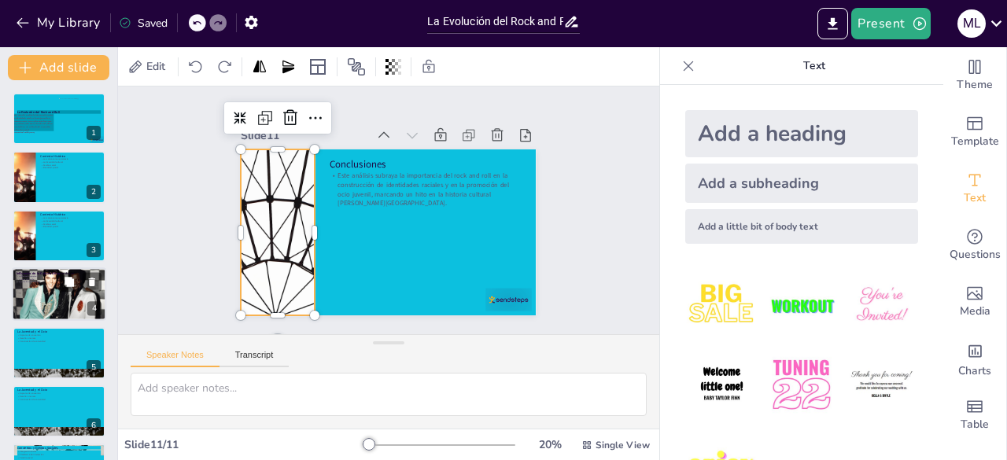
click at [46, 291] on div at bounding box center [59, 295] width 94 height 63
type textarea "La influencia de la cultura afroamericana en el rock and roll es innegable. Los…"
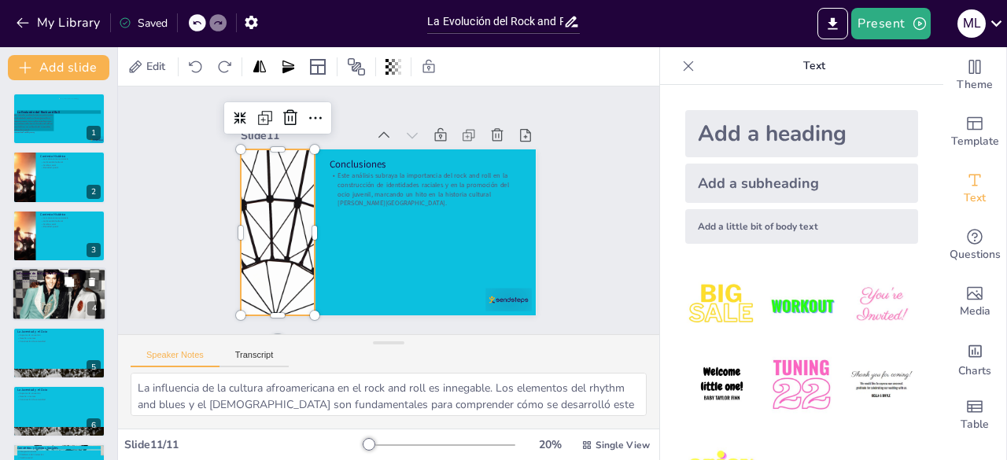
scroll to position [24, 0]
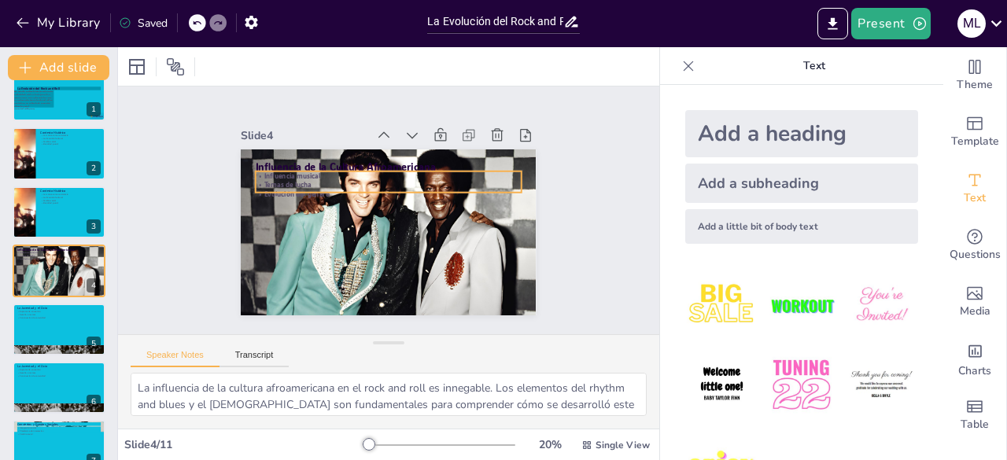
click at [264, 181] on p "Temas de lucha" at bounding box center [394, 185] width 262 height 64
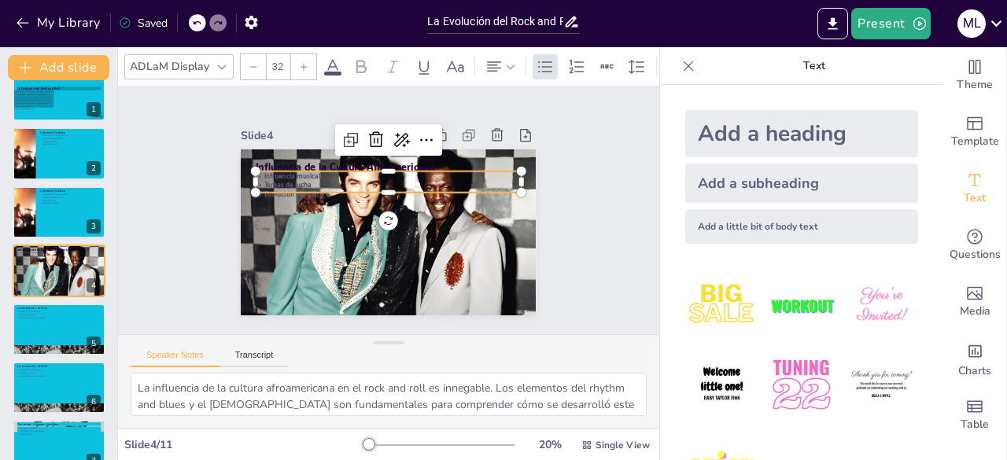
click at [218, 61] on icon at bounding box center [221, 67] width 13 height 13
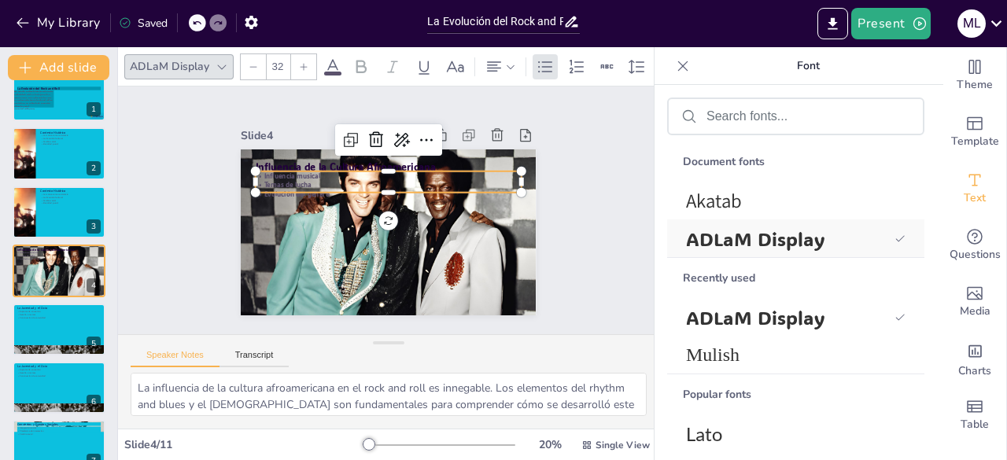
click at [713, 240] on span "ADLaM Display" at bounding box center [787, 239] width 202 height 24
click at [711, 240] on span "ADLaM Display" at bounding box center [787, 239] width 202 height 24
click at [305, 62] on icon at bounding box center [303, 66] width 9 height 9
click at [305, 63] on icon at bounding box center [303, 66] width 7 height 7
click at [293, 62] on div at bounding box center [303, 66] width 25 height 25
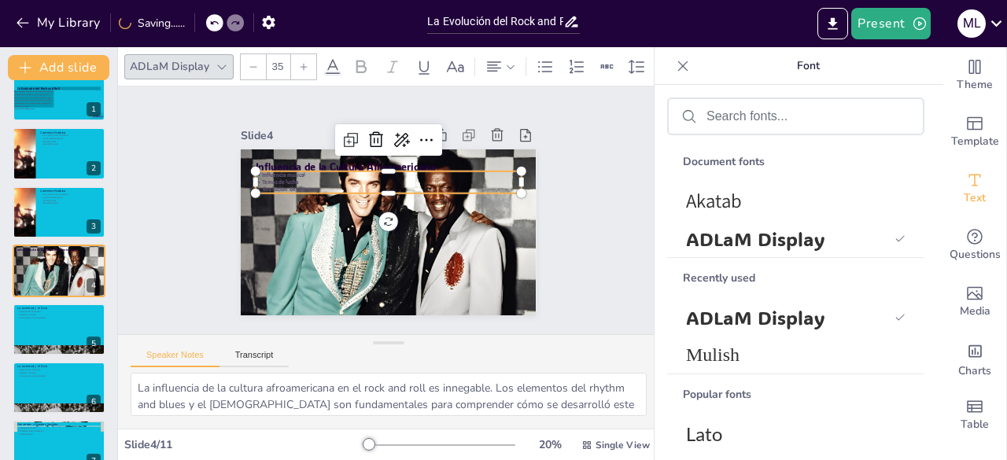
click at [299, 63] on icon at bounding box center [303, 66] width 9 height 9
click at [300, 63] on icon at bounding box center [303, 66] width 9 height 9
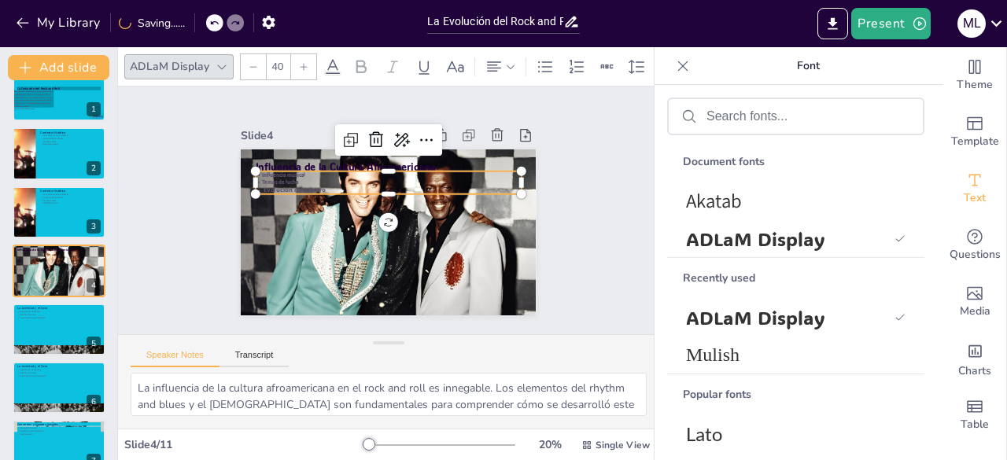
click at [300, 63] on icon at bounding box center [303, 66] width 9 height 9
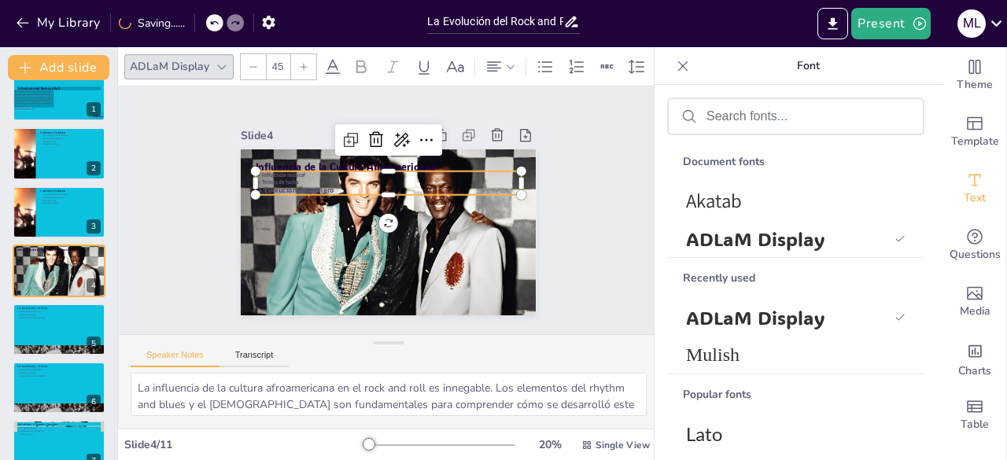
click at [300, 63] on icon at bounding box center [303, 66] width 9 height 9
click at [300, 62] on icon at bounding box center [303, 66] width 9 height 9
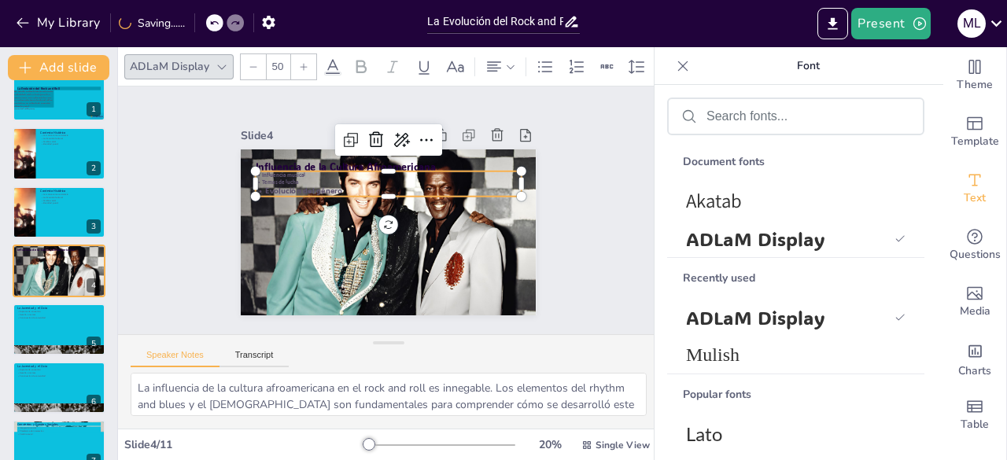
click at [300, 62] on icon at bounding box center [303, 66] width 9 height 9
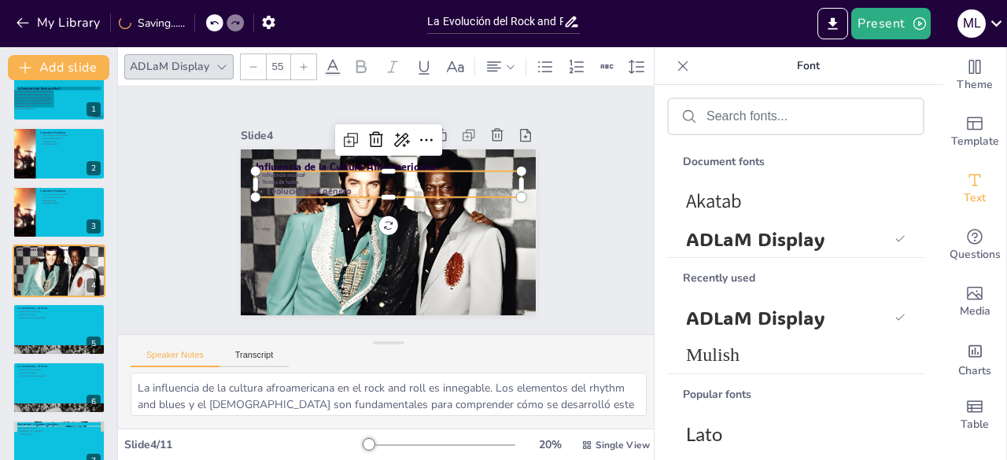
click at [300, 62] on icon at bounding box center [303, 66] width 9 height 9
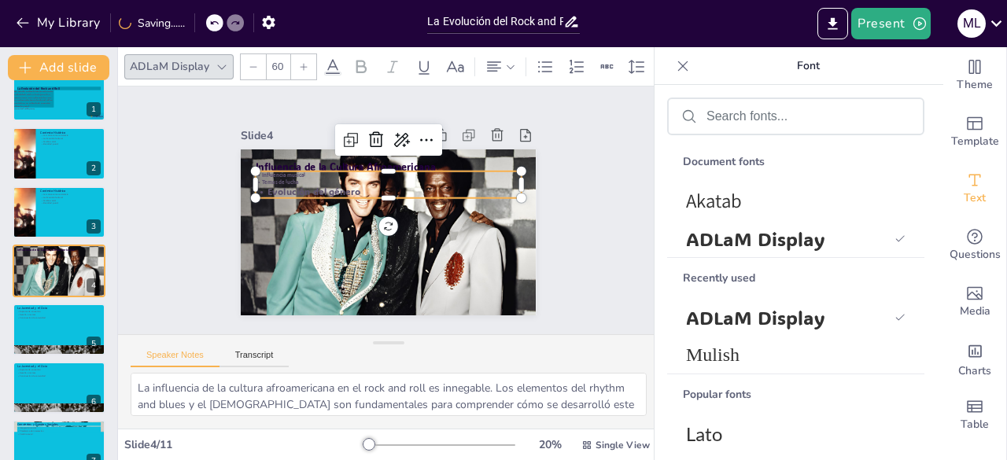
click at [300, 62] on icon at bounding box center [303, 66] width 9 height 9
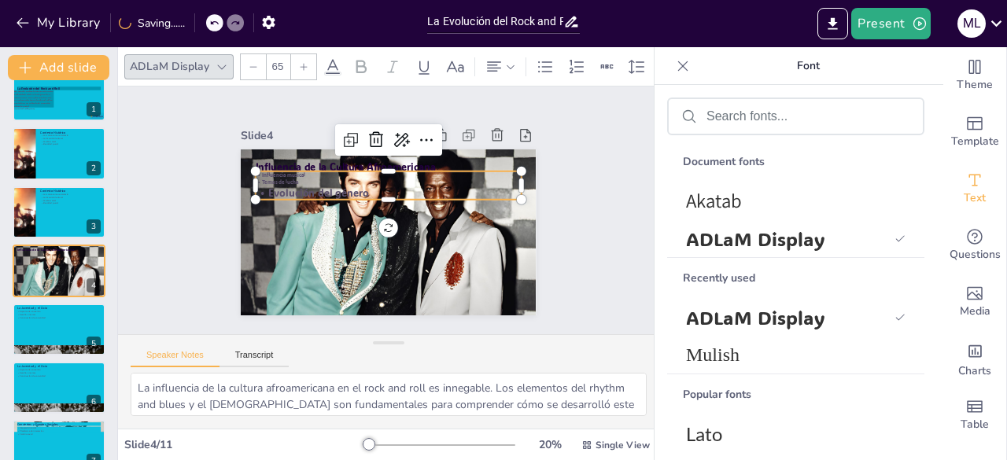
click at [300, 62] on icon at bounding box center [303, 66] width 9 height 9
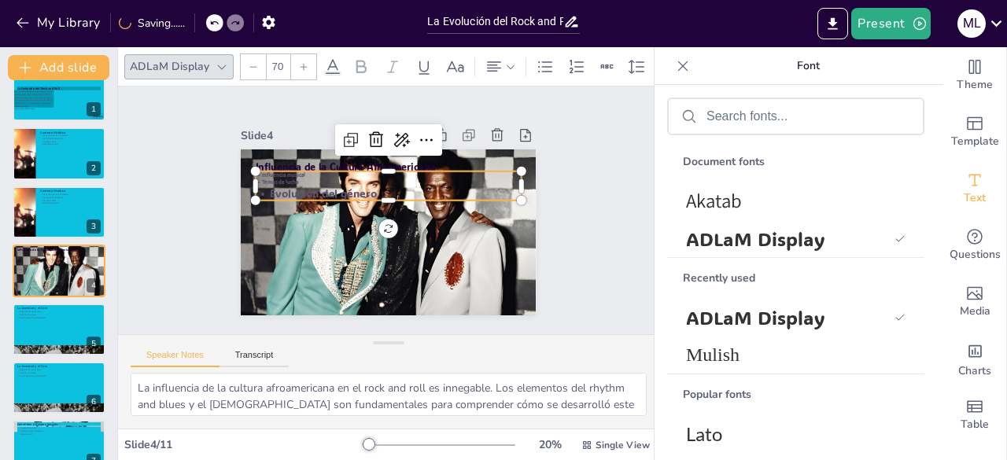
click at [300, 62] on icon at bounding box center [303, 66] width 9 height 9
type input "72"
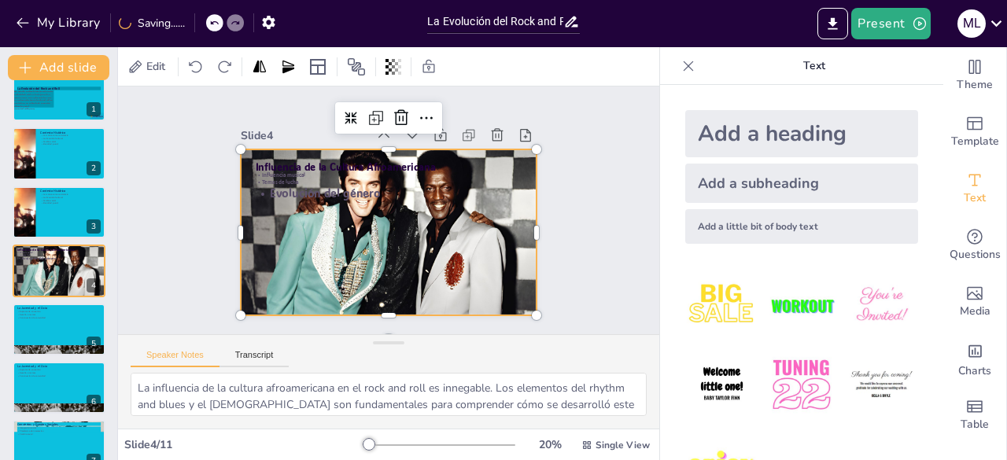
click at [278, 272] on div at bounding box center [386, 236] width 314 height 227
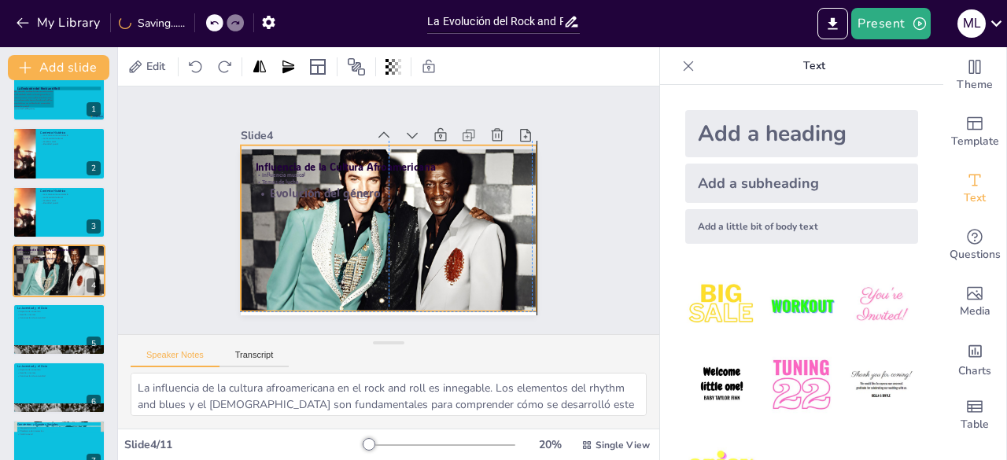
drag, startPoint x: 271, startPoint y: 263, endPoint x: 271, endPoint y: 255, distance: 8.7
click at [271, 255] on div at bounding box center [388, 232] width 295 height 197
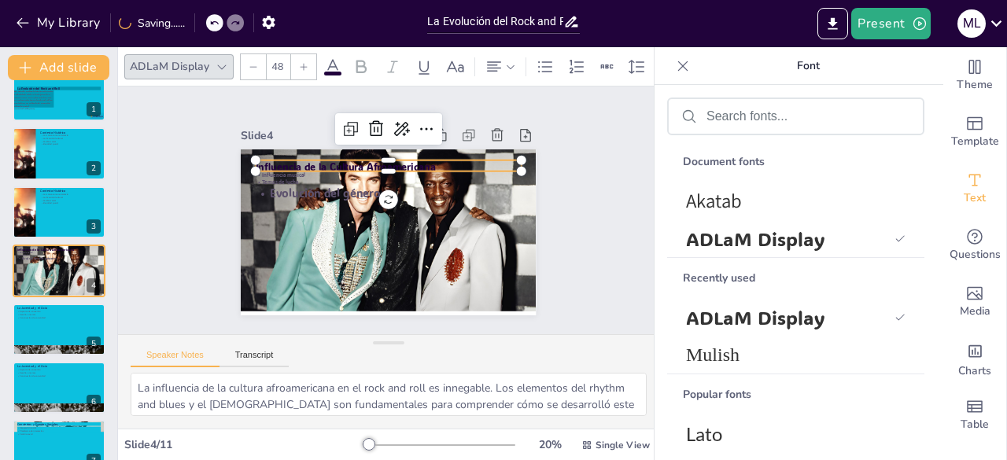
click at [285, 161] on p "Influencia de la Cultura Afroamericana" at bounding box center [402, 169] width 257 height 95
click at [285, 161] on p "Influencia de la Cultura Afroamericana" at bounding box center [389, 167] width 266 height 14
click at [300, 62] on icon at bounding box center [303, 66] width 9 height 9
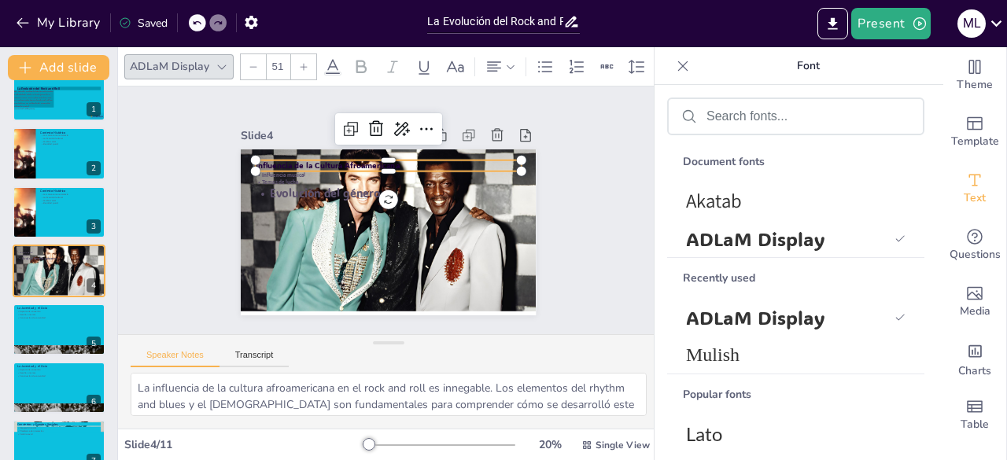
click at [307, 54] on div at bounding box center [303, 66] width 25 height 25
click at [305, 54] on div at bounding box center [303, 66] width 25 height 25
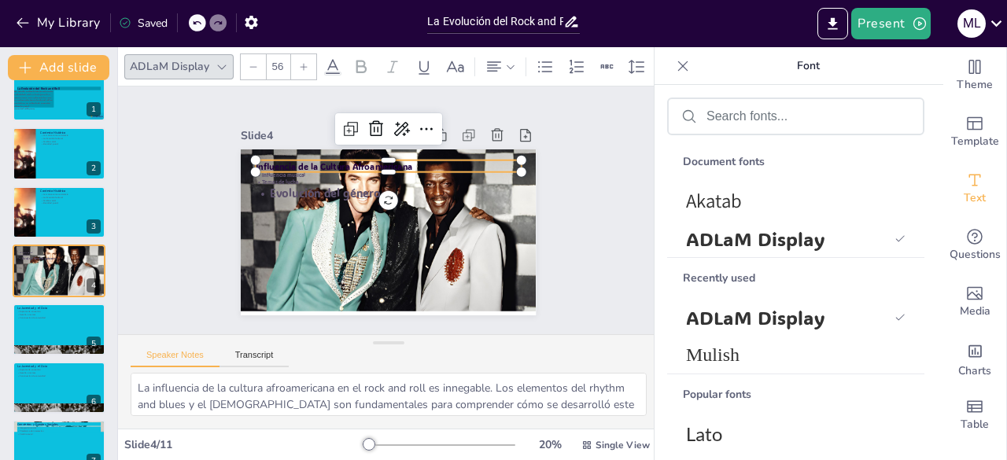
click at [305, 54] on div at bounding box center [303, 66] width 25 height 25
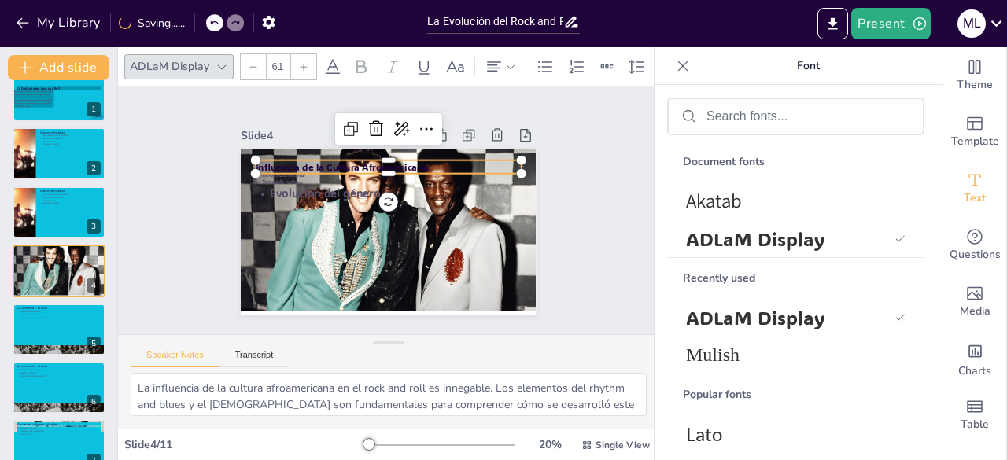
click at [305, 54] on div at bounding box center [303, 66] width 25 height 25
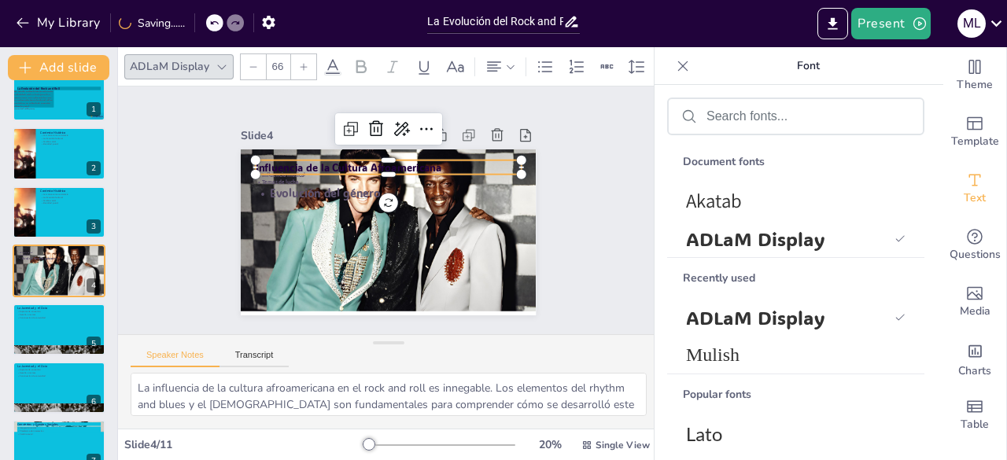
click at [305, 54] on div at bounding box center [303, 66] width 25 height 25
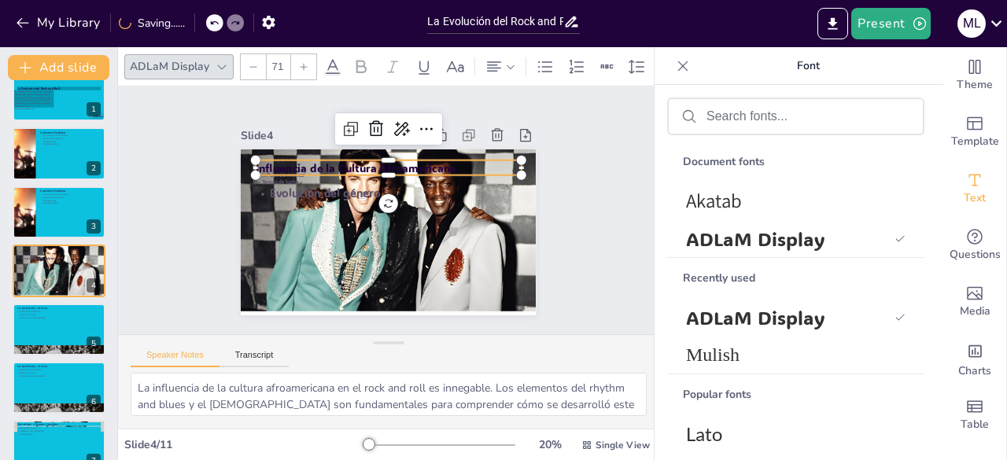
click at [305, 54] on div at bounding box center [303, 66] width 25 height 25
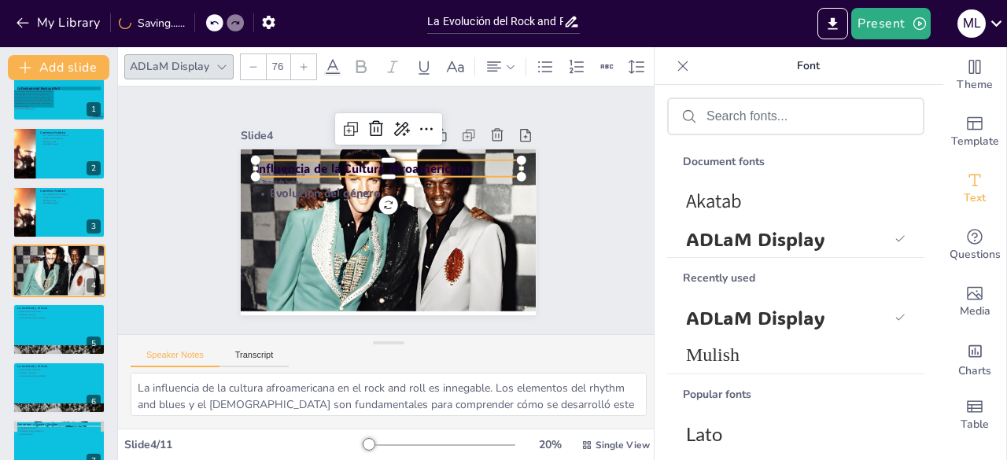
click at [305, 54] on div at bounding box center [303, 66] width 25 height 25
type input "77"
click at [361, 65] on icon at bounding box center [361, 66] width 10 height 13
click at [453, 63] on icon at bounding box center [455, 66] width 17 height 11
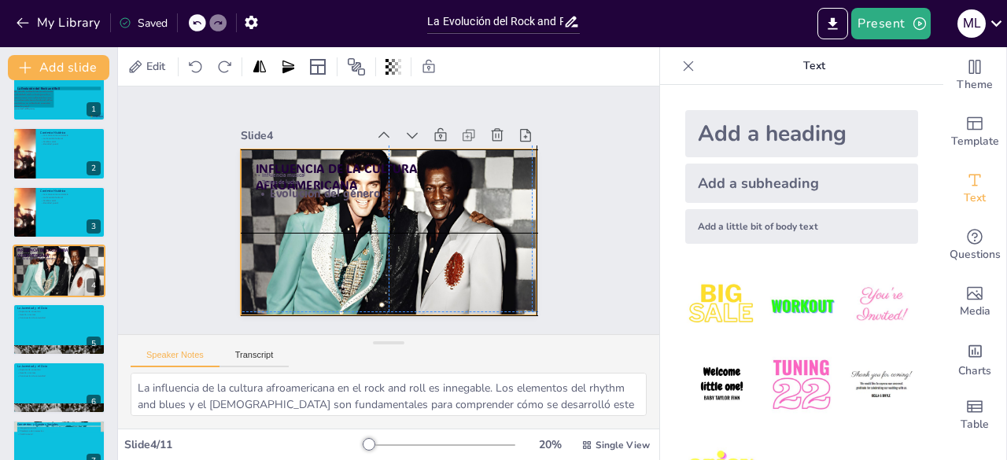
click at [294, 208] on div at bounding box center [386, 236] width 314 height 227
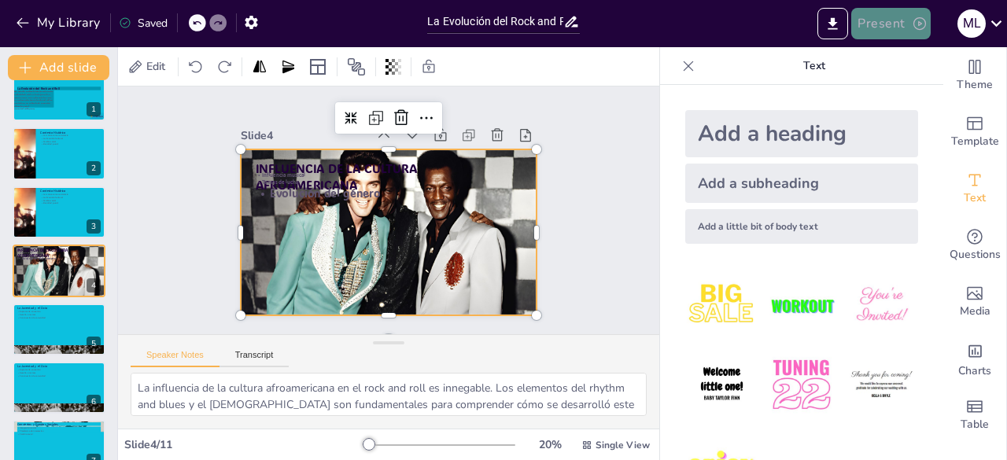
click at [882, 21] on button "Present" at bounding box center [890, 23] width 79 height 31
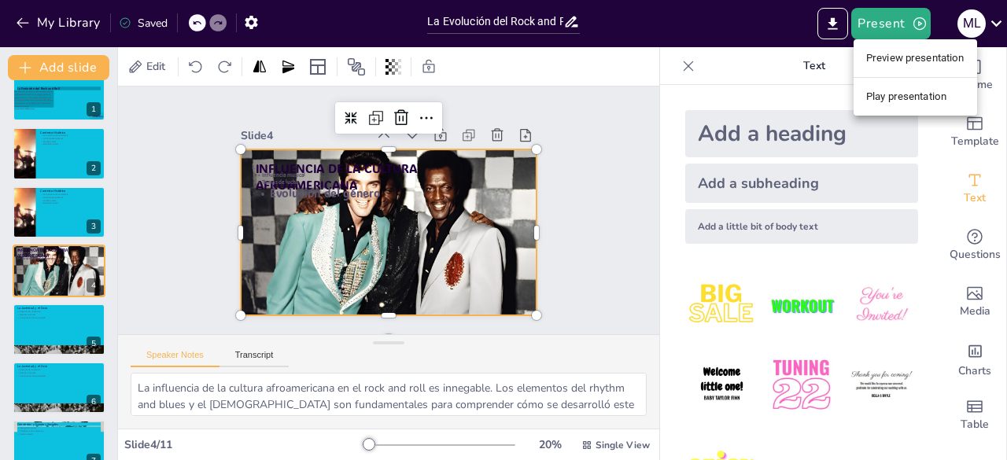
click at [890, 99] on li "Play presentation" at bounding box center [914, 96] width 123 height 25
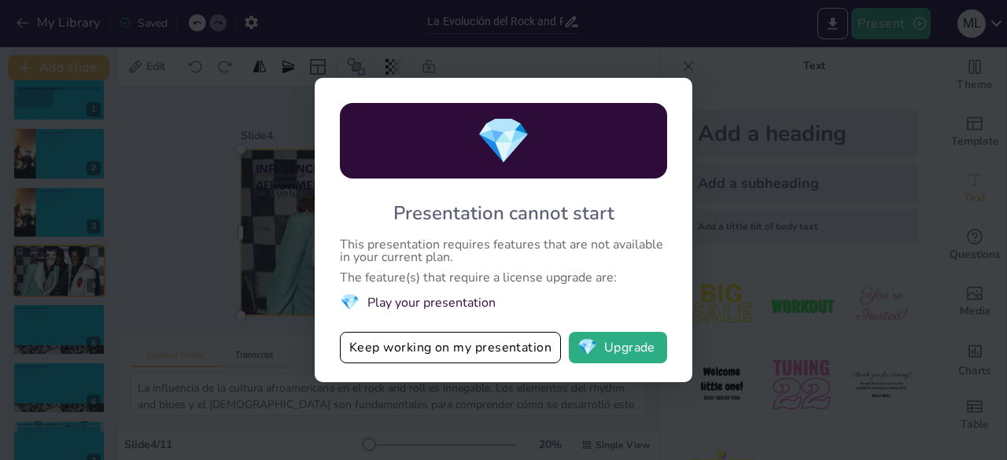
click at [738, 100] on div "💎 Presentation cannot start This presentation requires features that are not av…" at bounding box center [503, 230] width 1007 height 460
click at [676, 65] on div "💎 Presentation cannot start This presentation requires features that are not av…" at bounding box center [503, 230] width 1007 height 460
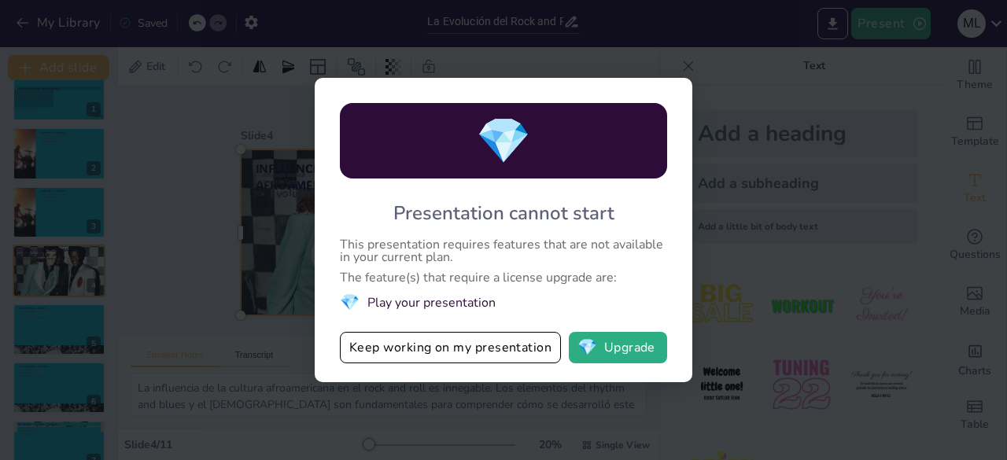
click at [698, 94] on div "💎 Presentation cannot start This presentation requires features that are not av…" at bounding box center [503, 230] width 1007 height 460
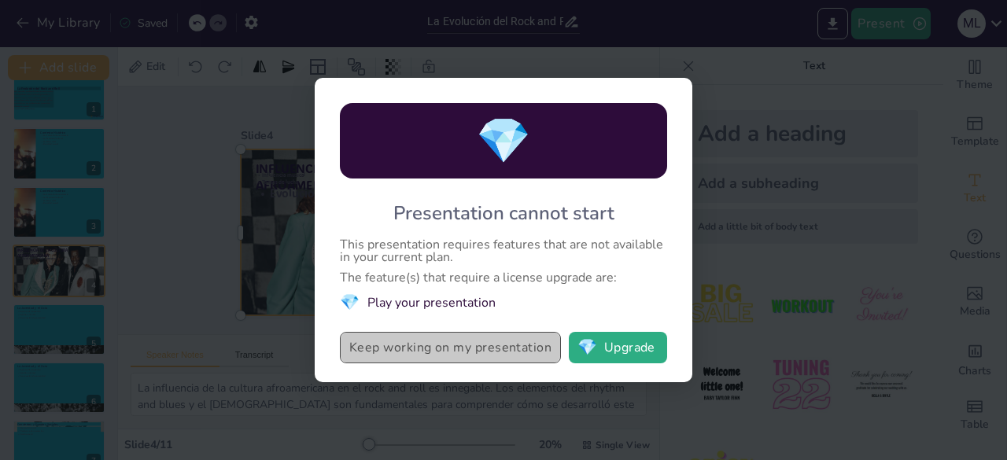
click at [447, 342] on button "Keep working on my presentation" at bounding box center [450, 347] width 221 height 31
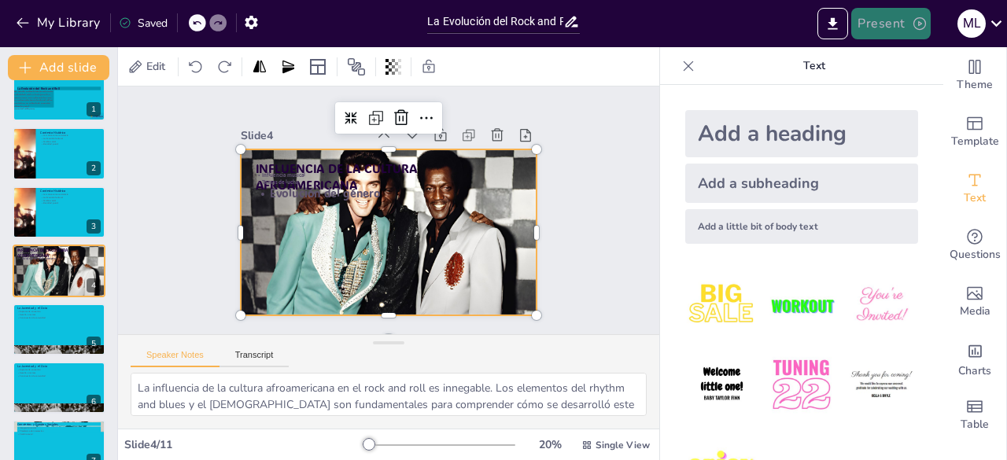
click at [895, 20] on button "Present" at bounding box center [890, 23] width 79 height 31
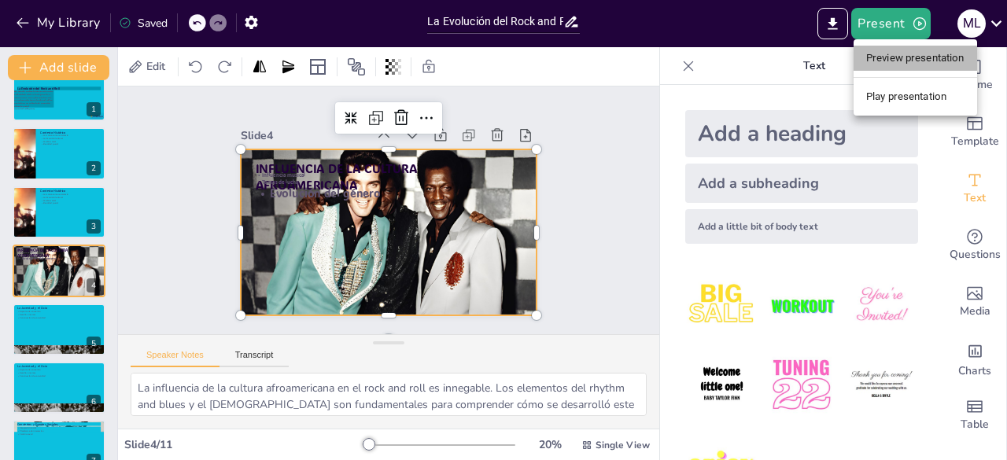
click at [903, 53] on li "Preview presentation" at bounding box center [914, 58] width 123 height 25
